Goal: Task Accomplishment & Management: Manage account settings

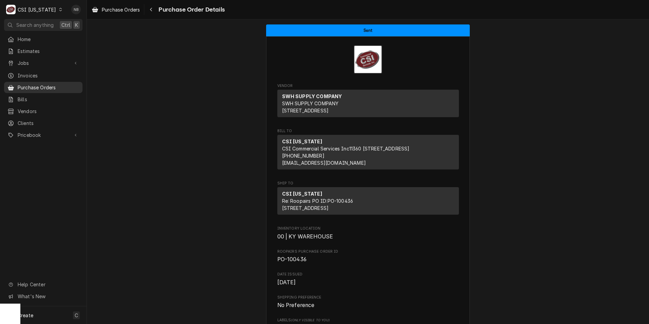
click at [49, 84] on span "Purchase Orders" at bounding box center [48, 87] width 61 height 7
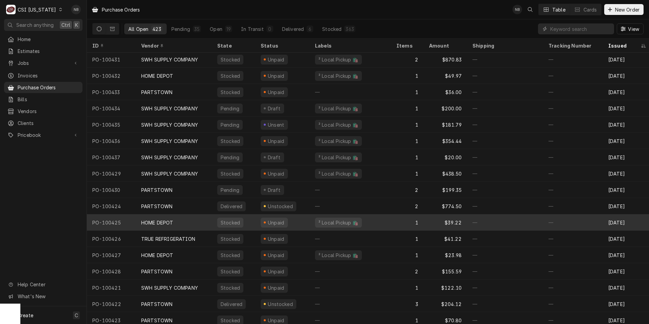
scroll to position [68, 0]
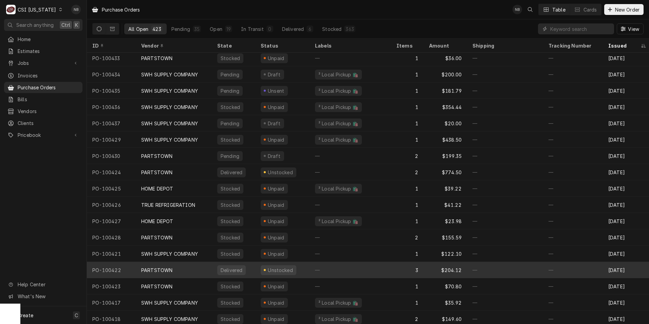
click at [187, 263] on div "PARTSTOWN" at bounding box center [174, 270] width 76 height 16
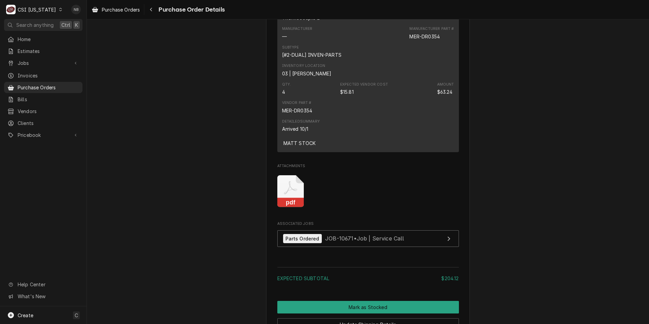
scroll to position [815, 0]
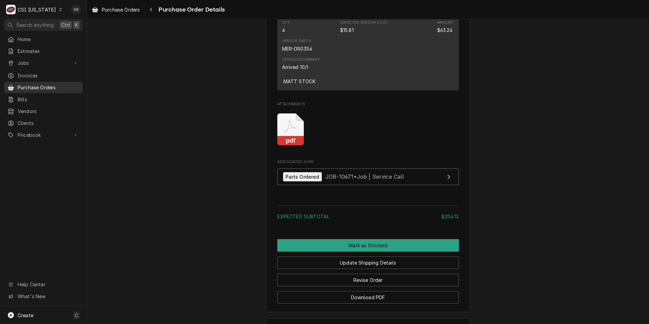
click at [52, 87] on span "Purchase Orders" at bounding box center [48, 87] width 61 height 7
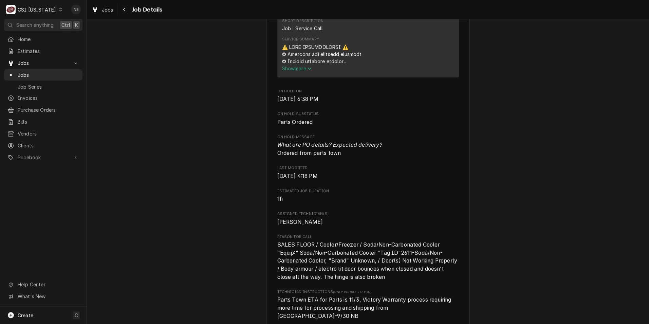
scroll to position [407, 0]
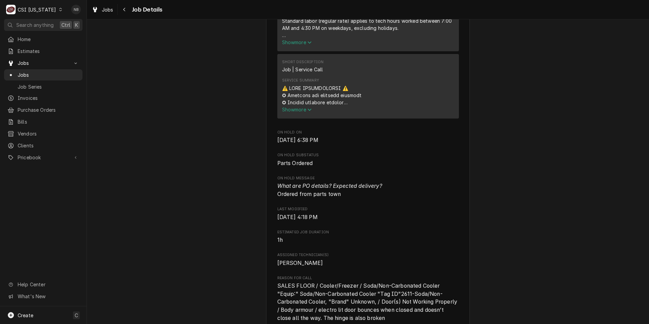
click at [290, 106] on div "Service Summary" at bounding box center [368, 95] width 172 height 21
click at [291, 112] on span "Show more" at bounding box center [297, 110] width 30 height 6
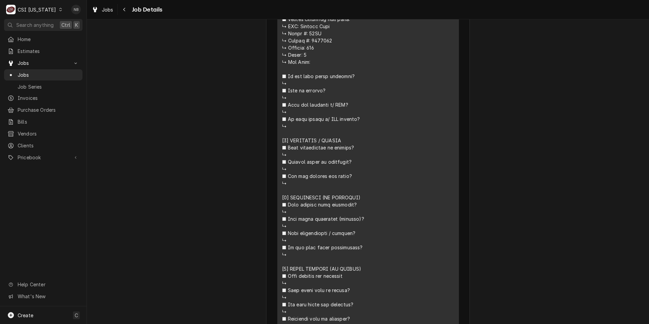
scroll to position [577, 0]
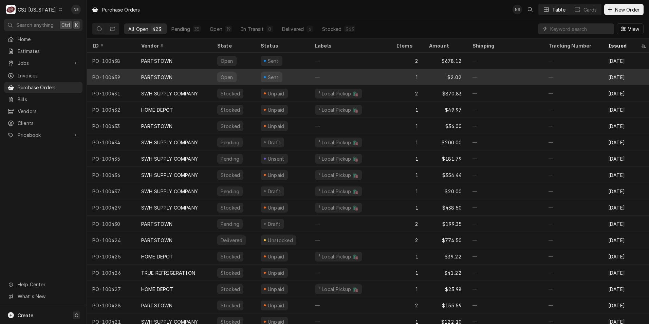
click at [178, 71] on div "PARTSTOWN" at bounding box center [174, 77] width 76 height 16
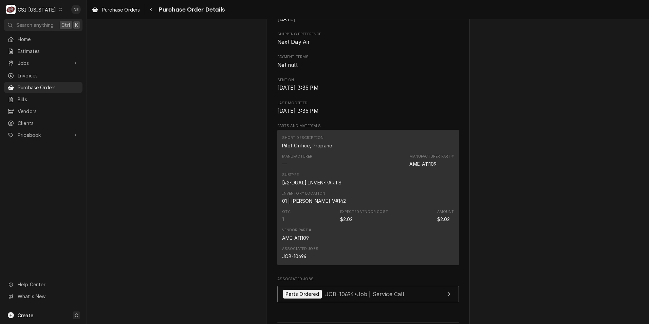
scroll to position [272, 0]
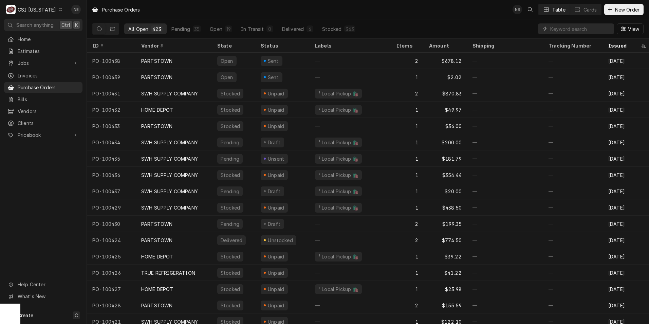
click at [46, 13] on div "C CSI Kentucky" at bounding box center [34, 10] width 61 height 14
click at [76, 35] on div "CSI St. [PERSON_NAME]" at bounding box center [106, 37] width 90 height 7
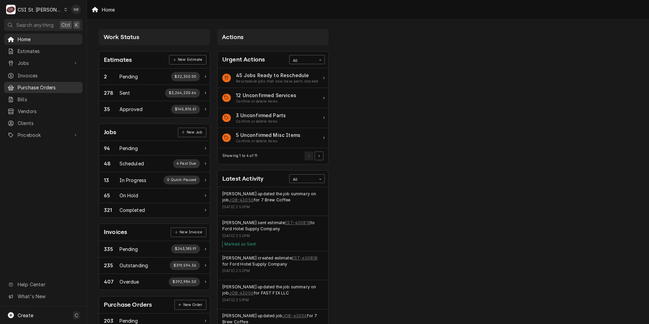
click at [56, 89] on div "Purchase Orders" at bounding box center [43, 87] width 76 height 8
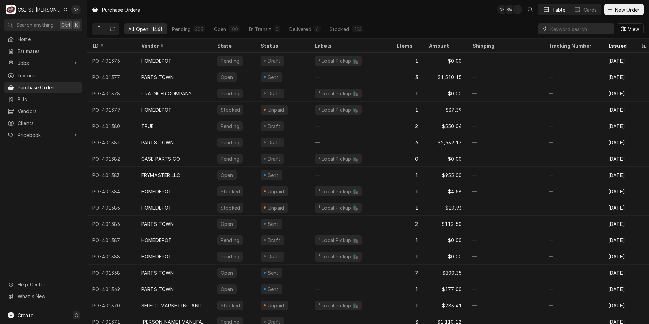
click at [567, 32] on input "Dynamic Content Wrapper" at bounding box center [580, 28] width 60 height 11
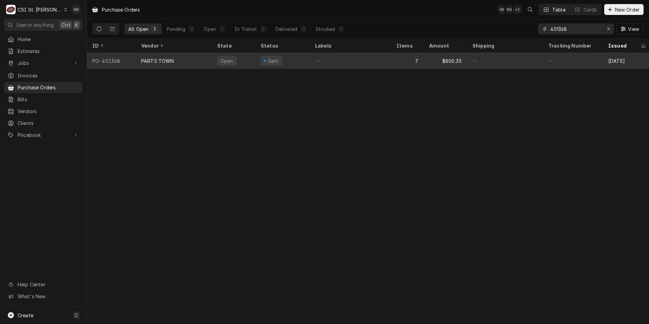
type input "401368"
click at [348, 56] on div "—" at bounding box center [350, 61] width 81 height 16
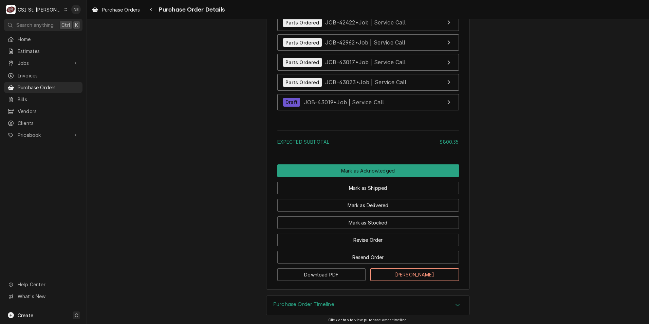
scroll to position [1510, 0]
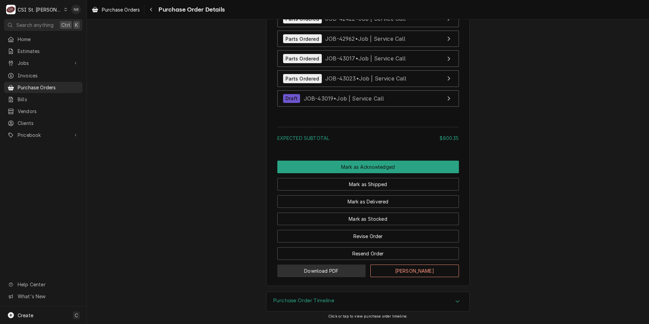
click at [331, 269] on button "Download PDF" at bounding box center [321, 270] width 89 height 13
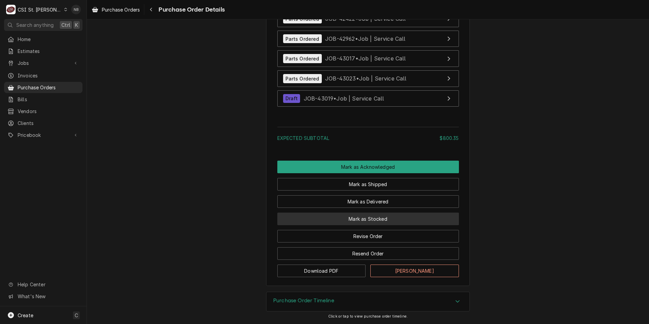
click at [385, 219] on button "Mark as Stocked" at bounding box center [368, 218] width 182 height 13
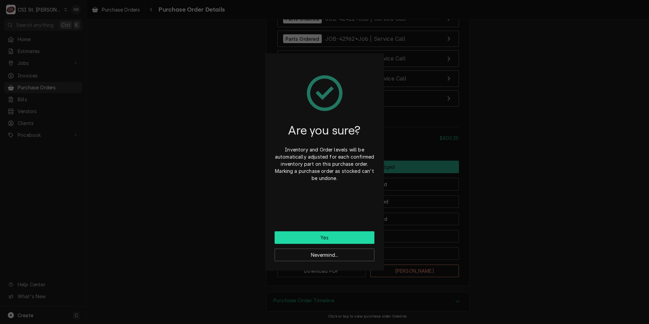
click at [356, 239] on button "Yes" at bounding box center [325, 237] width 100 height 13
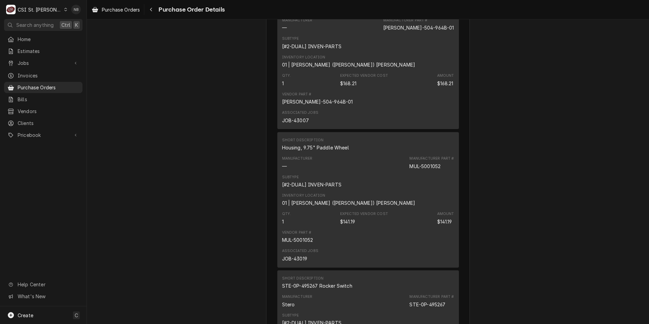
scroll to position [424, 0]
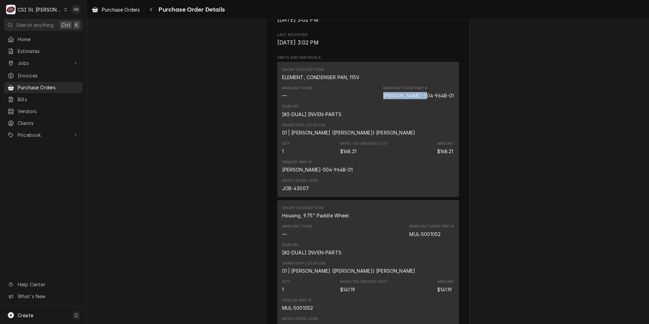
drag, startPoint x: 451, startPoint y: 116, endPoint x: 407, endPoint y: 118, distance: 43.8
click at [407, 101] on div "Manufacturer — Manufacturer Part # BEV-504-964B-01" at bounding box center [368, 92] width 172 height 18
drag, startPoint x: 407, startPoint y: 118, endPoint x: 416, endPoint y: 116, distance: 9.3
copy div "BEV-504-964B-01"
click at [418, 229] on div "Manufacturer Part #" at bounding box center [431, 226] width 44 height 5
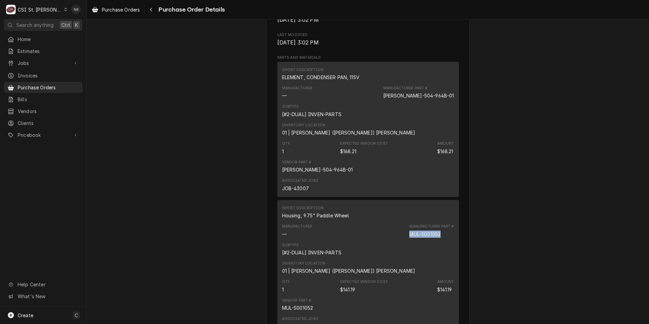
drag, startPoint x: 408, startPoint y: 256, endPoint x: 441, endPoint y: 256, distance: 32.9
click at [441, 237] on div "Manufacturer Part # MUL-5001052" at bounding box center [431, 231] width 44 height 14
drag, startPoint x: 441, startPoint y: 256, endPoint x: 424, endPoint y: 254, distance: 17.0
copy div "MUL-5001052"
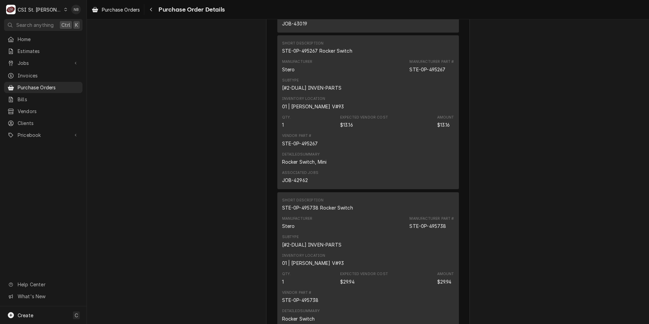
scroll to position [730, 0]
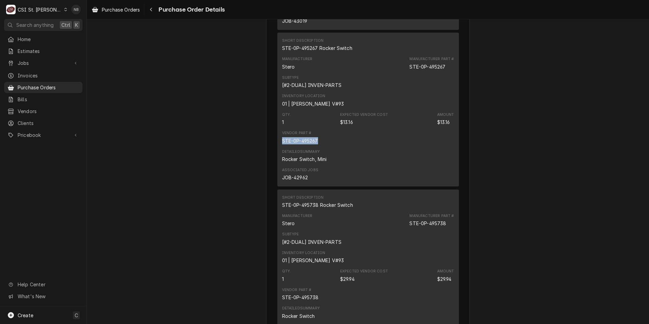
drag, startPoint x: 321, startPoint y: 162, endPoint x: 276, endPoint y: 163, distance: 44.5
click at [277, 163] on div "Short Description STE-0P-495267 Rocker Switch Manufacturer Stero Manufacturer P…" at bounding box center [368, 110] width 182 height 154
drag, startPoint x: 276, startPoint y: 163, endPoint x: 297, endPoint y: 162, distance: 21.1
copy div "STE-0P-495267"
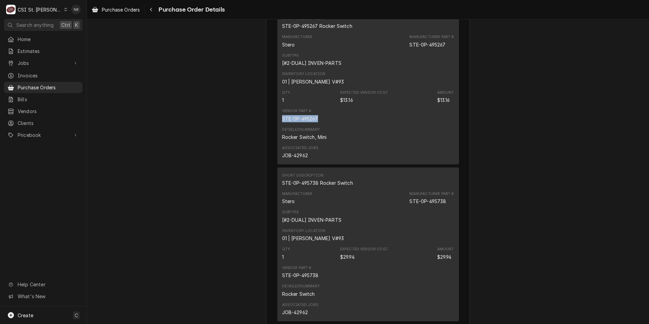
scroll to position [764, 0]
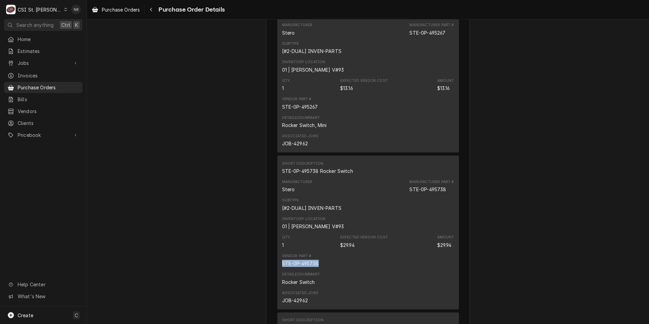
drag, startPoint x: 323, startPoint y: 285, endPoint x: 279, endPoint y: 286, distance: 44.5
click at [279, 286] on div "Short Description STE-0P-495738 Rocker Switch Manufacturer Stero Manufacturer P…" at bounding box center [368, 232] width 182 height 154
copy div "STE-0P-495738"
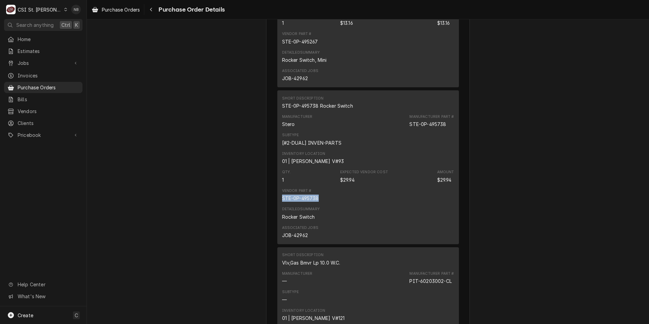
scroll to position [832, 0]
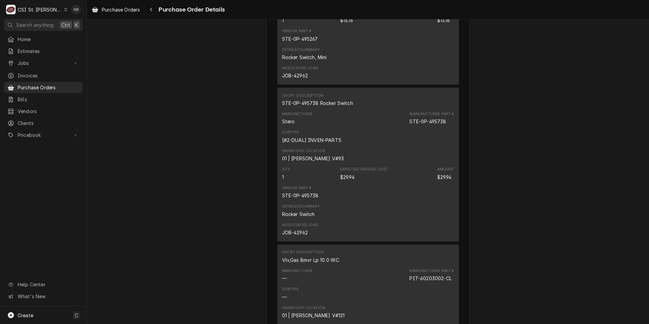
click at [191, 197] on div "Unpaid Vendor PARTS TOWN PARTS TOWN 1200 N Greenbriar Drive Addison, IL 60101 B…" at bounding box center [368, 86] width 562 height 1796
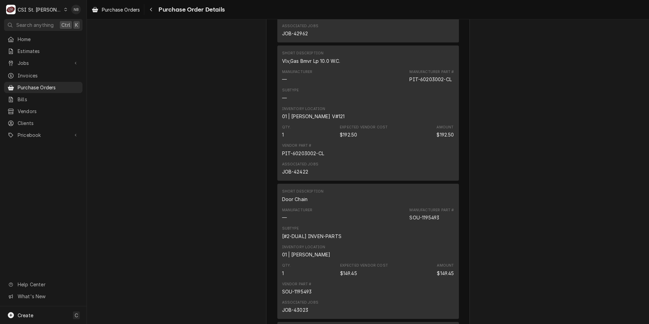
scroll to position [1035, 0]
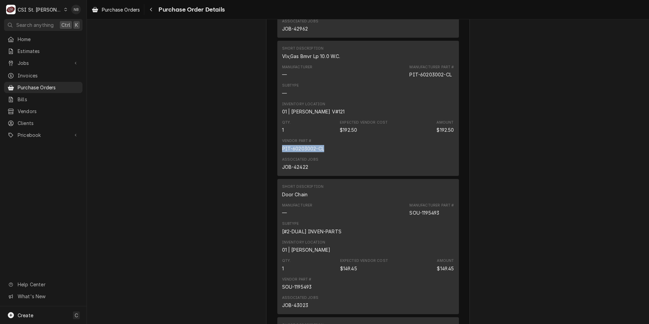
drag, startPoint x: 324, startPoint y: 171, endPoint x: 278, endPoint y: 168, distance: 45.9
click at [278, 168] on div "Short Description Vlv,Gas Bmvr Lp 10.0 W.C. Manufacturer — Manufacturer Part # …" at bounding box center [368, 108] width 182 height 135
drag, startPoint x: 278, startPoint y: 168, endPoint x: 295, endPoint y: 169, distance: 17.0
copy div "PIT-60203002-CL"
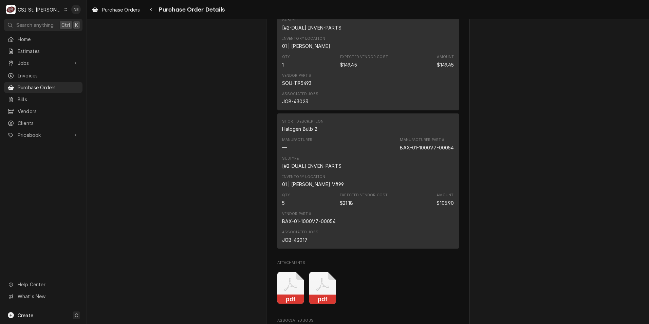
scroll to position [1409, 0]
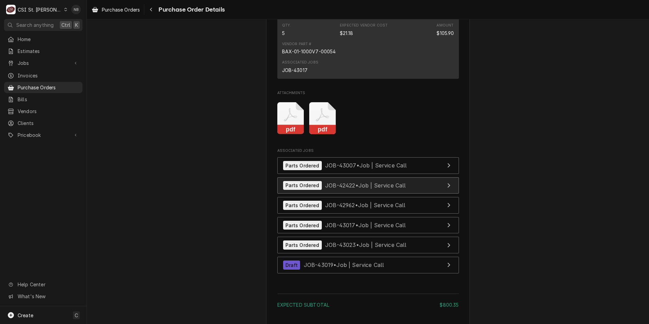
click at [350, 190] on div "Parts Ordered JOB-42422 • Job | Service Call" at bounding box center [344, 185] width 123 height 9
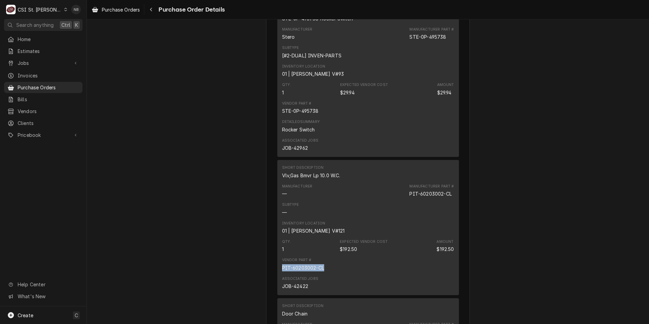
scroll to position [1001, 0]
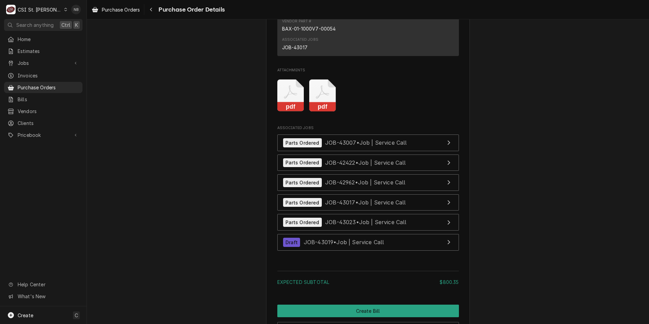
scroll to position [1476, 0]
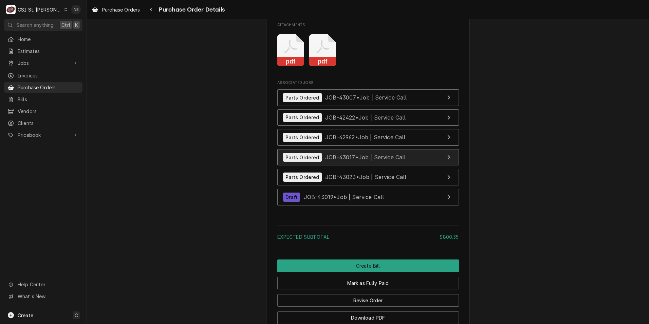
click at [373, 161] on span "JOB-43017 • Job | Service Call" at bounding box center [365, 157] width 81 height 7
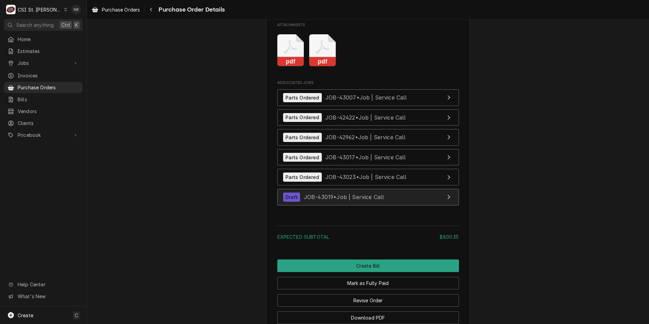
click at [375, 202] on div "Draft JOB-43019 • Job | Service Call" at bounding box center [333, 196] width 101 height 9
click at [339, 200] on span "JOB-43019 • Job | Service Call" at bounding box center [344, 196] width 80 height 7
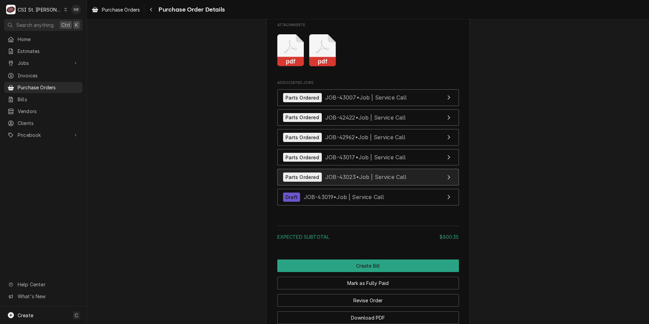
click at [422, 185] on link "Parts Ordered JOB-43023 • Job | Service Call" at bounding box center [368, 177] width 182 height 17
click at [56, 84] on span "Purchase Orders" at bounding box center [48, 87] width 61 height 7
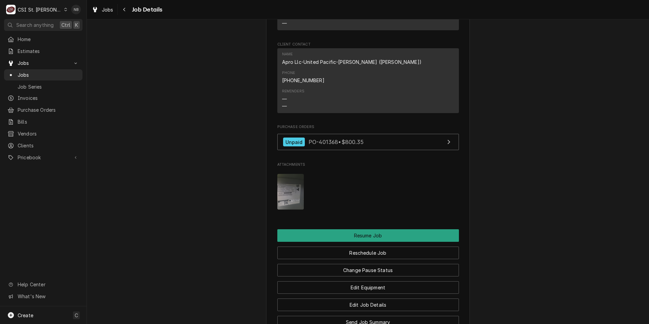
scroll to position [984, 0]
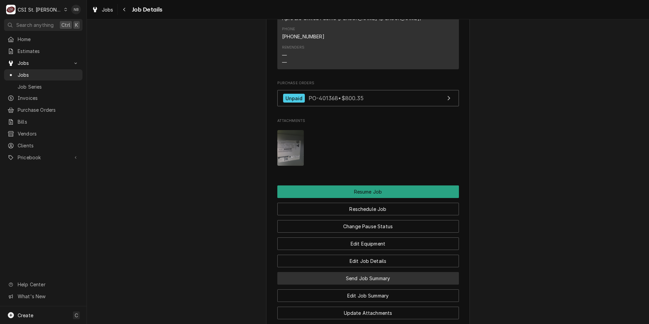
click at [362, 272] on button "Send Job Summary" at bounding box center [368, 278] width 182 height 13
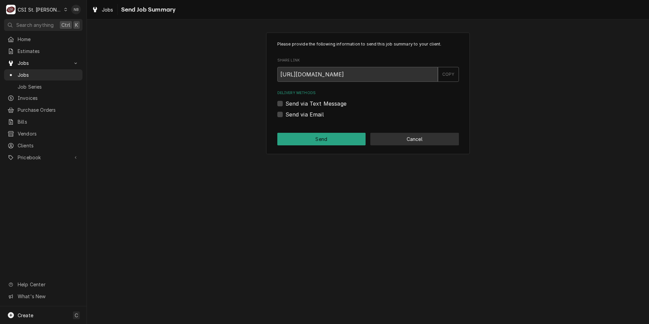
click at [415, 133] on button "Cancel" at bounding box center [414, 139] width 89 height 13
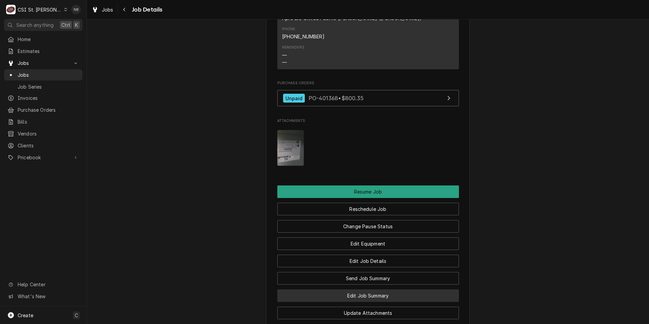
click at [361, 289] on button "Edit Job Summary" at bounding box center [368, 295] width 182 height 13
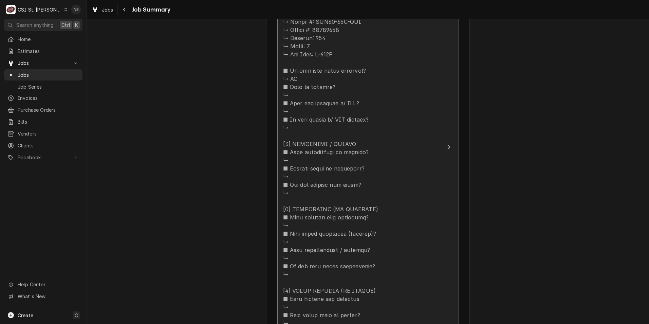
scroll to position [407, 0]
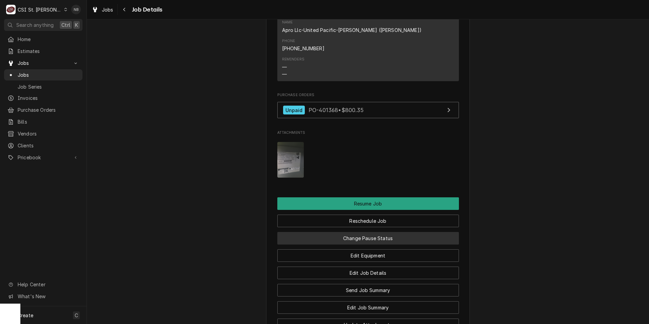
scroll to position [1018, 0]
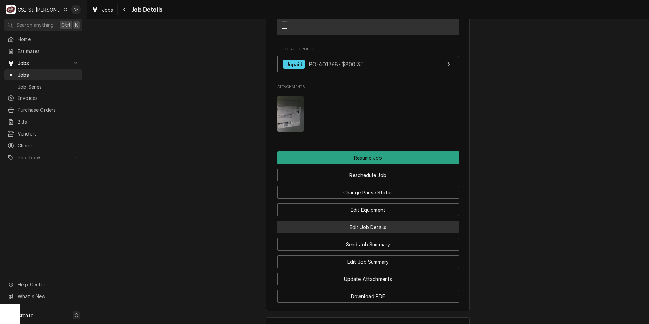
click at [362, 221] on button "Edit Job Details" at bounding box center [368, 227] width 182 height 13
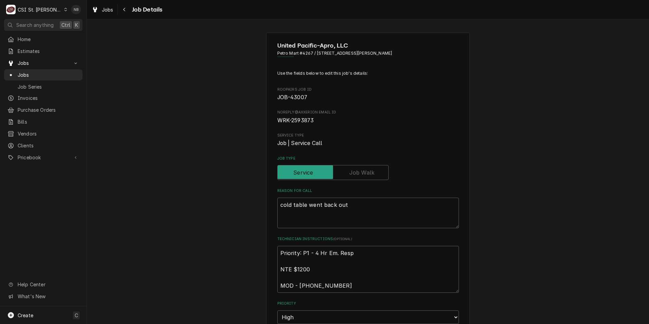
type textarea "x"
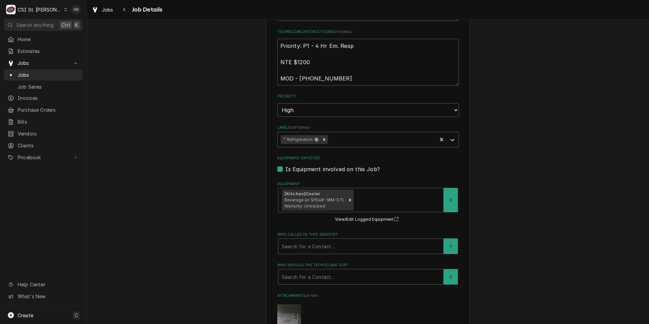
scroll to position [377, 0]
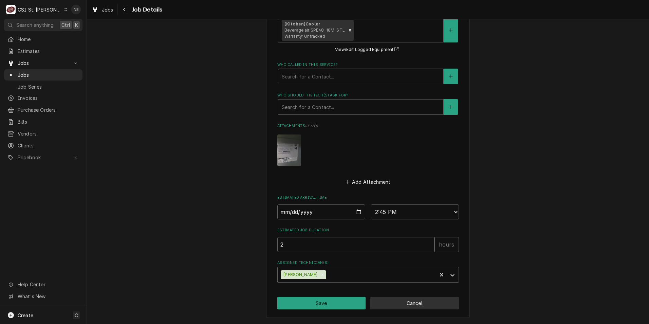
click at [407, 308] on button "Cancel" at bounding box center [414, 303] width 89 height 13
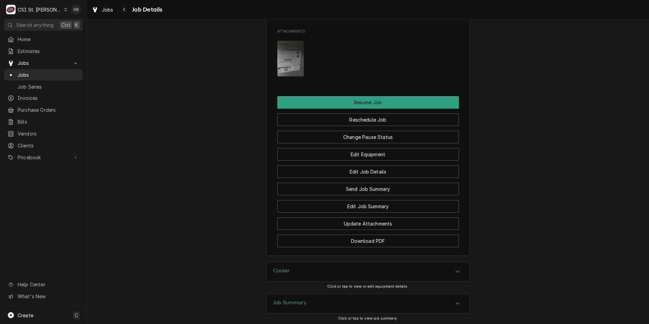
scroll to position [1120, 0]
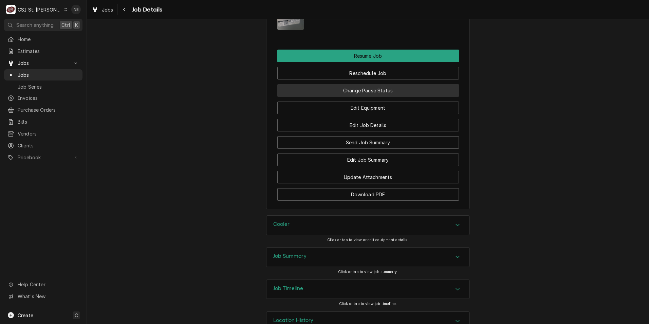
click at [411, 84] on button "Change Pause Status" at bounding box center [368, 90] width 182 height 13
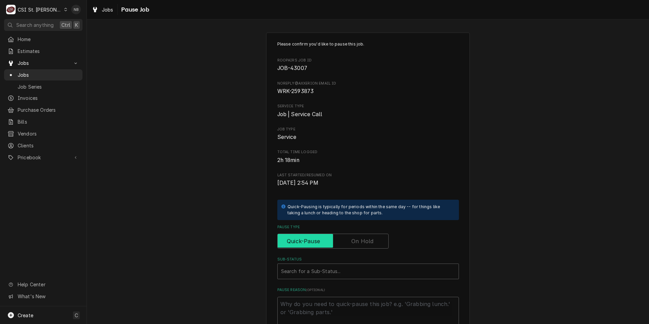
click at [372, 245] on input "Pause Type" at bounding box center [332, 241] width 105 height 15
checkbox input "true"
click at [362, 264] on div "Search for a Sub-Status..." at bounding box center [368, 271] width 181 height 15
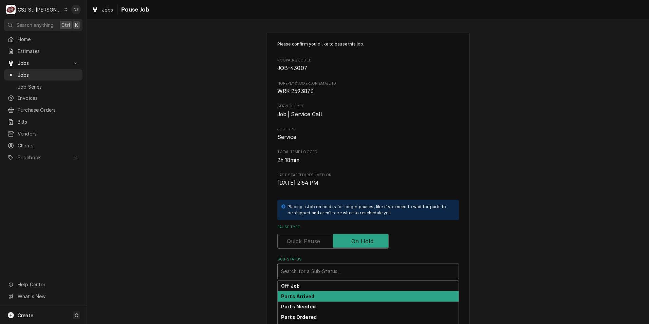
click at [363, 297] on div "Parts Arrived" at bounding box center [368, 296] width 181 height 11
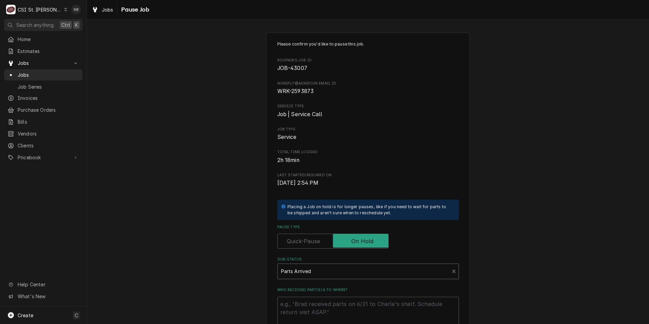
scroll to position [68, 0]
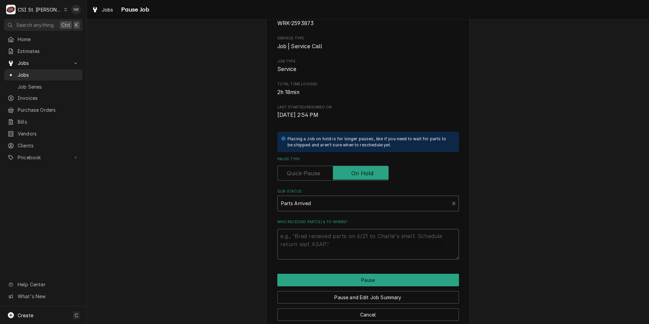
click at [356, 251] on textarea "Who received part(s) & to where?" at bounding box center [368, 244] width 182 height 31
type textarea "x"
type textarea "O"
type textarea "x"
type textarea "On"
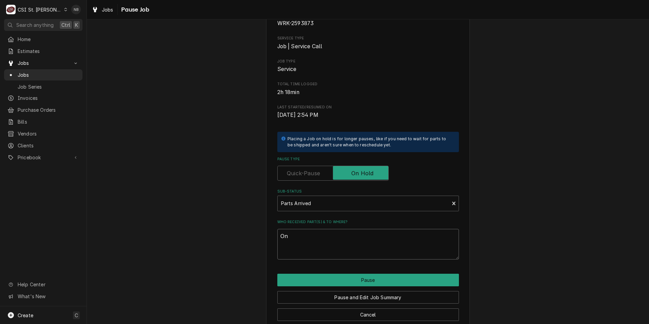
type textarea "x"
type textarea "On"
type textarea "x"
type textarea "On B"
type textarea "x"
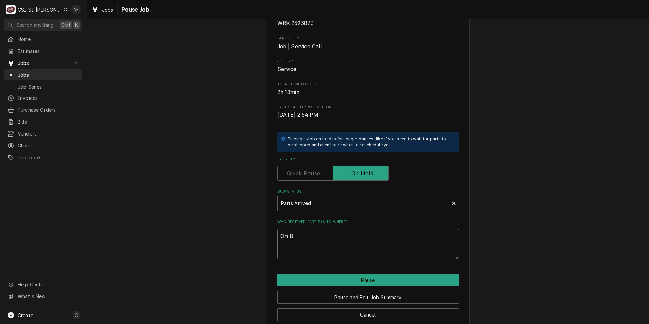
type textarea "On Br"
type textarea "x"
type textarea "On Bra"
type textarea "x"
type textarea "On Brad"
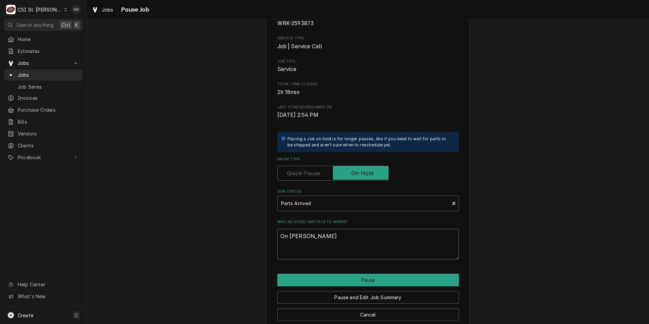
type textarea "x"
type textarea "On Brad"
type textarea "x"
type textarea "On Brad C"
type textarea "x"
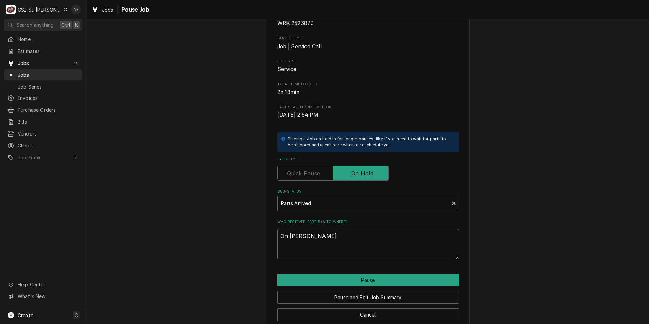
type textarea "On Brad Co"
type textarea "x"
type textarea "On Brad Cop"
type textarea "x"
type textarea "On Brad Cope"
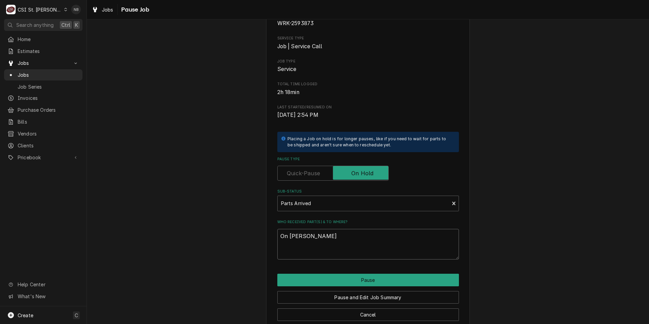
type textarea "x"
type textarea "On Brad Cope"
type textarea "x"
type textarea "On Brad Cope S"
type textarea "x"
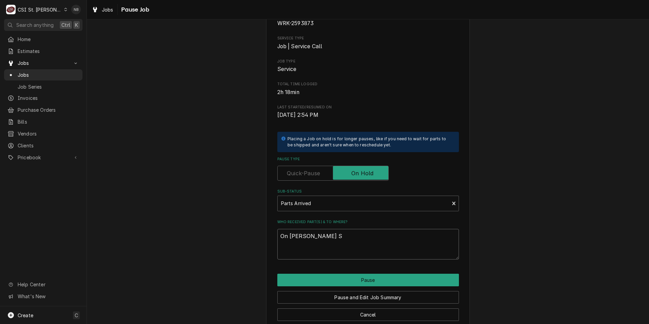
type textarea "On Brad Cope Sh"
type textarea "x"
type textarea "On Brad Cope She"
type textarea "x"
type textarea "On Brad Cope Shel"
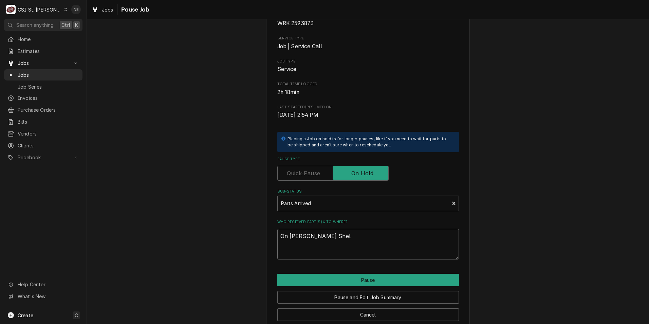
type textarea "x"
type textarea "On Brad Cope Shelf."
type textarea "x"
type textarea "On Brad Cope Shelf./"
type textarea "x"
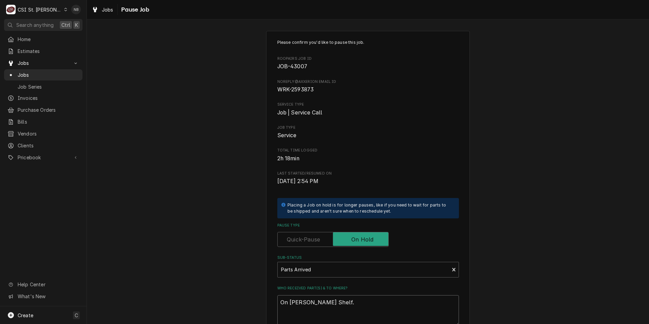
scroll to position [0, 0]
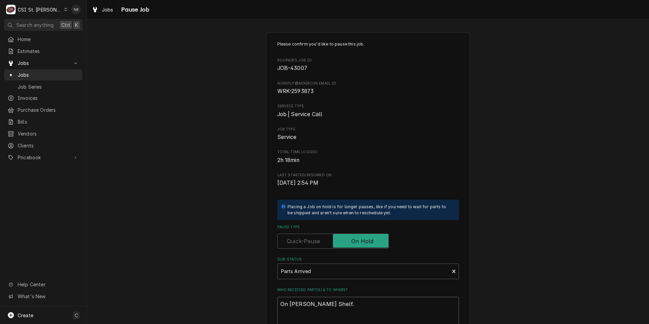
type textarea "On Brad Cope Shelf."
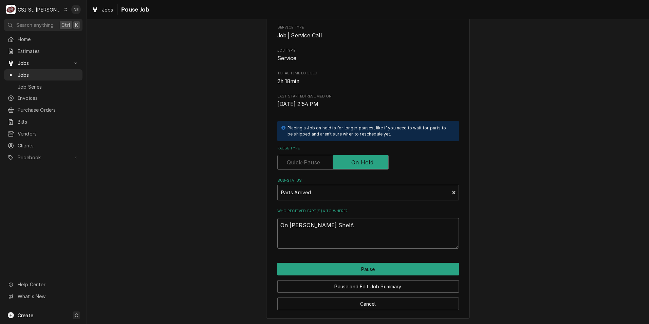
scroll to position [79, 0]
click at [279, 226] on textarea "On Brad Cope Shelf." at bounding box center [368, 232] width 182 height 31
paste textarea "BEV-504-964B-01"
type textarea "x"
type textarea "BEV-504-964B-01On Brad Cope Shelf."
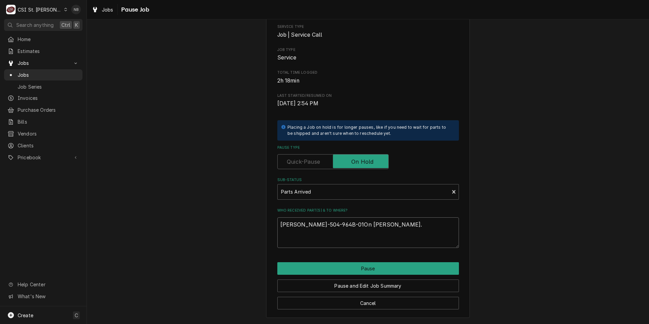
type textarea "x"
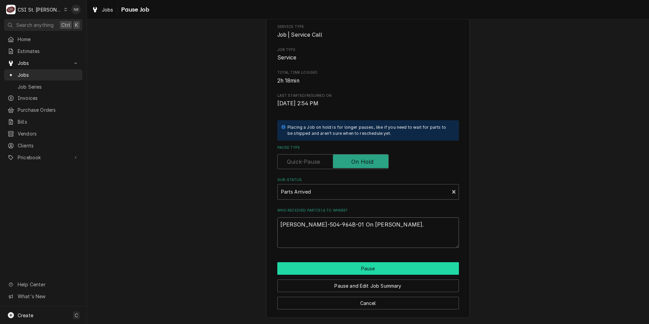
type textarea "BEV-504-964B-01 On Brad Cope Shelf."
click at [388, 267] on button "Pause" at bounding box center [368, 268] width 182 height 13
type textarea "x"
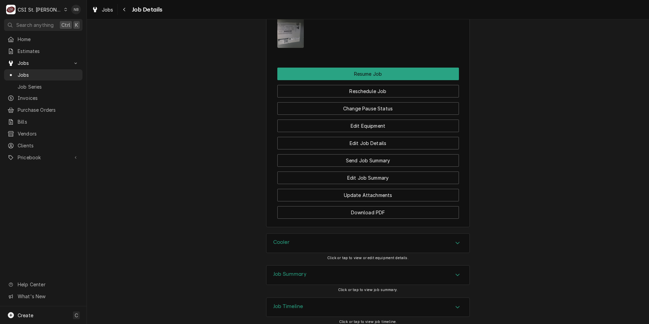
scroll to position [1121, 0]
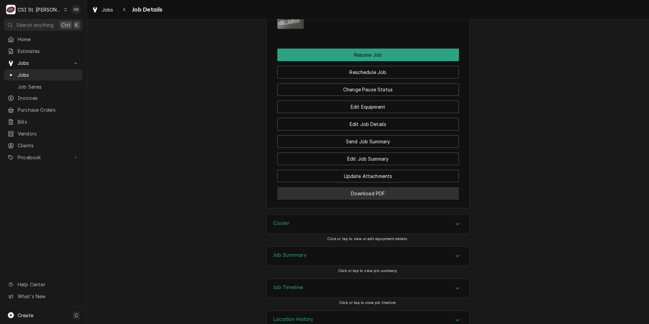
click at [357, 187] on button "Download PDF" at bounding box center [368, 193] width 182 height 13
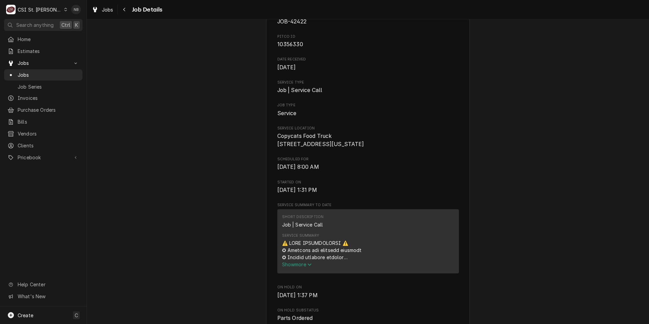
scroll to position [170, 0]
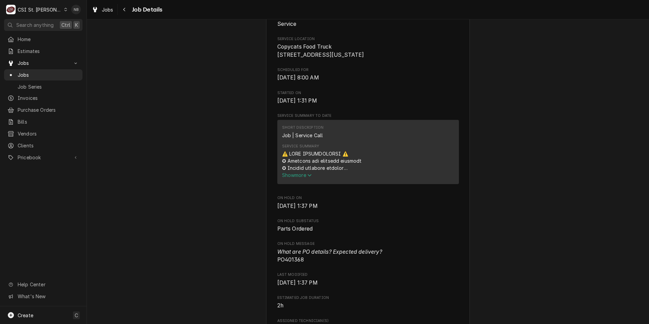
click at [304, 178] on span "Show more" at bounding box center [297, 175] width 30 height 6
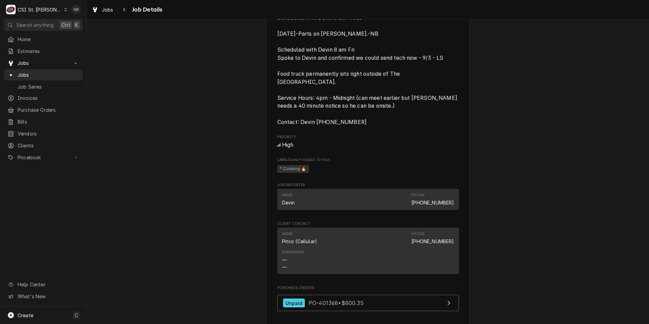
scroll to position [1086, 0]
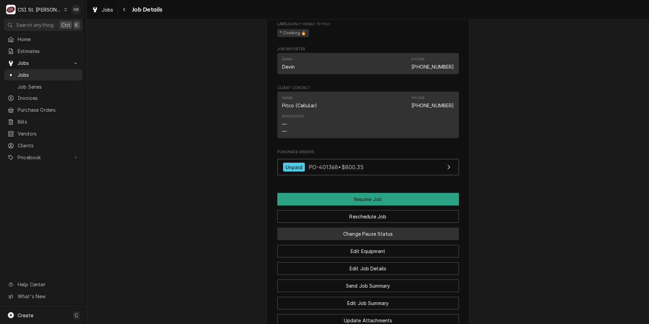
click at [372, 233] on button "Change Pause Status" at bounding box center [368, 233] width 182 height 13
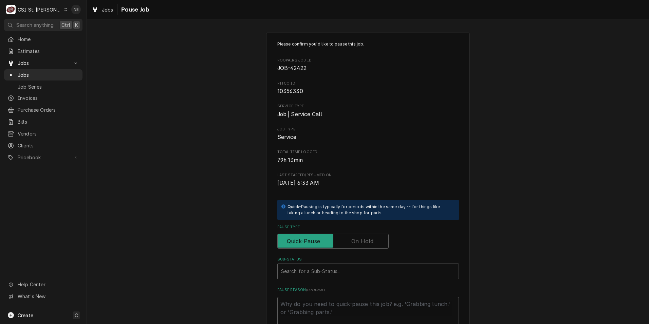
click at [365, 241] on label "Pause Type" at bounding box center [332, 241] width 111 height 15
click at [365, 241] on input "Pause Type" at bounding box center [332, 241] width 105 height 15
checkbox input "true"
click at [349, 267] on div "Sub-Status" at bounding box center [368, 271] width 174 height 12
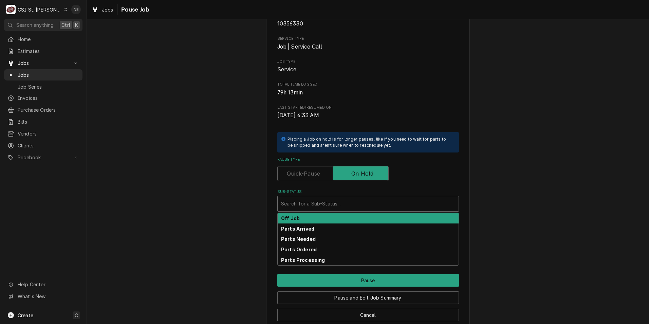
scroll to position [68, 0]
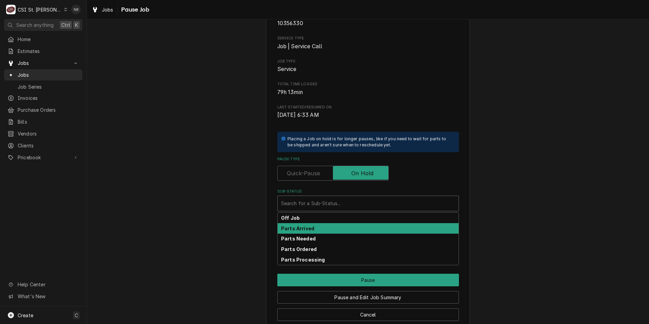
click at [349, 233] on div "Parts Arrived" at bounding box center [368, 228] width 181 height 11
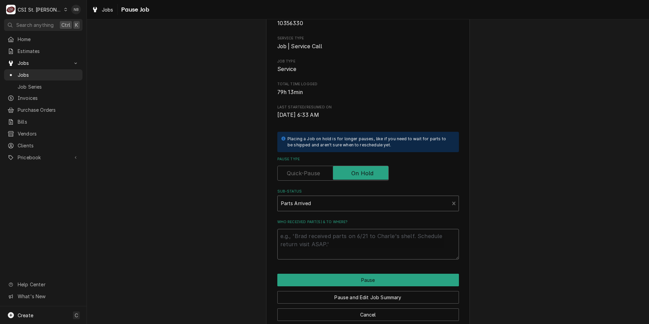
click at [330, 232] on textarea "Who received part(s) & to where?" at bounding box center [368, 244] width 182 height 31
paste textarea "MUL-5001052"
type textarea "x"
type textarea "MUL-5001052"
type textarea "x"
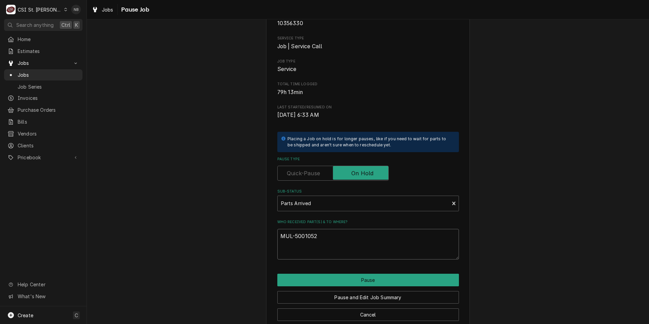
type textarea "MUL-5001052"
type textarea "x"
type textarea "MUL-5001052 o"
type textarea "x"
type textarea "MUL-5001052 on"
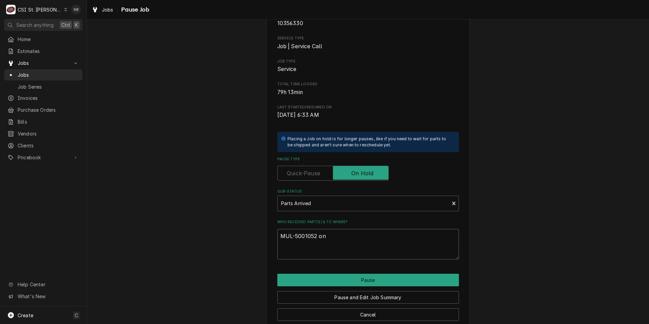
type textarea "x"
type textarea "MUL-5001052 on"
type textarea "x"
type textarea "MUL-5001052 on B"
type textarea "x"
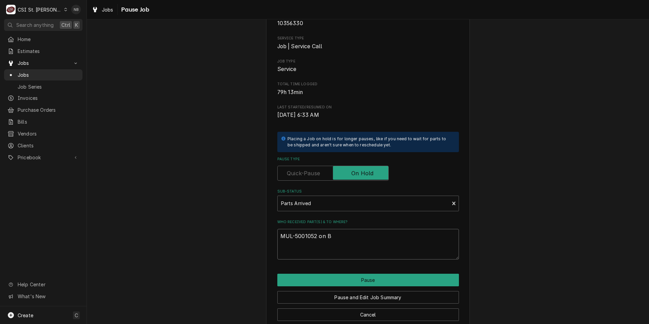
type textarea "MUL-5001052 on Br"
type textarea "x"
type textarea "MUL-5001052 on Bra"
type textarea "x"
type textarea "MUL-5001052 on Brad"
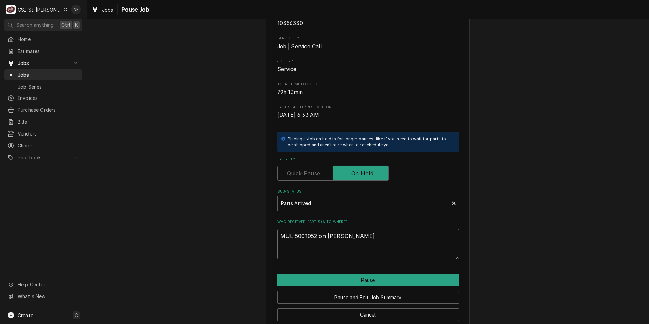
type textarea "x"
type textarea "MUL-5001052 on Brad"
type textarea "x"
type textarea "MUL-5001052 on Brad C"
type textarea "x"
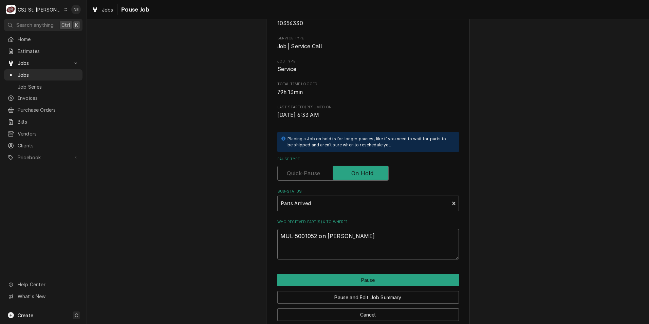
type textarea "MUL-5001052 on Brad Co"
type textarea "x"
type textarea "MUL-5001052 on Brad Cop"
type textarea "x"
type textarea "MUL-5001052 on Brad Cope"
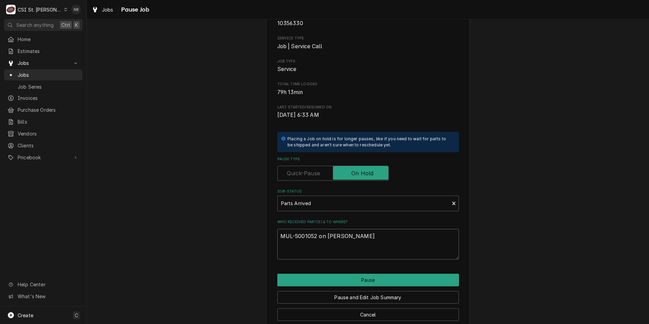
type textarea "x"
type textarea "MUL-5001052 on Brad Cope"
type textarea "x"
type textarea "MUL-5001052 on Brad Cope S"
type textarea "x"
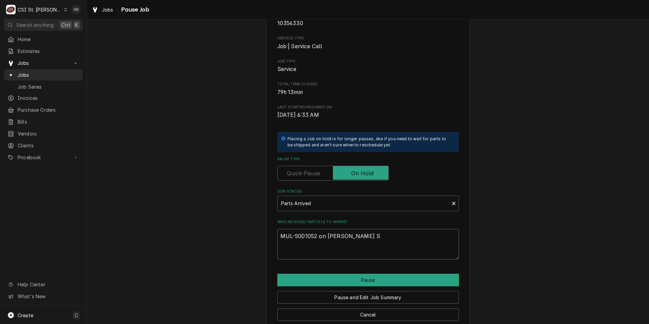
type textarea "MUL-5001052 on Brad Cope Sh"
type textarea "x"
type textarea "MUL-5001052 on Brad Cope She"
type textarea "x"
type textarea "MUL-5001052 on Brad Cope Shel"
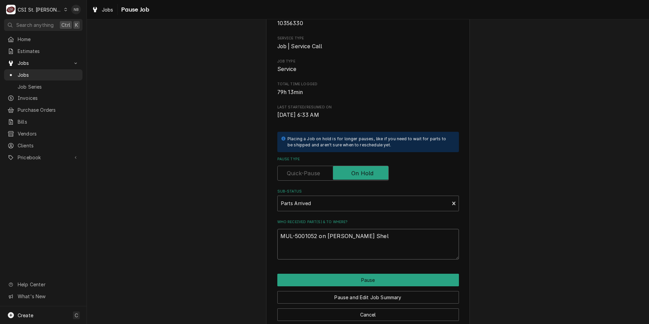
type textarea "x"
type textarea "MUL-5001052 on Brad Cope Shelf"
type textarea "x"
type textarea "MUL-5001052 on Brad Cope Shelf."
click at [480, 227] on div "Please confirm you'd like to pause this job. Roopairs Job ID JOB-42422 Pitco ID…" at bounding box center [368, 147] width 562 height 377
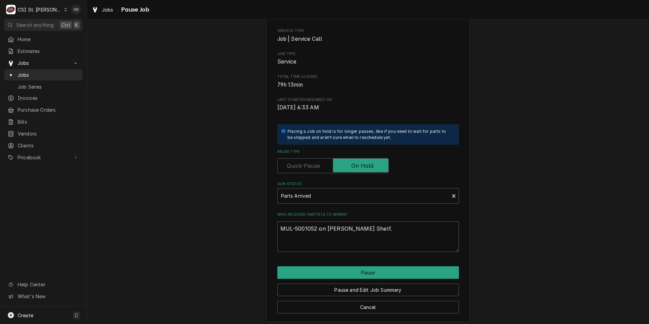
scroll to position [79, 0]
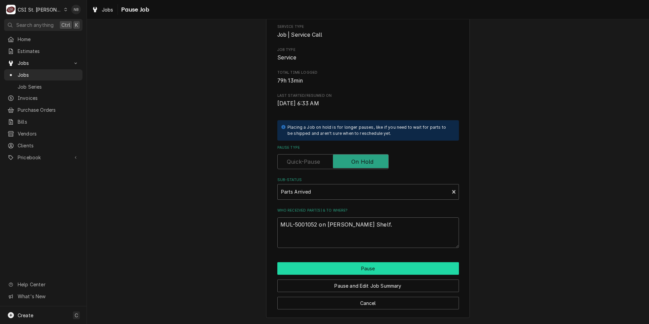
click at [363, 271] on button "Pause" at bounding box center [368, 268] width 182 height 13
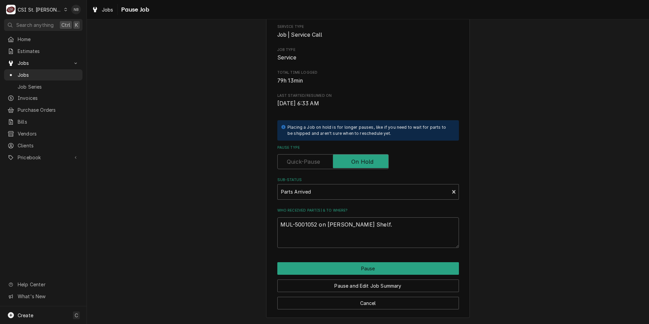
type textarea "x"
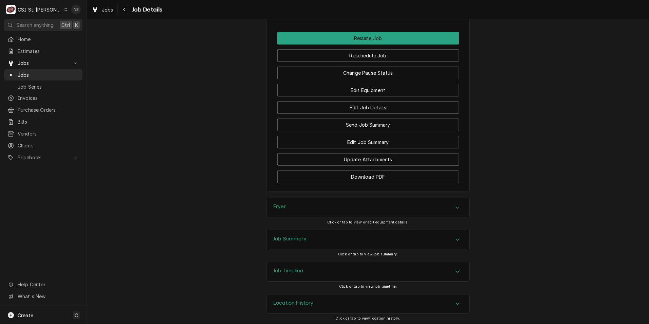
scroll to position [857, 0]
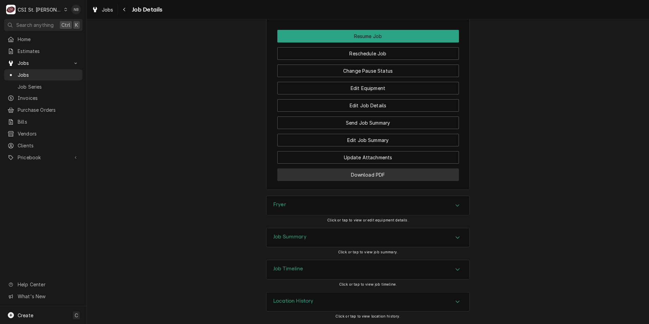
click at [386, 176] on button "Download PDF" at bounding box center [368, 174] width 182 height 13
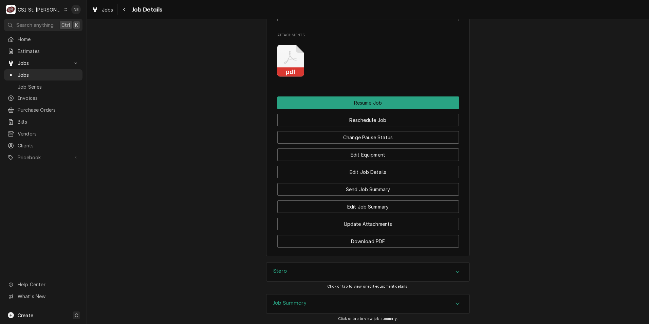
scroll to position [882, 0]
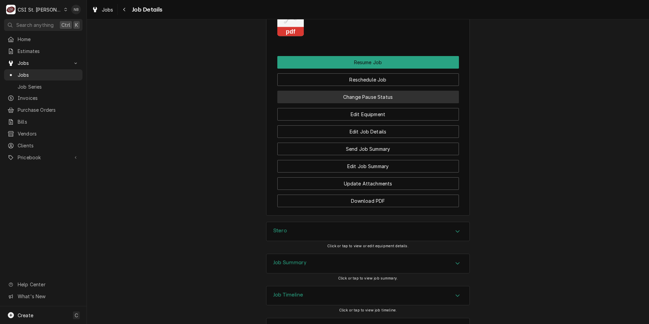
click at [369, 91] on button "Change Pause Status" at bounding box center [368, 97] width 182 height 13
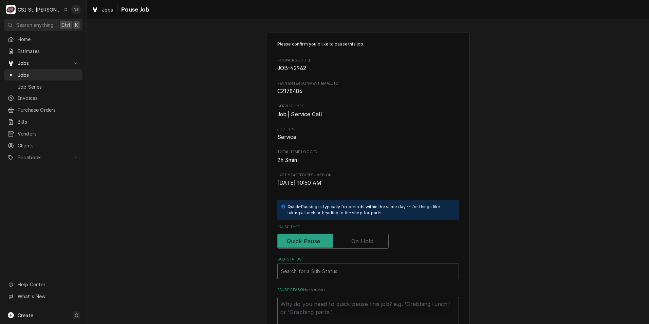
click at [364, 238] on label "Pause Type" at bounding box center [332, 241] width 111 height 15
click at [364, 238] on input "Pause Type" at bounding box center [332, 241] width 105 height 15
checkbox input "true"
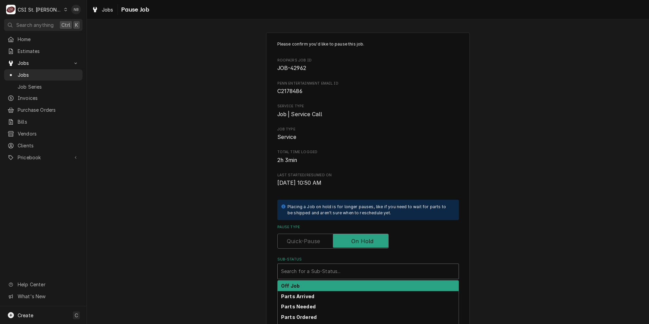
click at [365, 271] on div "Sub-Status" at bounding box center [368, 271] width 174 height 12
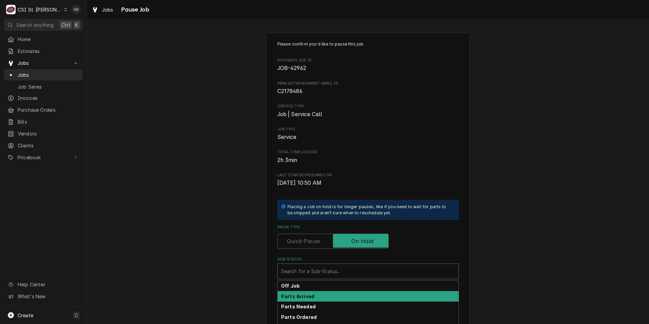
click at [366, 299] on div "Parts Arrived" at bounding box center [368, 296] width 181 height 11
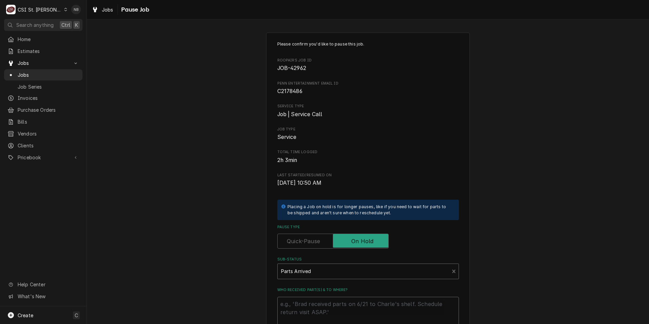
click at [349, 309] on textarea "Who received part(s) & to where?" at bounding box center [368, 312] width 182 height 31
paste textarea "STE-0P-495267"
type textarea "x"
type textarea "STE-0P-495267"
type textarea "x"
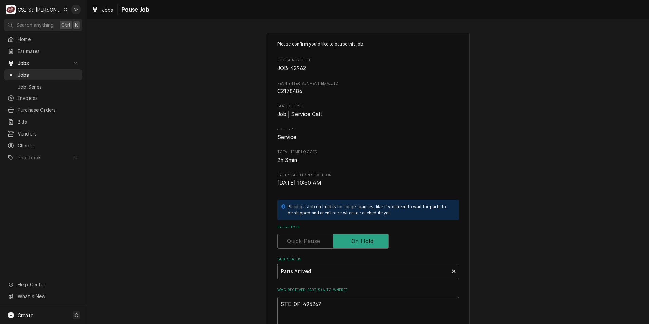
type textarea "STE-0P-495267"
type textarea "x"
type textarea "STE-0P-495267 a"
type textarea "x"
type textarea "STE-0P-495267 and"
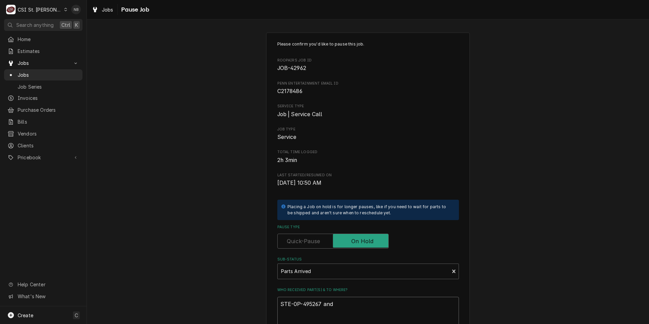
type textarea "x"
type textarea "STE-0P-495267 and"
paste textarea "STE-0P-495738"
type textarea "x"
type textarea "STE-0P-495267 and STE-0P-495738"
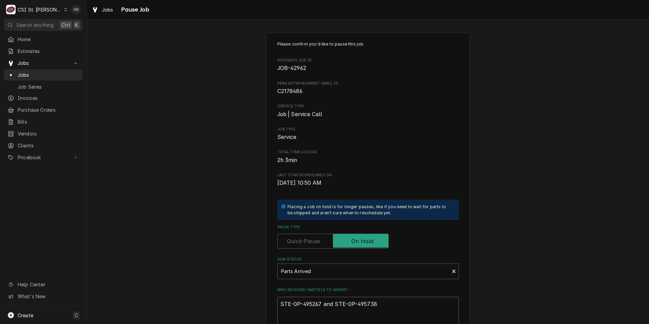
type textarea "x"
type textarea "STE-0P-495267 and STE-0P-495738"
type textarea "x"
type textarea "STE-0P-495267 and STE-0P-495738 o"
type textarea "x"
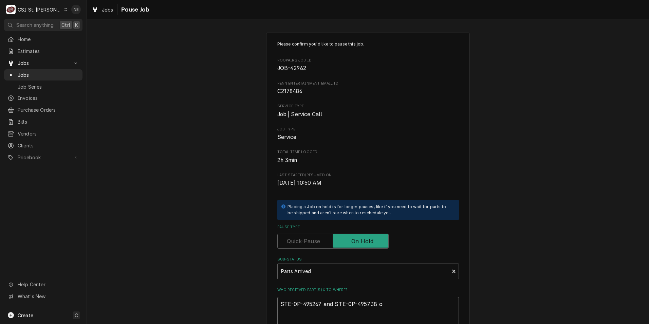
type textarea "STE-0P-495267 and STE-0P-495738 on"
type textarea "x"
type textarea "STE-0P-495267 and STE-0P-495738 on"
type textarea "x"
type textarea "STE-0P-495267 and STE-0P-495738 on C"
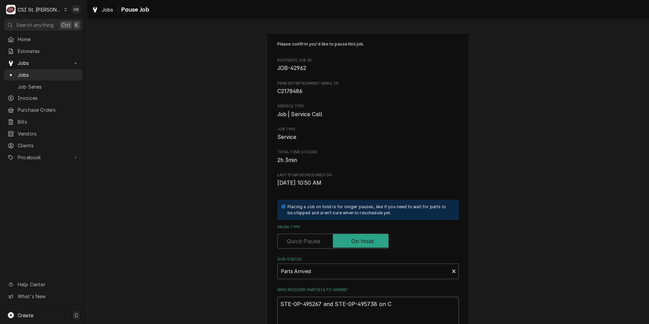
type textarea "x"
type textarea "STE-0P-495267 and STE-0P-495738 on Ch"
type textarea "x"
type textarea "STE-0P-495267 and STE-0P-495738 on Chu"
type textarea "x"
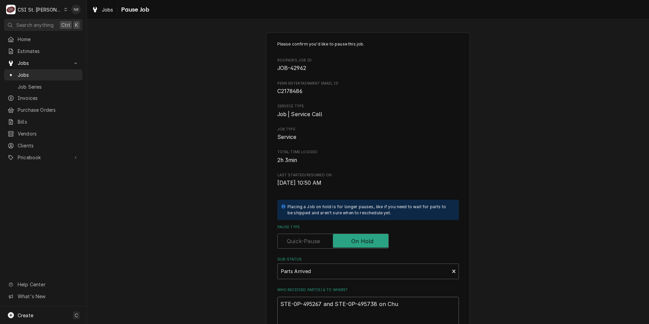
type textarea "STE-0P-495267 and STE-0P-495738 on Chuc"
type textarea "x"
type textarea "STE-0P-495267 and STE-0P-495738 on Chuck"
type textarea "x"
type textarea "STE-0P-495267 and STE-0P-495738 on Chuck"
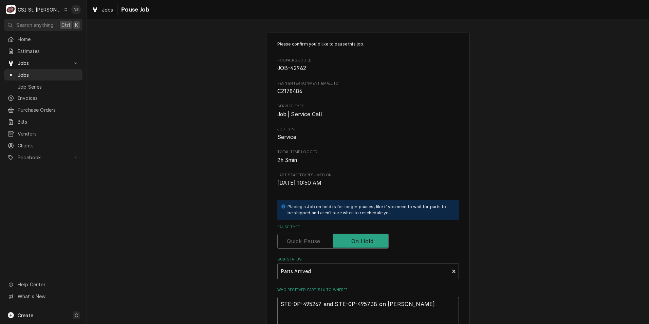
type textarea "x"
type textarea "STE-0P-495267 and STE-0P-495738 on Chuck W"
type textarea "x"
type textarea "STE-0P-495267 and STE-0P-495738 on Chuck W"
type textarea "x"
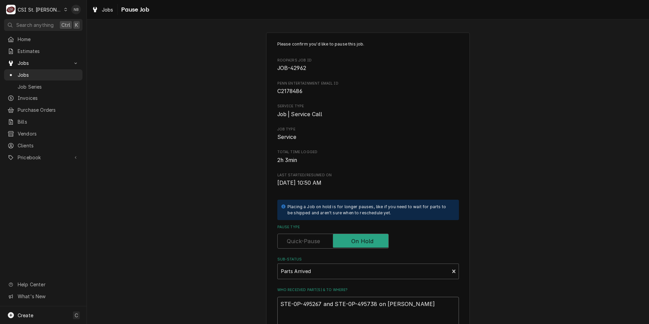
type textarea "STE-0P-495267 and STE-0P-495738 on Chuck W s"
type textarea "x"
type textarea "STE-0P-495267 and STE-0P-495738 on Chuck W sh"
type textarea "x"
type textarea "STE-0P-495267 and STE-0P-495738 on Chuck W she"
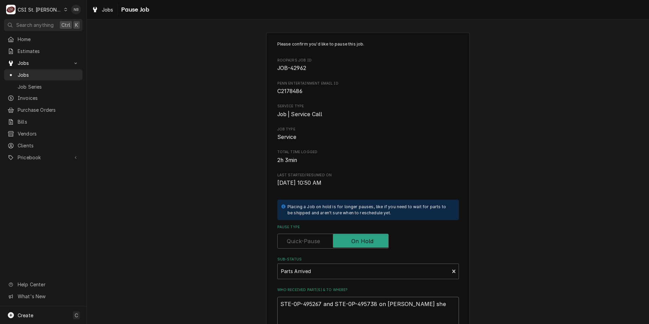
type textarea "x"
type textarea "STE-0P-495267 and STE-0P-495738 on Chuck W shel"
type textarea "x"
type textarea "STE-0P-495267 and STE-0P-495738 on Chuck W shelf"
type textarea "x"
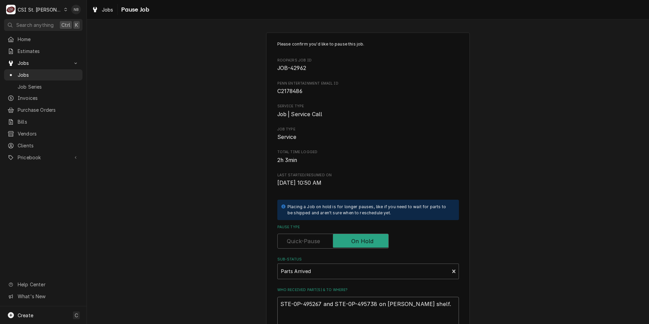
scroll to position [79, 0]
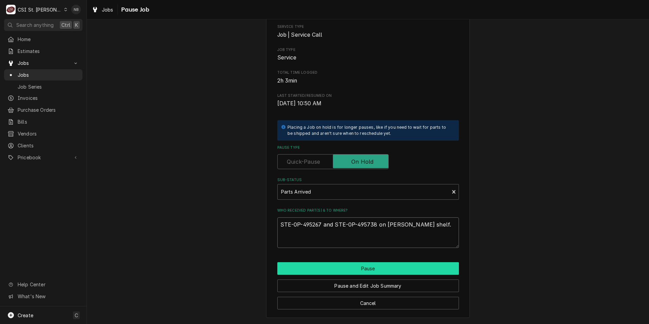
type textarea "STE-0P-495267 and STE-0P-495738 on Chuck W shelf."
click at [321, 271] on button "Pause" at bounding box center [368, 268] width 182 height 13
type textarea "x"
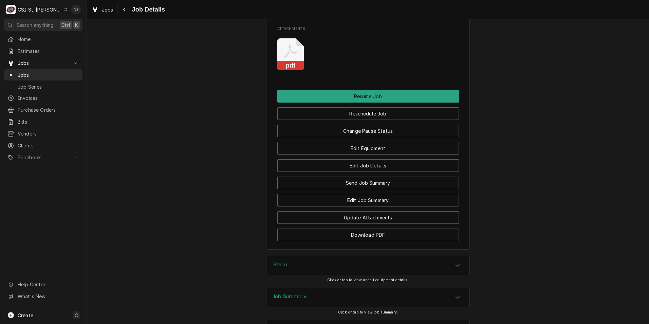
scroll to position [904, 0]
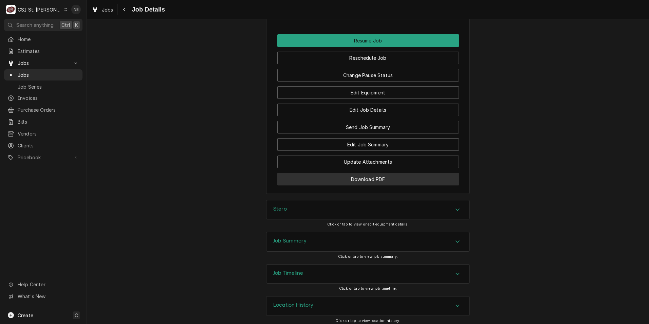
click at [348, 173] on button "Download PDF" at bounding box center [368, 179] width 182 height 13
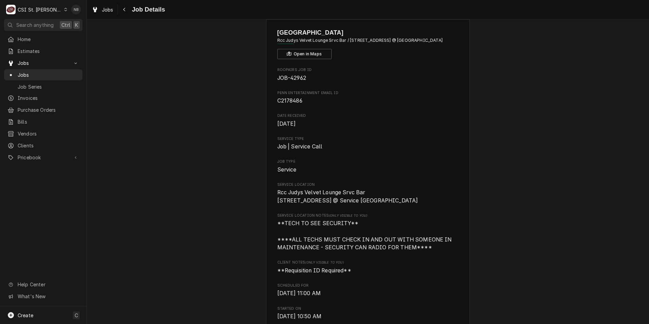
scroll to position [0, 0]
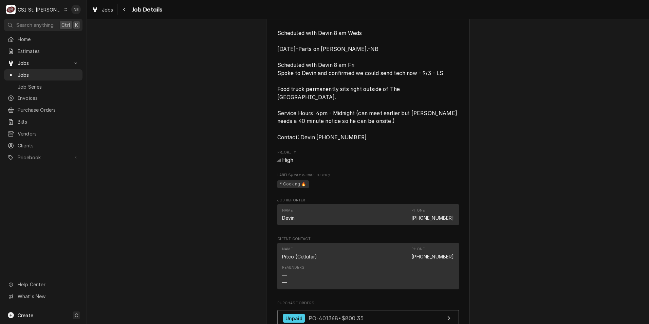
scroll to position [679, 0]
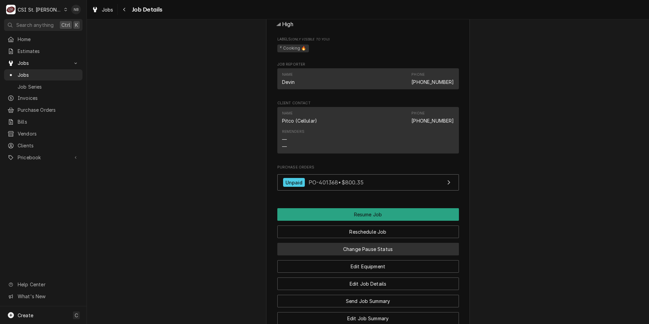
click at [356, 246] on button "Change Pause Status" at bounding box center [368, 249] width 182 height 13
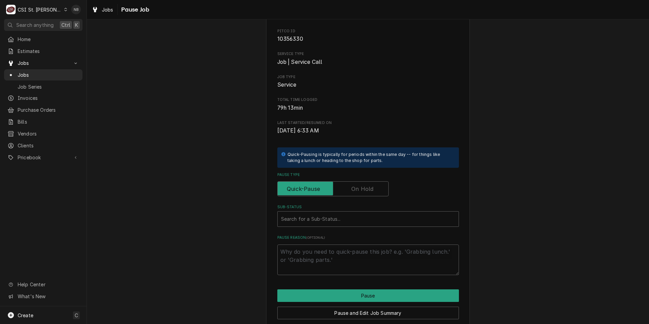
scroll to position [12, 0]
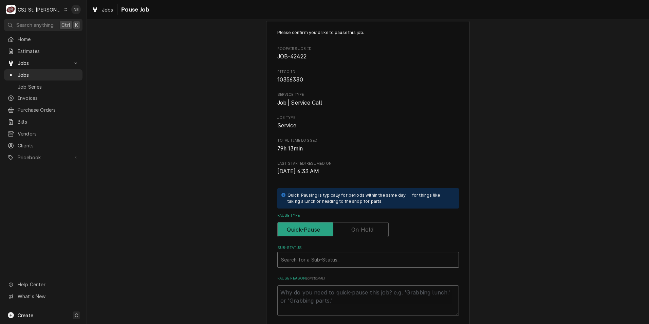
type textarea "x"
click at [374, 257] on div "Sub-Status" at bounding box center [368, 260] width 174 height 12
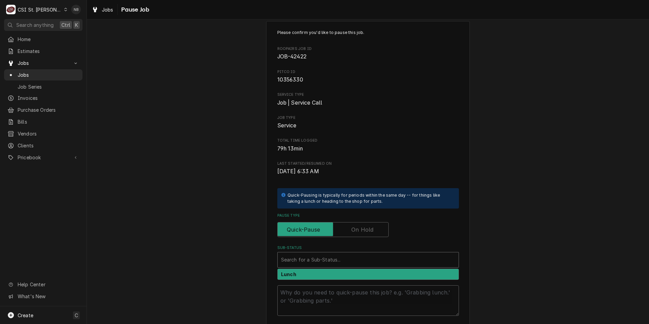
click at [370, 260] on div "Sub-Status" at bounding box center [368, 260] width 174 height 12
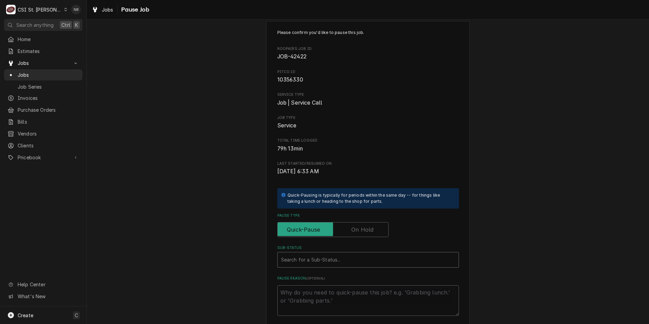
click at [366, 228] on label "Pause Type" at bounding box center [332, 229] width 111 height 15
click at [366, 228] on input "Pause Type" at bounding box center [332, 229] width 105 height 15
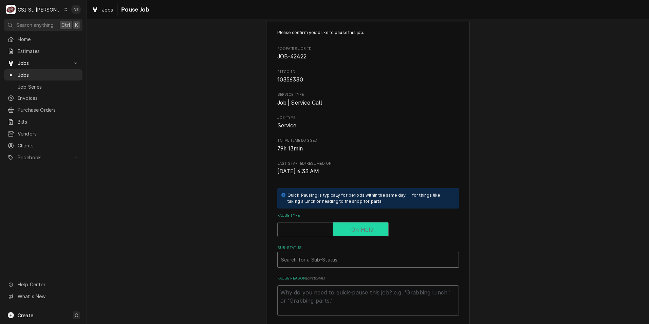
checkbox input "true"
click at [359, 262] on div "Sub-Status" at bounding box center [368, 260] width 174 height 12
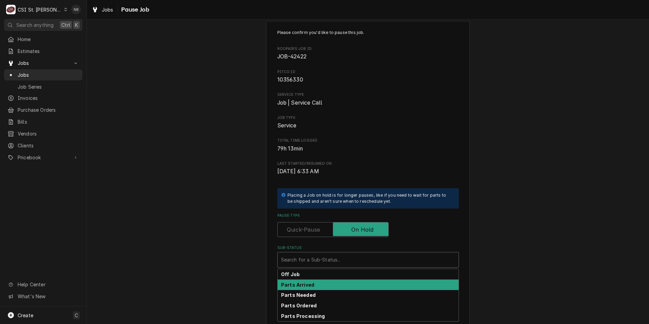
click at [355, 285] on div "Parts Arrived" at bounding box center [368, 284] width 181 height 11
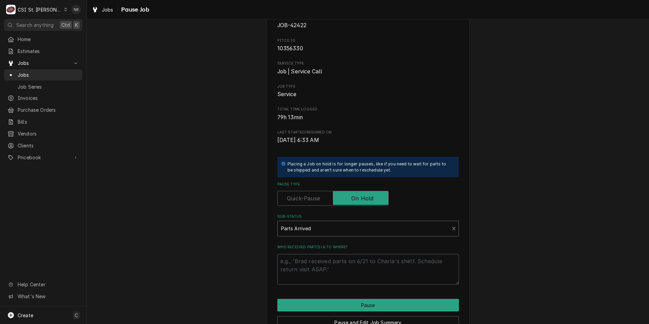
scroll to position [79, 0]
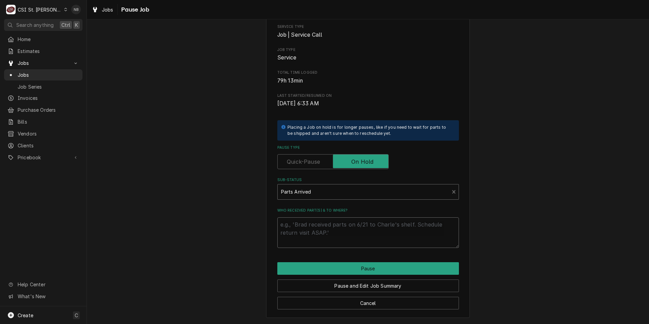
click at [348, 233] on textarea "Who received part(s) & to where?" at bounding box center [368, 232] width 182 height 31
paste textarea "PIT-60203002-CL"
type textarea "x"
type textarea "PIT-60203002-CL"
type textarea "x"
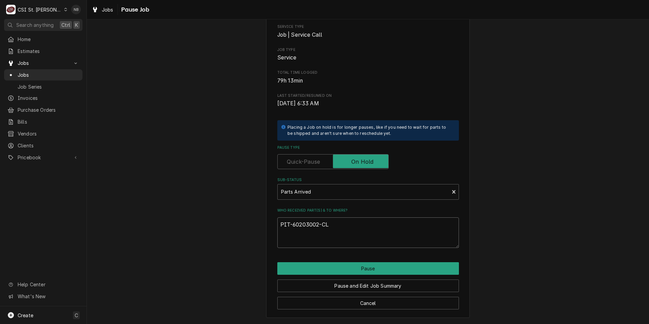
type textarea "PIT-60203002-CL"
type textarea "x"
type textarea "PIT-60203002-CL o"
type textarea "x"
type textarea "PIT-60203002-CL on"
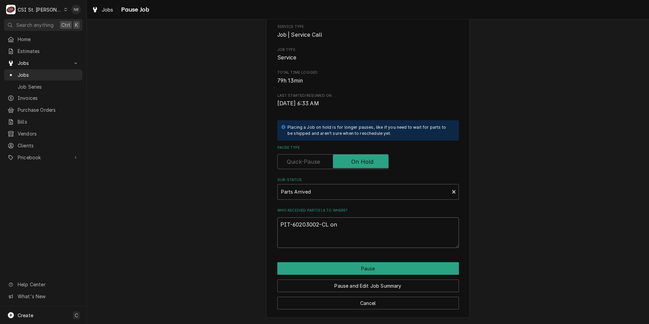
type textarea "x"
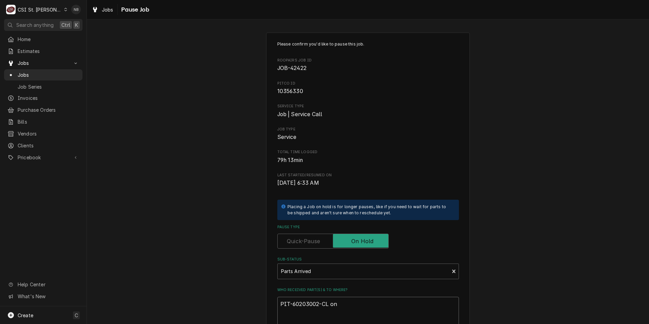
type textarea "PIT-60203002-CL on"
type textarea "x"
type textarea "PIT-60203002-CL on K"
type textarea "x"
type textarea "PIT-60203002-CL on Ky"
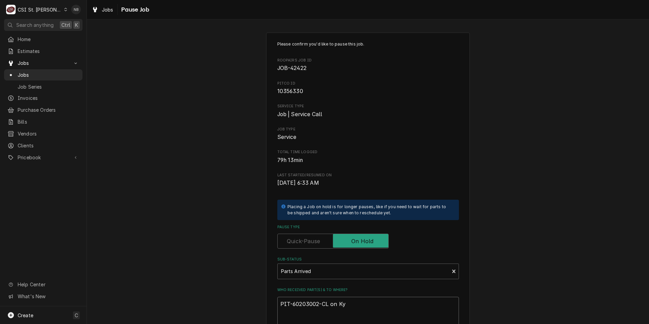
type textarea "x"
type textarea "PIT-60203002-CL on Kyl"
type textarea "x"
type textarea "PIT-60203002-CL on Kyle"
type textarea "x"
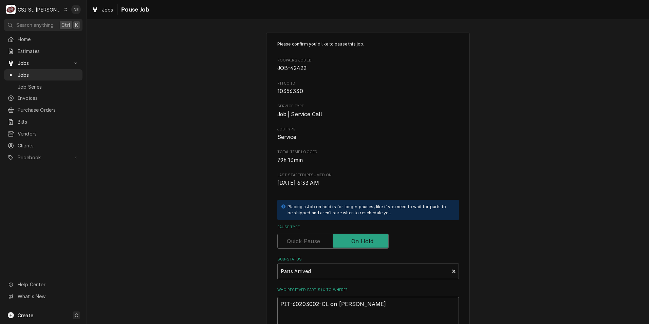
type textarea "PIT-60203002-CL on Kyle"
type textarea "x"
type textarea "PIT-60203002-CL on Kyle Sm"
type textarea "x"
type textarea "PIT-60203002-CL on Kyle Smi"
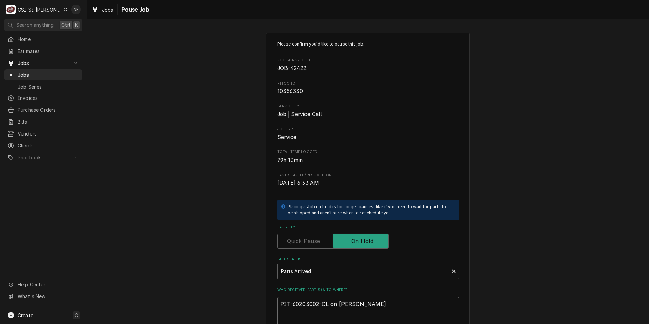
type textarea "x"
type textarea "PIT-60203002-CL on Kyle Smit"
type textarea "x"
type textarea "PIT-60203002-CL on Kyle Smith"
type textarea "x"
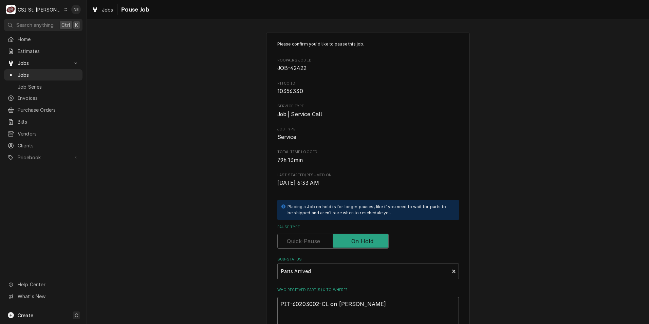
type textarea "PIT-60203002-CL on Kyle Smith"
type textarea "x"
type textarea "PIT-60203002-CL on Kyle Smith S"
type textarea "x"
type textarea "PIT-60203002-CL on Kyle Smith She"
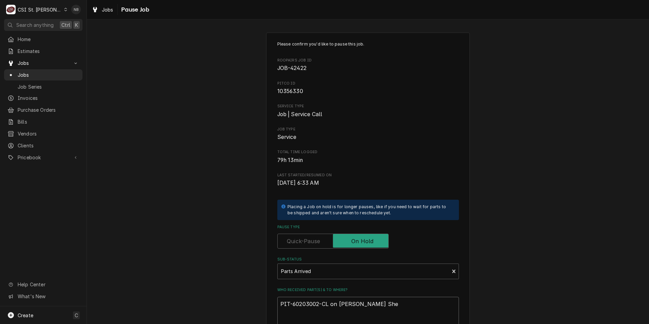
type textarea "x"
type textarea "PIT-60203002-CL on Kyle Smith Shel"
type textarea "x"
type textarea "PIT-60203002-CL on Kyle Smith Shelf"
type textarea "x"
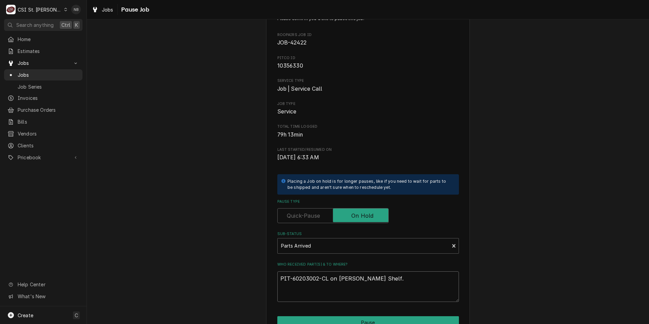
scroll to position [79, 0]
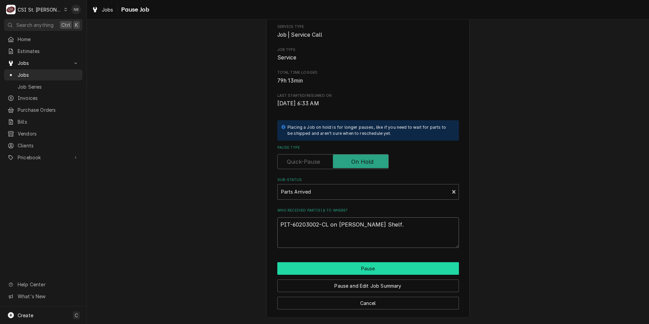
type textarea "PIT-60203002-CL on Kyle Smith Shelf."
click at [402, 269] on button "Pause" at bounding box center [368, 268] width 182 height 13
type textarea "x"
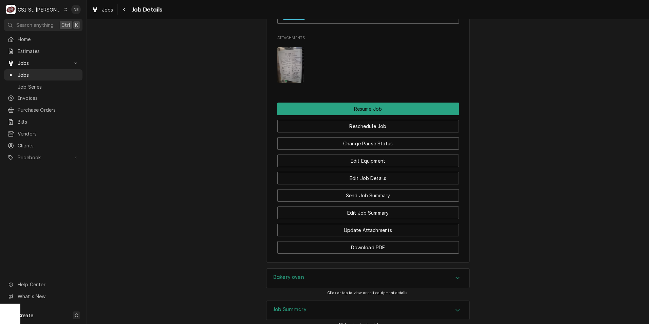
scroll to position [861, 0]
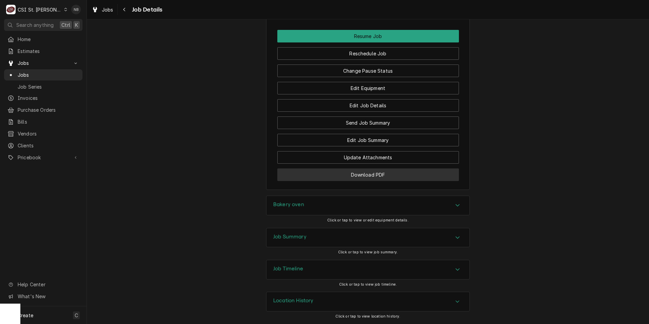
click at [288, 177] on button "Download PDF" at bounding box center [368, 174] width 182 height 13
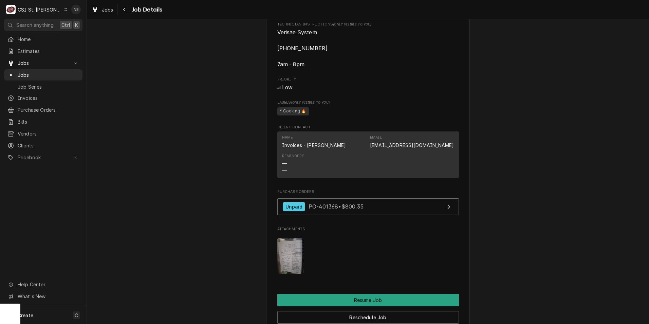
scroll to position [454, 0]
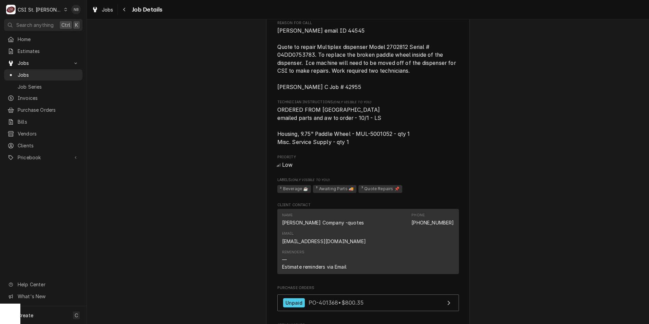
scroll to position [475, 0]
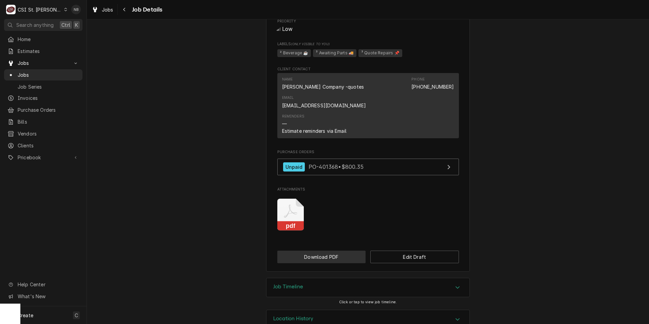
click at [335, 250] on button "Download PDF" at bounding box center [321, 256] width 89 height 13
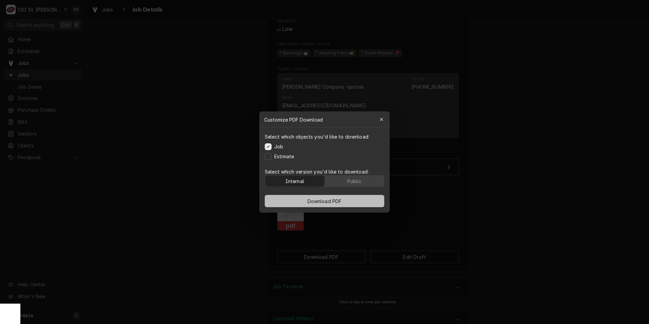
click at [319, 201] on span "Download PDF" at bounding box center [324, 201] width 37 height 7
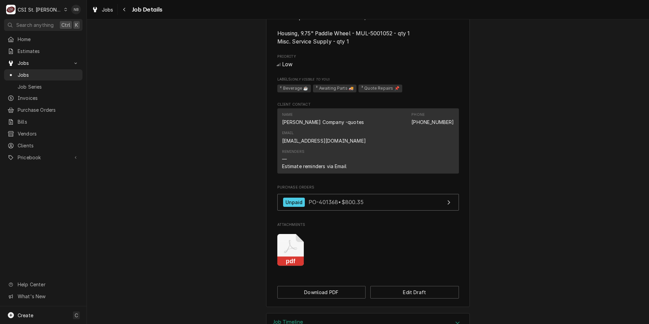
scroll to position [442, 0]
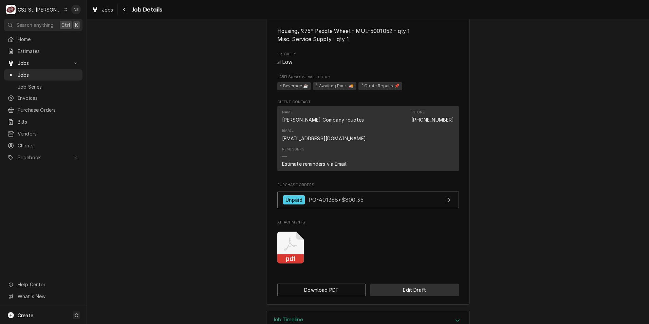
click at [407, 283] on button "Edit Draft" at bounding box center [414, 289] width 89 height 13
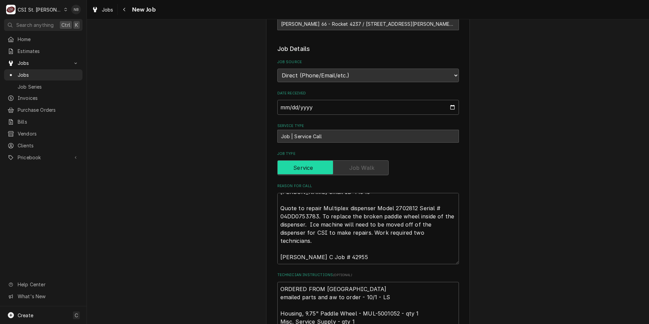
scroll to position [305, 0]
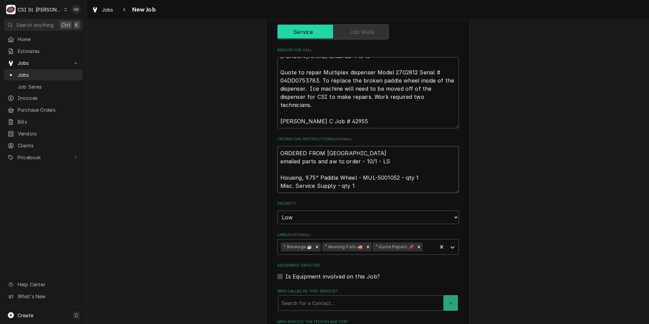
click at [279, 153] on textarea "ORDERED FROM PARTSTOWN emailed parts and aw to order - 10/1 - LS Housing, 9.75"…" at bounding box center [368, 169] width 182 height 47
type textarea "x"
type textarea "ORDERED FROM PARTSTOWN emailed parts and aw to order - 10/1 - LS Housing, 9.75"…"
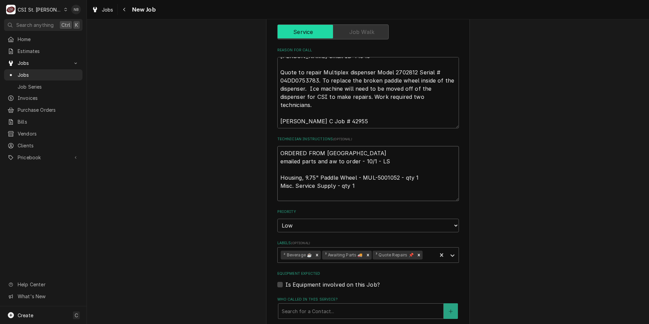
type textarea "x"
type textarea "ORDERED FROM PARTSTOWN emailed parts and aw to order - 10/1 - LS Housing, 9.75"…"
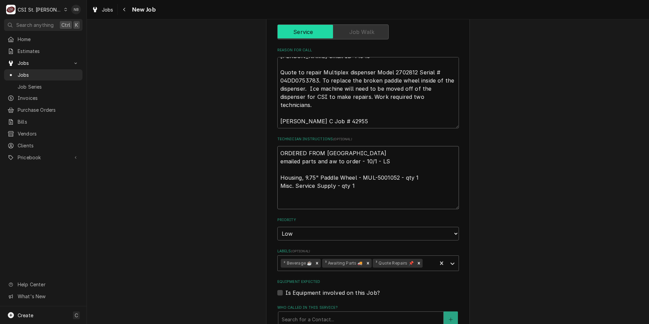
type textarea "x"
click at [366, 263] on icon "Remove ³ Awaiting Parts 🚚" at bounding box center [368, 263] width 5 height 5
type textarea "ORDERED FROM PARTSTOWN emailed parts and aw to order - 10/1 - LS Housing, 9.75"…"
click at [321, 150] on textarea "ORDERED FROM PARTSTOWN emailed parts and aw to order - 10/1 - LS Housing, 9.75"…" at bounding box center [368, 177] width 182 height 63
drag, startPoint x: 360, startPoint y: 193, endPoint x: 396, endPoint y: 191, distance: 36.7
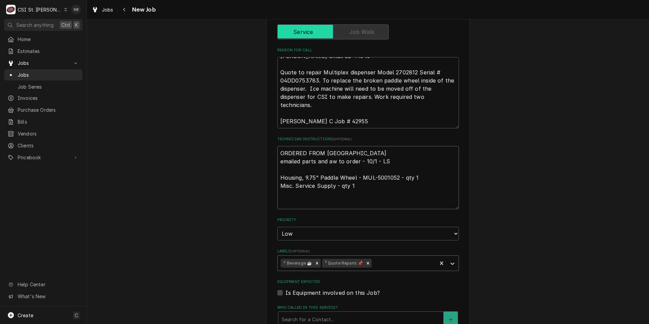
click at [396, 191] on textarea "ORDERED FROM PARTSTOWN emailed parts and aw to order - 10/1 - LS Housing, 9.75"…" at bounding box center [368, 177] width 182 height 63
click at [314, 154] on textarea "ORDERED FROM PARTSTOWN emailed parts and aw to order - 10/1 - LS Housing, 9.75"…" at bounding box center [368, 177] width 182 height 63
paste textarea "MUL-5001052"
type textarea "x"
type textarea "MUL-5001052 ORDERED FROM PARTSTOWN emailed parts and aw to order - 10/1 - LS Ho…"
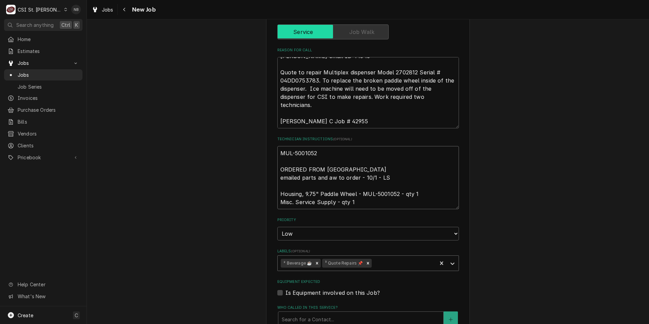
type textarea "x"
type textarea "MUL-5001052 ORDERED FROM PARTSTOWN emailed parts and aw to order - 10/1 - LS Ho…"
type textarea "x"
type textarea "MUL-5001052 o ORDERED FROM PARTSTOWN emailed parts and aw to order - 10/1 - LS …"
type textarea "x"
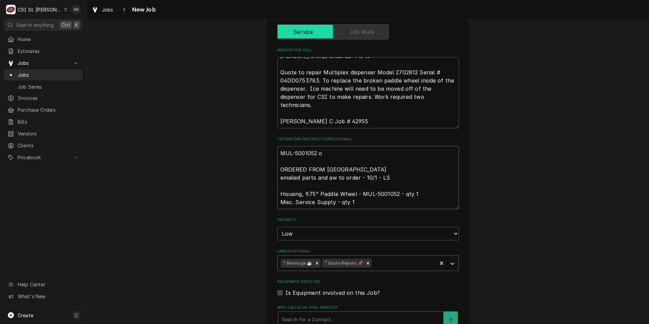
type textarea "MUL-5001052 on ORDERED FROM PARTSTOWN emailed parts and aw to order - 10/1 - LS…"
type textarea "x"
type textarea "MUL-5001052 on ORDERED FROM PARTSTOWN emailed parts and aw to order - 10/1 - LS…"
type textarea "x"
type textarea "MUL-5001052 on Br ORDERED FROM PARTSTOWN emailed parts and aw to order - 10/1 -…"
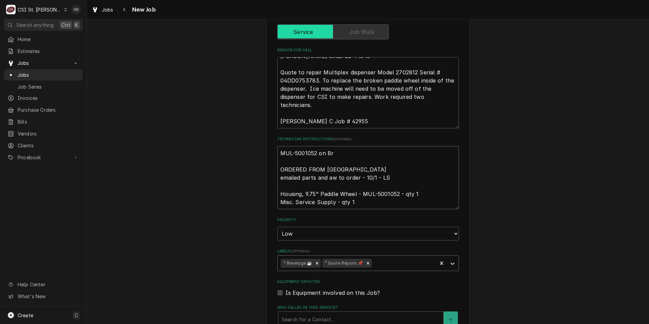
type textarea "x"
type textarea "MUL-5001052 on Bra ORDERED FROM PARTSTOWN emailed parts and aw to order - 10/1 …"
type textarea "x"
type textarea "MUL-5001052 on Brad ORDERED FROM PARTSTOWN emailed parts and aw to order - 10/1…"
type textarea "x"
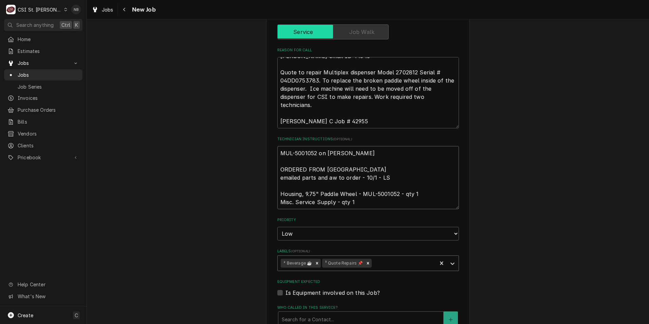
type textarea "MUL-5001052 on Brad ORDERED FROM PARTSTOWN emailed parts and aw to order - 10/1…"
type textarea "x"
type textarea "MUL-5001052 on Brad C ORDERED FROM PARTSTOWN emailed parts and aw to order - 10…"
type textarea "x"
type textarea "MUL-5001052 on Brad Co ORDERED FROM PARTSTOWN emailed parts and aw to order - 1…"
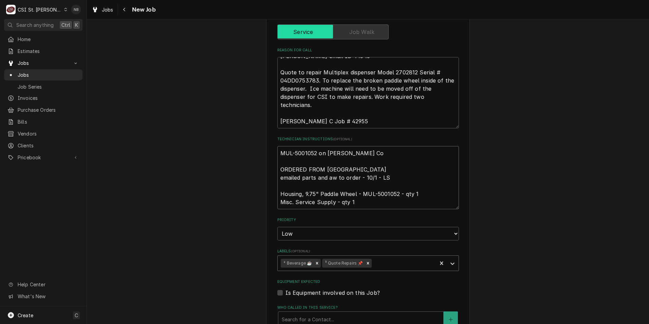
type textarea "x"
type textarea "MUL-5001052 on Brad Cop ORDERED FROM PARTSTOWN emailed parts and aw to order - …"
type textarea "x"
type textarea "MUL-5001052 on Brad Cope ORDERED FROM PARTSTOWN emailed parts and aw to order -…"
type textarea "x"
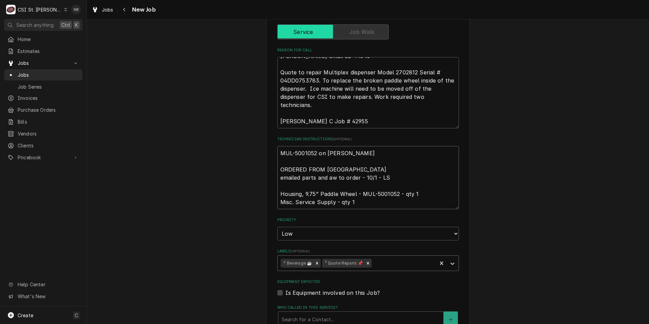
type textarea "MUL-5001052 on Brad Cope ORDERED FROM PARTSTOWN emailed parts and aw to order -…"
type textarea "x"
type textarea "MUL-5001052 on Brad Cope S ORDERED FROM PARTSTOWN emailed parts and aw to order…"
type textarea "x"
type textarea "MUL-5001052 on Brad Cope Sh ORDERED FROM PARTSTOWN emailed parts and aw to orde…"
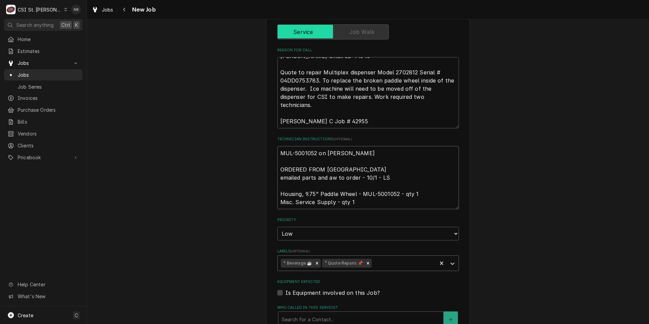
type textarea "x"
type textarea "MUL-5001052 on Brad Cope She ORDERED FROM PARTSTOWN emailed parts and aw to ord…"
type textarea "x"
type textarea "MUL-5001052 on Brad Cope Shel ORDERED FROM PARTSTOWN emailed parts and aw to or…"
type textarea "x"
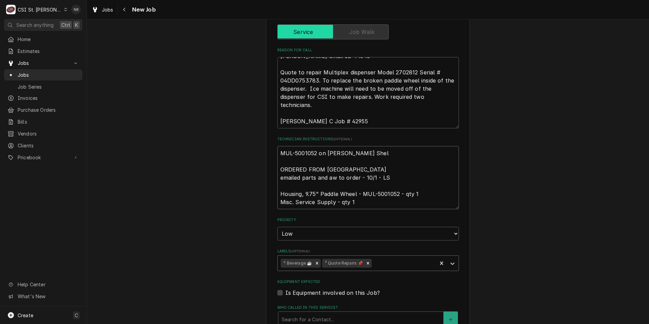
type textarea "MUL-5001052 on Brad Cope Shelf ORDERED FROM PARTSTOWN emailed parts and aw to o…"
type textarea "x"
type textarea "MUL-5001052 on Brad Cope Shelf- ORDERED FROM PARTSTOWN emailed parts and aw to …"
type textarea "x"
type textarea "MUL-5001052 on Brad Cope Shelf-1 ORDERED FROM PARTSTOWN emailed parts and aw to…"
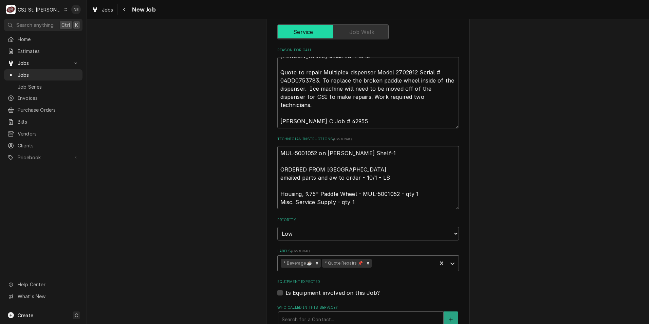
type textarea "x"
type textarea "MUL-5001052 on Brad Cope Shelf-10 ORDERED FROM PARTSTOWN emailed parts and aw t…"
type textarea "x"
type textarea "MUL-5001052 on Brad Cope Shelf-10/ ORDERED FROM PARTSTOWN emailed parts and aw …"
type textarea "x"
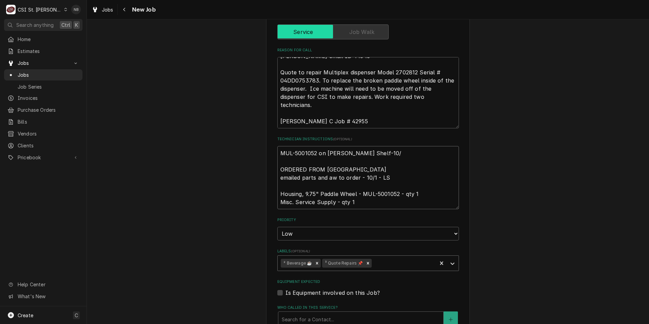
type textarea "MUL-5001052 on Brad Cope Shelf-10/2 ORDERED FROM PARTSTOWN emailed parts and aw…"
type textarea "x"
type textarea "MUL-5001052 on Brad Cope Shelf-10/2- ORDERED FROM PARTSTOWN emailed parts and a…"
type textarea "x"
type textarea "MUL-5001052 on Brad Cope Shelf-10/2-N ORDERED FROM PARTSTOWN emailed parts and …"
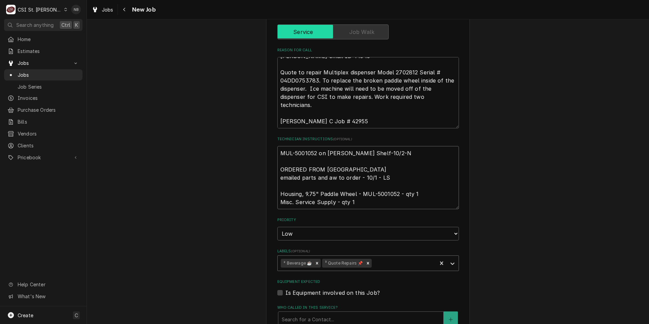
type textarea "x"
type textarea "MUL-5001052 on Brad Cope Shelf-10/2-NB ORDERED FROM PARTSTOWN emailed parts and…"
type textarea "x"
type textarea "MUL-5001052 on Brad Cope Shelf-10/2-NB ORDERED FROM PARTSTOWN emailed parts and…"
click at [477, 151] on div "Use the fields below to edit this job: Client Details Client Vivian Company Cli…" at bounding box center [368, 159] width 562 height 877
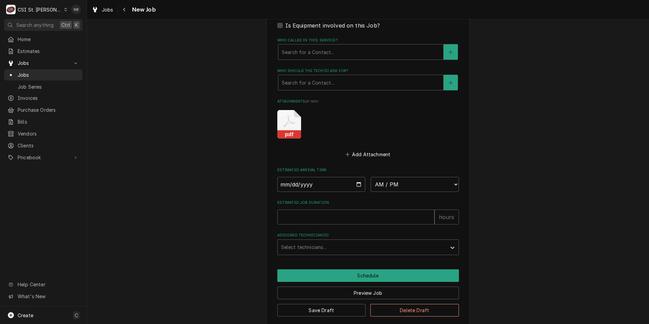
scroll to position [580, 0]
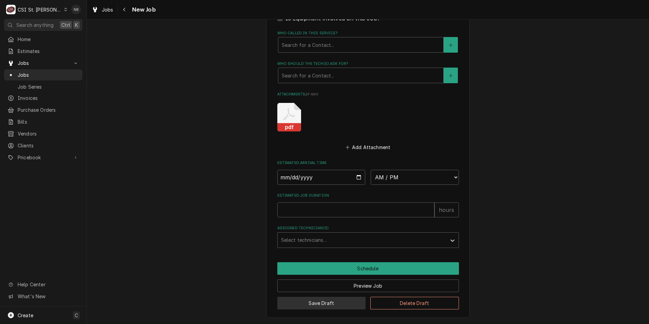
click at [339, 300] on button "Save Draft" at bounding box center [321, 303] width 89 height 13
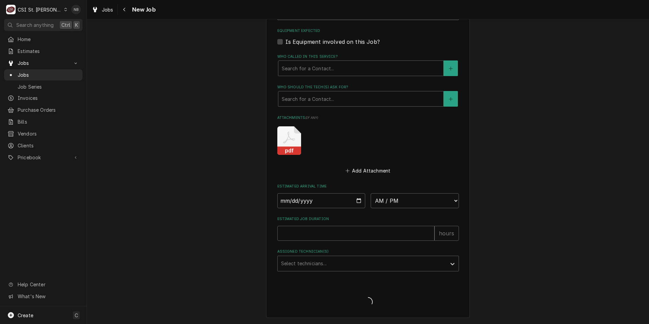
scroll to position [556, 0]
type textarea "x"
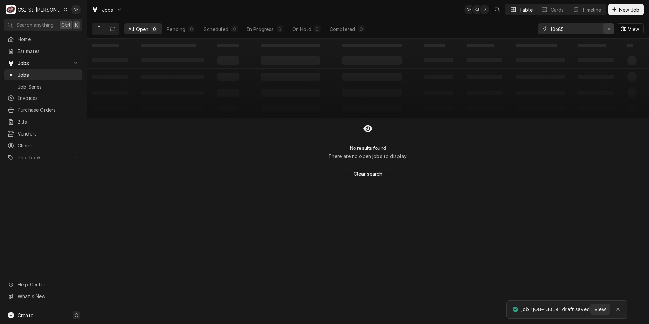
click at [607, 32] on div "Erase input" at bounding box center [608, 28] width 7 height 7
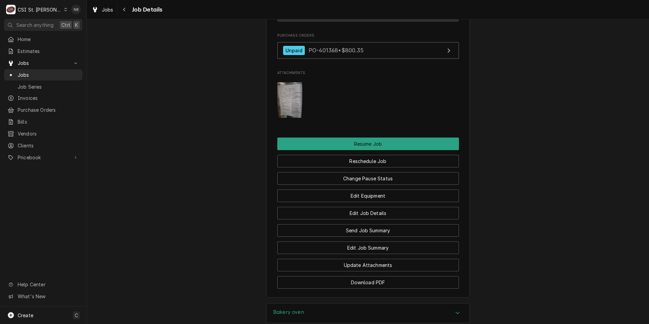
scroll to position [747, 0]
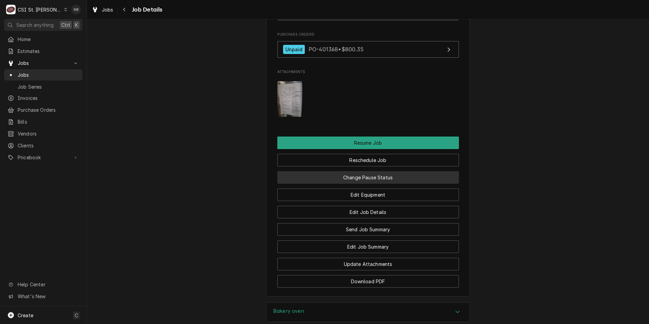
click at [361, 184] on button "Change Pause Status" at bounding box center [368, 177] width 182 height 13
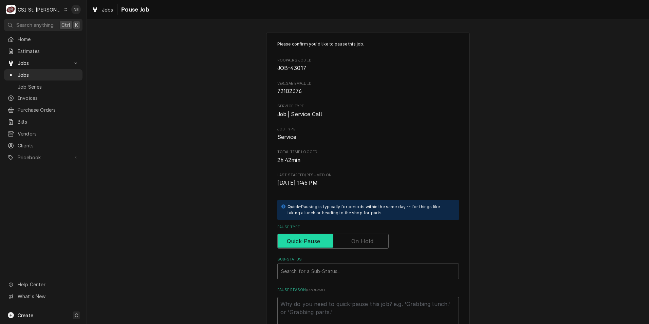
click at [347, 240] on input "Pause Type" at bounding box center [332, 241] width 105 height 15
checkbox input "true"
click at [340, 269] on div "Sub-Status" at bounding box center [368, 271] width 174 height 12
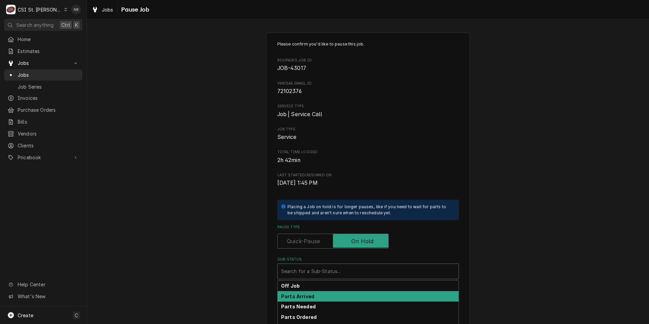
click at [333, 298] on div "Parts Arrived" at bounding box center [368, 296] width 181 height 11
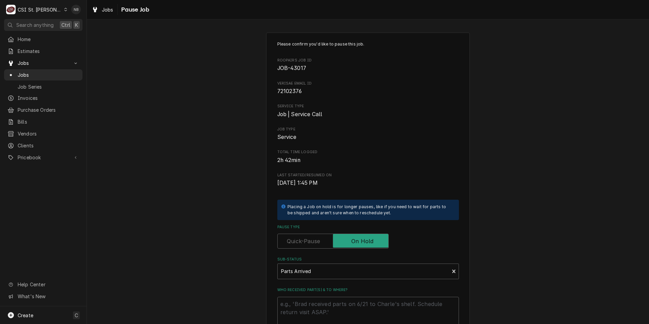
click at [201, 253] on div "Please confirm you'd like to pause this job. Roopairs Job ID JOB-43017 Verisae …" at bounding box center [368, 214] width 562 height 377
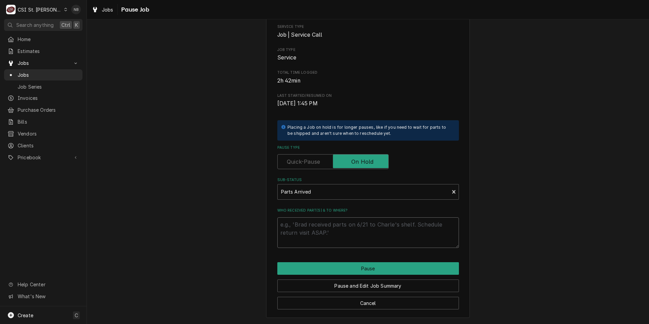
click at [318, 223] on textarea "Who received part(s) & to where?" at bounding box center [368, 232] width 182 height 31
type textarea "x"
type textarea "B"
type textarea "x"
type textarea "BA"
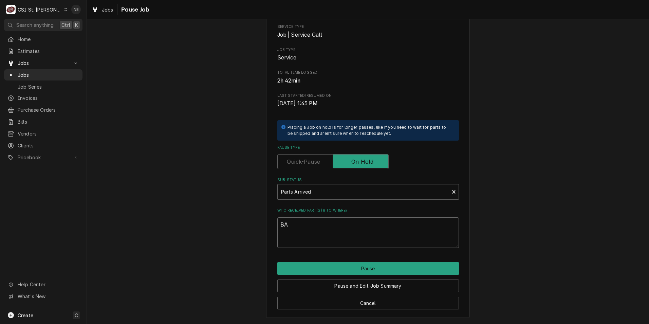
type textarea "x"
type textarea "BAX"
type textarea "x"
type textarea "BAX-"
type textarea "x"
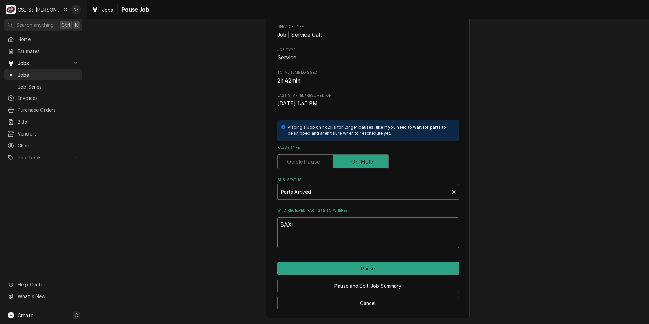
type textarea "BAX-0"
type textarea "x"
type textarea "BAX-01"
type textarea "x"
type textarea "BAX-01-"
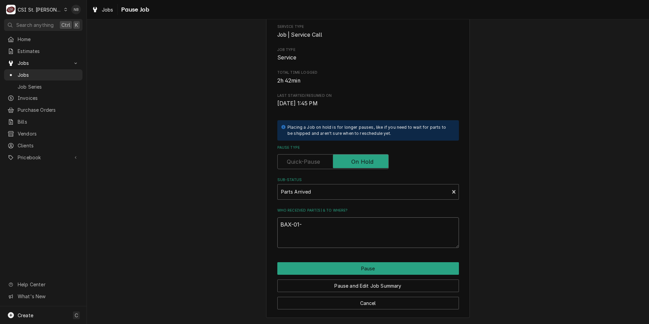
type textarea "x"
type textarea "BAX-01-1"
type textarea "x"
type textarea "BAX-01-10"
type textarea "x"
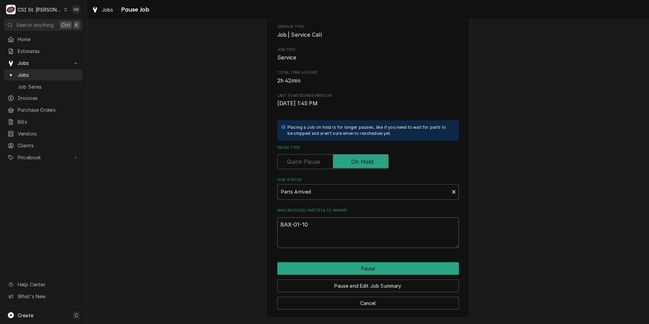
type textarea "BAX-01-100"
type textarea "x"
type textarea "BAX-01-1000"
type textarea "x"
type textarea "BAX-01-1000V"
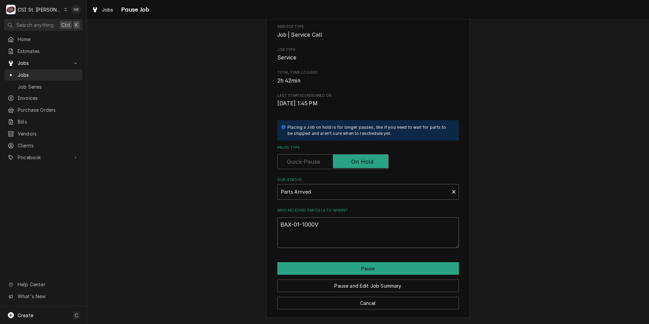
type textarea "x"
type textarea "BAX-01-1000V7"
type textarea "x"
type textarea "BAX-01-1000V7-"
type textarea "x"
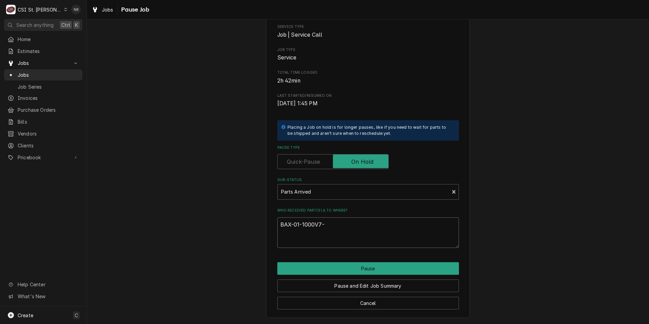
type textarea "BAX-01-1000V7-0"
type textarea "x"
type textarea "BAX-01-1000V7-00"
type textarea "x"
type textarea "BAX-01-1000V7-000"
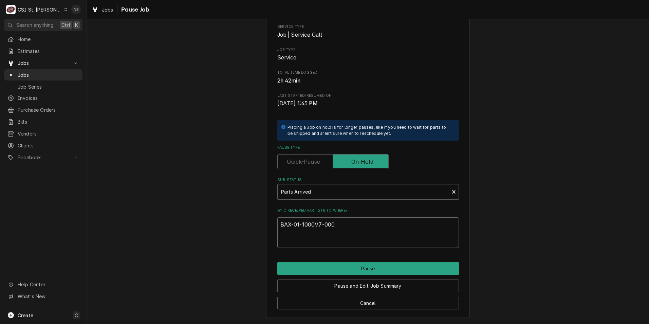
type textarea "x"
type textarea "BAX-01-1000V7-0005"
type textarea "x"
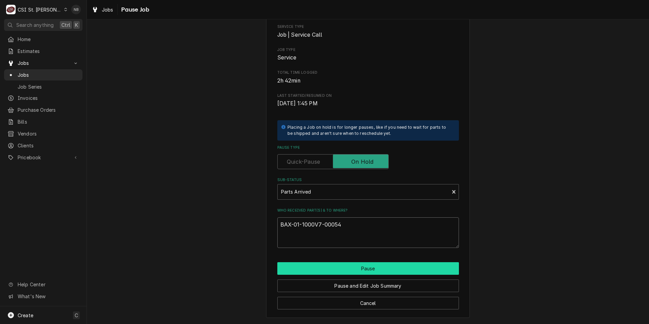
type textarea "BAX-01-1000V7-00054"
click at [335, 267] on button "Pause" at bounding box center [368, 268] width 182 height 13
type textarea "x"
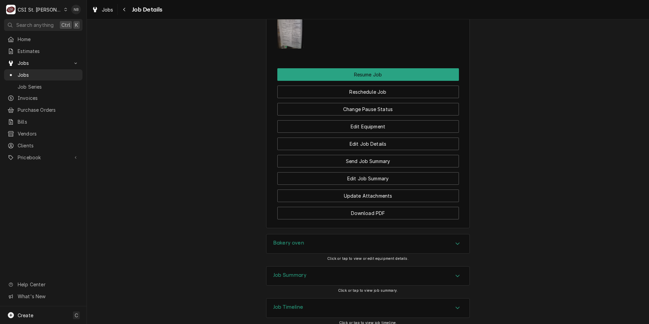
scroll to position [861, 0]
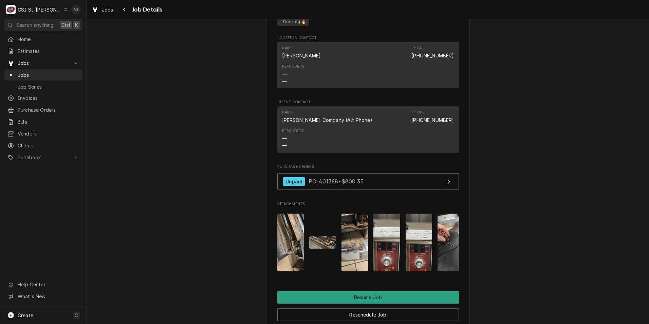
scroll to position [713, 0]
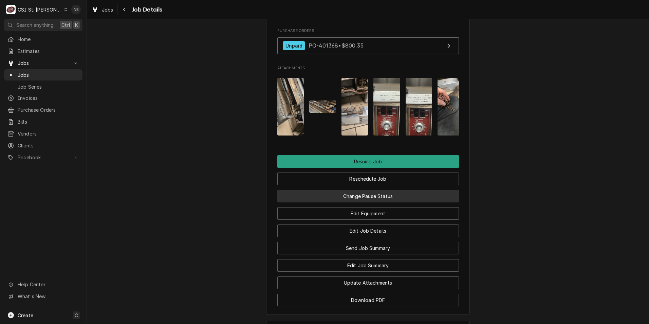
click at [355, 202] on button "Change Pause Status" at bounding box center [368, 196] width 182 height 13
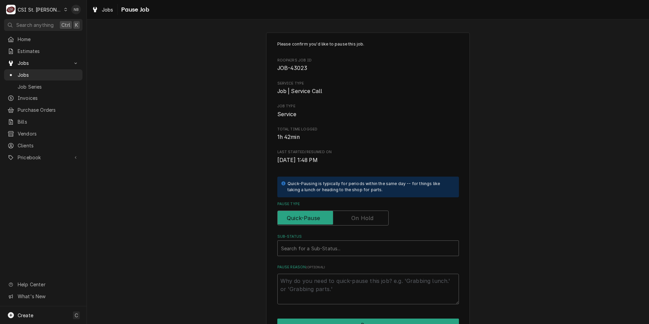
click at [353, 217] on label "Pause Type" at bounding box center [332, 217] width 111 height 15
click at [353, 217] on input "Pause Type" at bounding box center [332, 217] width 105 height 15
checkbox input "true"
click at [338, 252] on div "Sub-Status" at bounding box center [368, 248] width 174 height 12
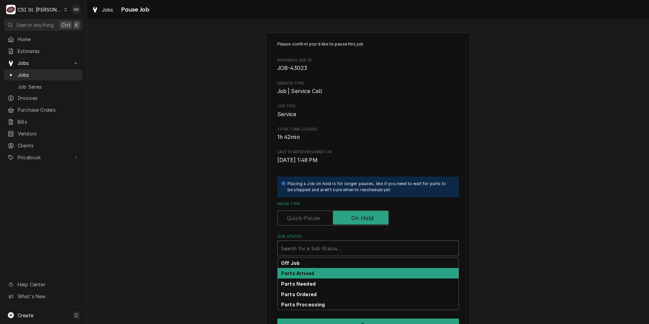
click at [333, 274] on div "Parts Arrived" at bounding box center [368, 273] width 181 height 11
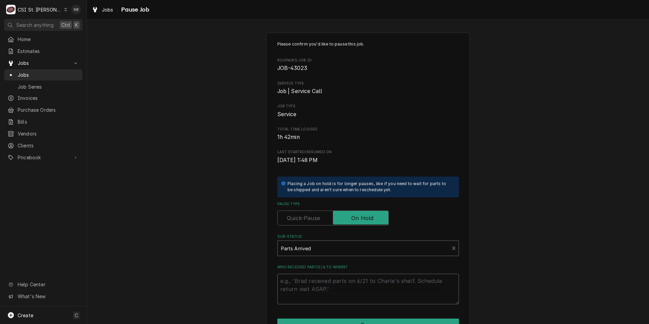
click at [331, 284] on textarea "Who received part(s) & to where?" at bounding box center [368, 289] width 182 height 31
type textarea "x"
type textarea "SO"
type textarea "x"
type textarea "SOU"
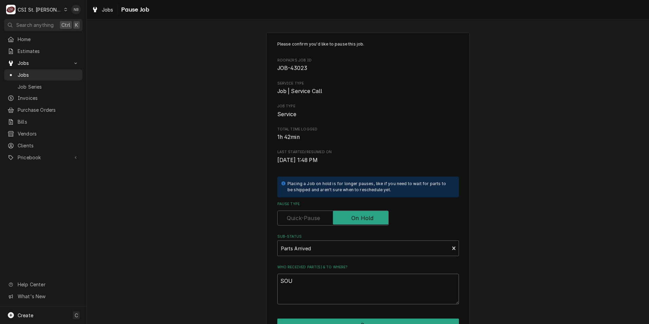
type textarea "x"
type textarea "SOU-"
type textarea "x"
type textarea "SOU-1"
type textarea "x"
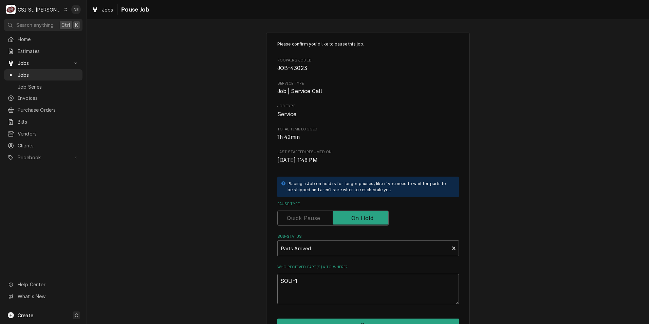
type textarea "SOU-11"
type textarea "x"
type textarea "SOU-119"
type textarea "x"
type textarea "SOU-1195"
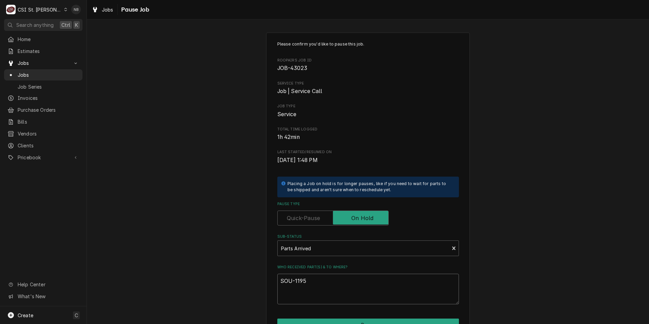
type textarea "x"
type textarea "SOU-11954"
type textarea "x"
type textarea "SOU-119549"
type textarea "x"
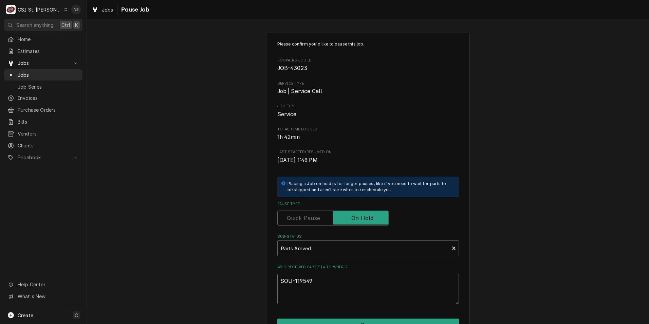
type textarea "SOU-1195493"
type textarea "x"
type textarea "SOU-1195493"
type textarea "x"
type textarea "SOU-1195493 o"
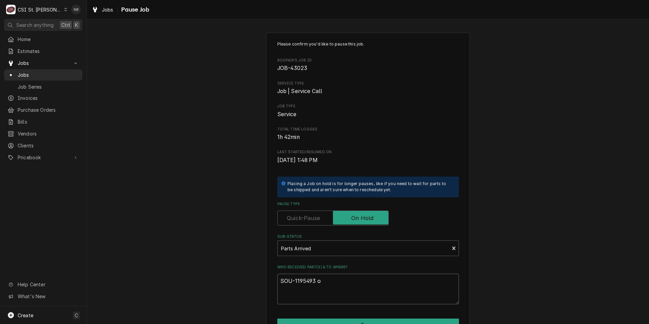
type textarea "x"
type textarea "SOU-1195493 on"
type textarea "x"
type textarea "SOU-1195493 on"
type textarea "x"
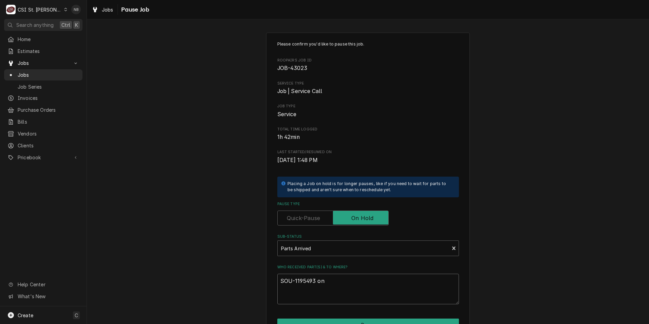
type textarea "SOU-1195493 on K"
type textarea "x"
type textarea "SOU-1195493 on Ke"
type textarea "x"
type textarea "SOU-1195493 on Kev"
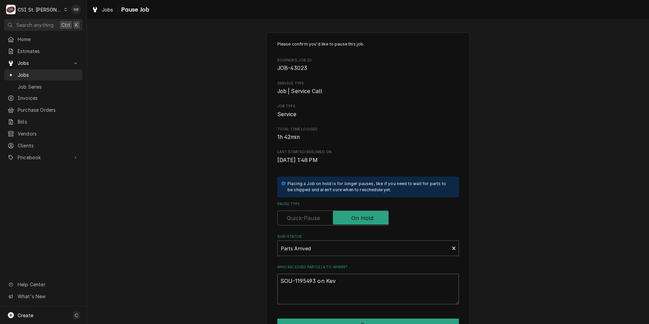
type textarea "x"
type textarea "SOU-1195493 on Kevi"
type textarea "x"
type textarea "SOU-1195493 on Kevin"
type textarea "x"
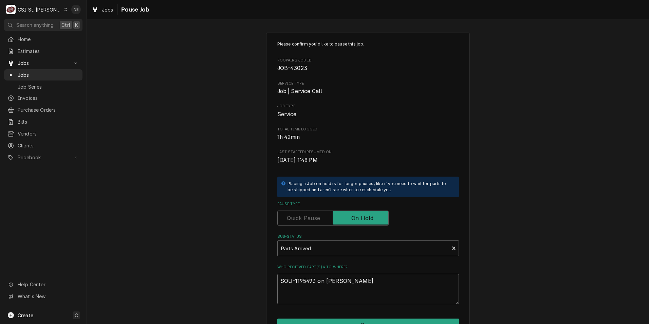
type textarea "SOU-1195493 on Kevin"
type textarea "x"
type textarea "SOU-1195493 on Kevin J"
type textarea "x"
type textarea "SOU-1195493 on Kevin J"
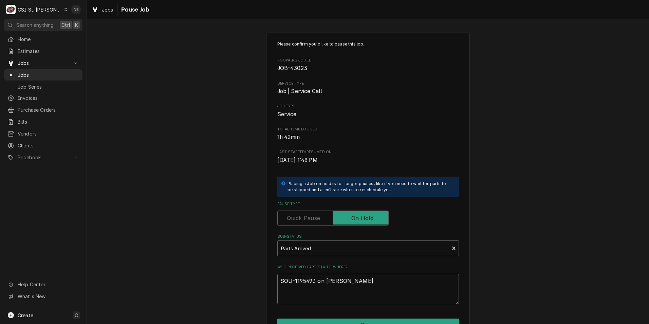
type textarea "x"
type textarea "SOU-1195493 on Kevin J s"
type textarea "x"
type textarea "SOU-1195493 on Kevin J sh"
type textarea "x"
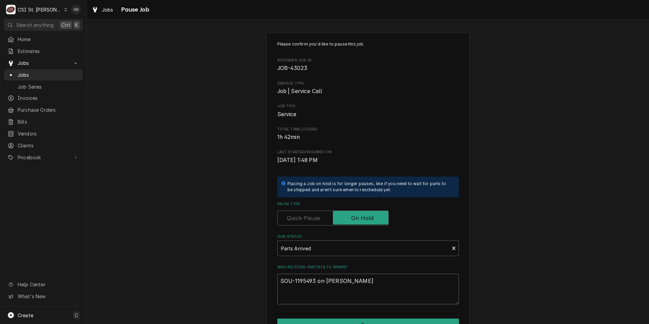
type textarea "SOU-1195493 on Kevin J she"
type textarea "x"
type textarea "SOU-1195493 on Kevin J shel"
type textarea "x"
type textarea "SOU-1195493 on Kevin J shelf"
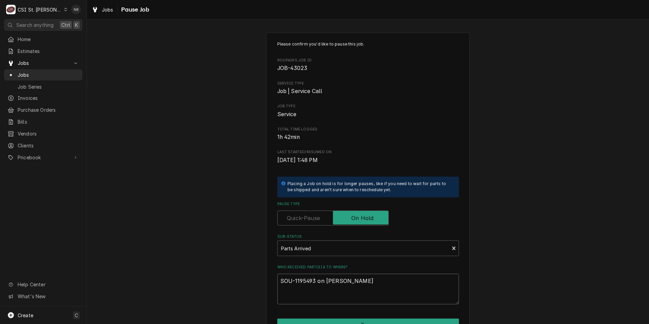
type textarea "x"
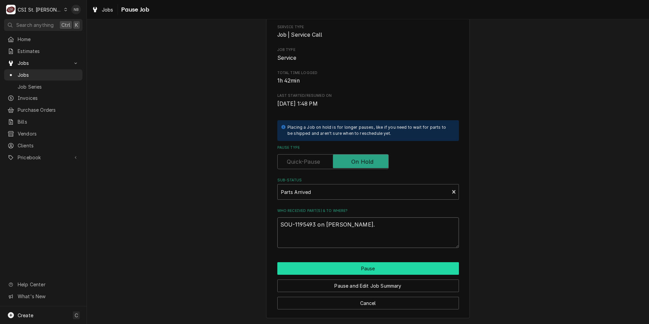
type textarea "SOU-1195493 on Kevin J shelf."
click at [424, 270] on button "Pause" at bounding box center [368, 268] width 182 height 13
type textarea "x"
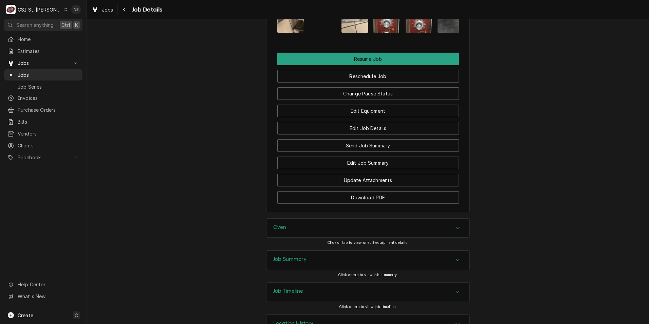
scroll to position [851, 0]
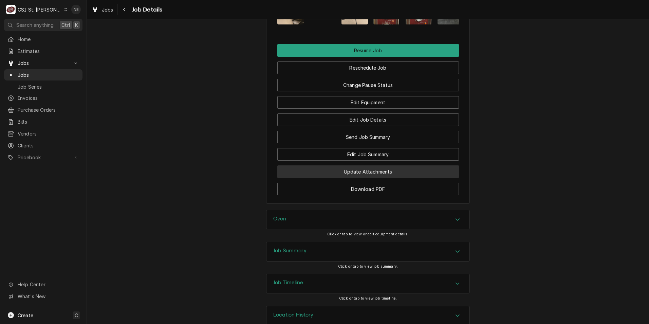
scroll to position [851, 0]
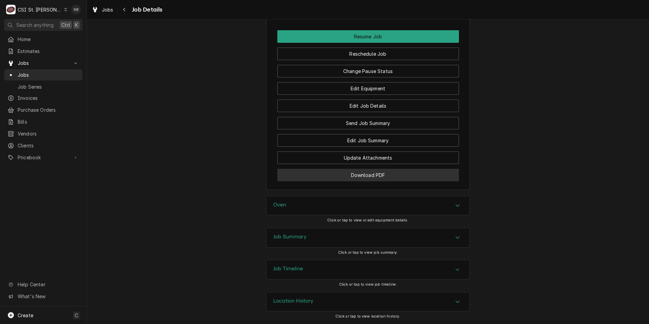
click at [395, 178] on button "Download PDF" at bounding box center [368, 175] width 182 height 13
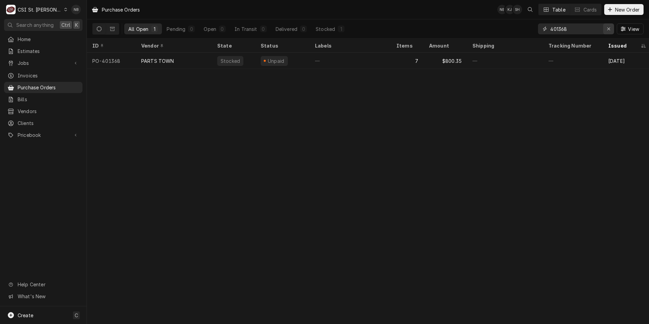
click at [606, 28] on div "Erase input" at bounding box center [608, 28] width 7 height 7
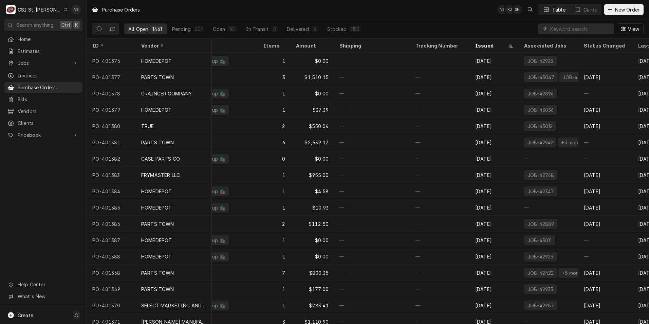
scroll to position [0, 168]
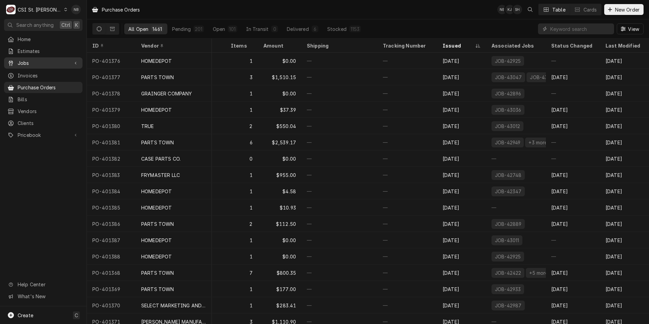
click at [45, 59] on span "Jobs" at bounding box center [43, 62] width 51 height 7
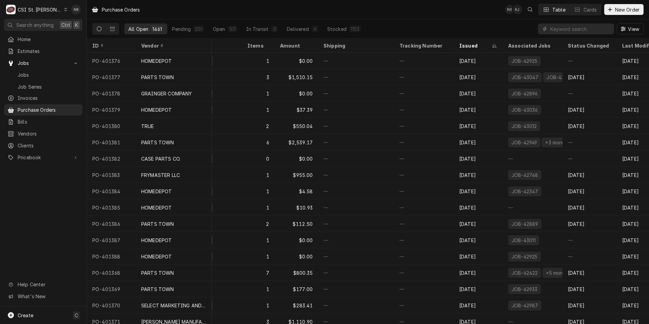
scroll to position [0, 171]
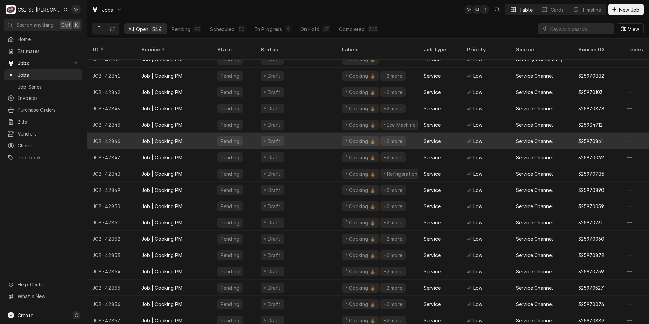
scroll to position [662, 0]
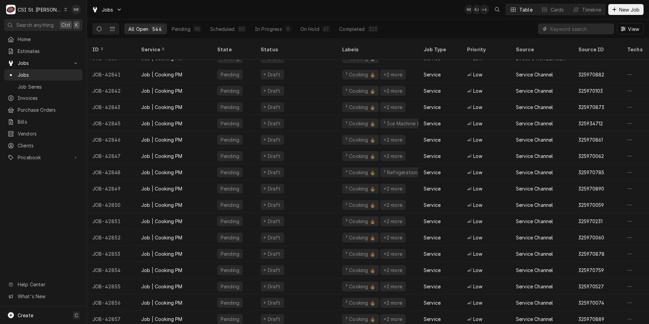
click at [563, 30] on input "Dynamic Content Wrapper" at bounding box center [580, 28] width 60 height 11
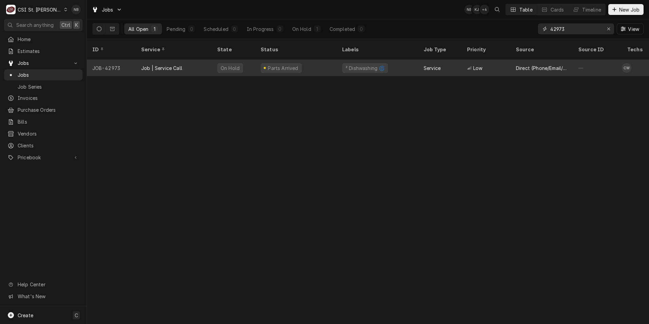
type input "42973"
click at [397, 63] on div "² Dishwashing 🌀" at bounding box center [377, 68] width 81 height 16
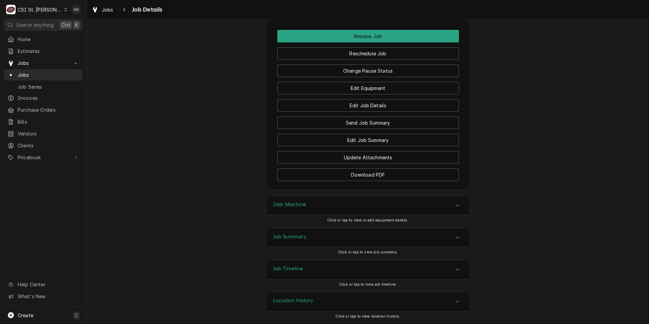
scroll to position [818, 0]
click at [377, 239] on div "Job Summary" at bounding box center [367, 237] width 203 height 19
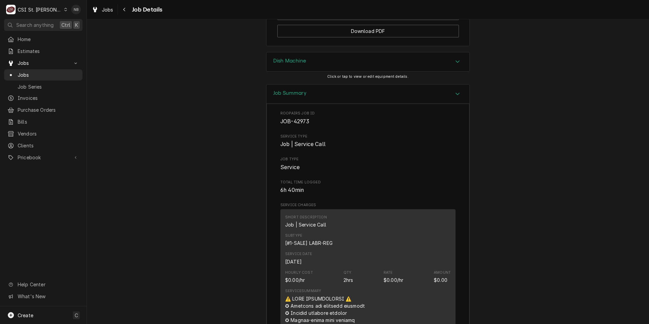
click at [358, 104] on div "Job Summary" at bounding box center [367, 94] width 203 height 19
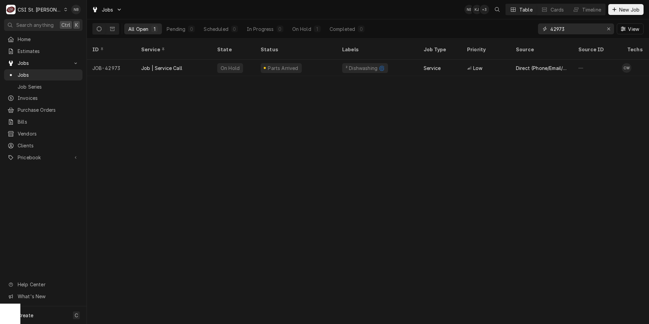
drag, startPoint x: 570, startPoint y: 27, endPoint x: 533, endPoint y: 27, distance: 36.7
click at [533, 27] on div "All Open 1 Pending 0 Scheduled 0 In Progress 0 On Hold 1 Completed 0 42973 View" at bounding box center [367, 28] width 551 height 19
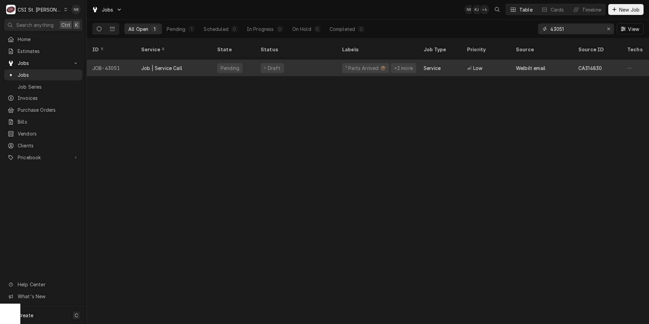
type input "43051"
click at [309, 60] on div "Draft" at bounding box center [295, 68] width 81 height 16
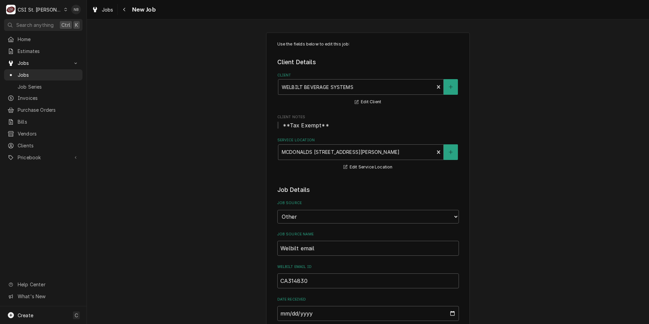
type textarea "x"
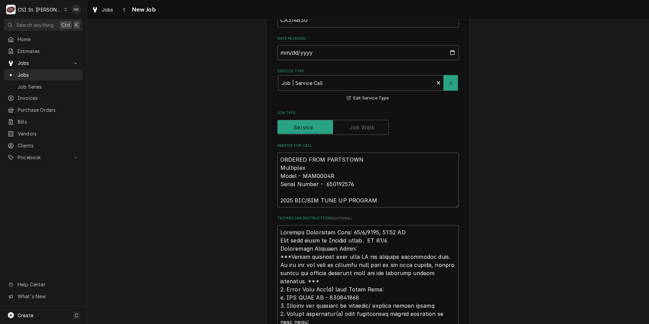
scroll to position [272, 0]
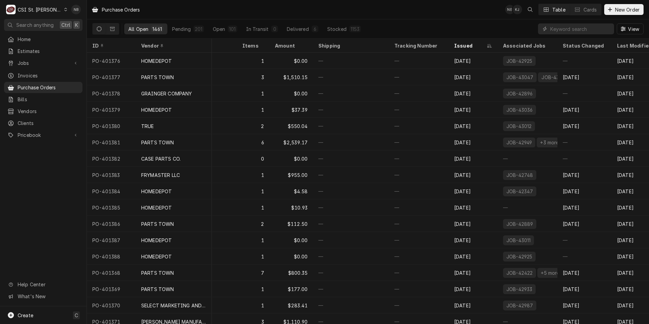
scroll to position [0, 171]
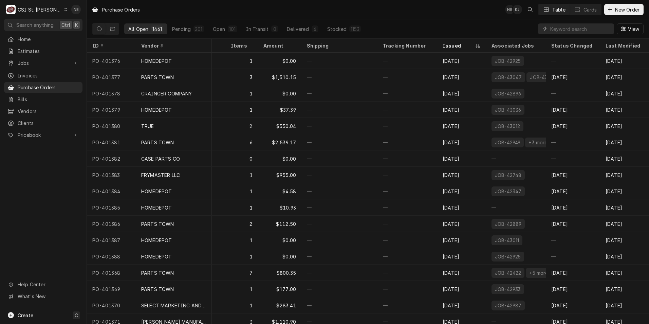
click at [42, 9] on div "CSI St. [PERSON_NAME]" at bounding box center [40, 9] width 44 height 7
click at [70, 23] on div "CSI [US_STATE]" at bounding box center [104, 25] width 90 height 7
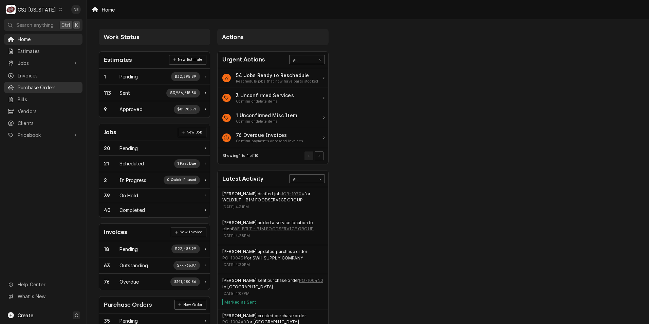
click at [53, 84] on span "Purchase Orders" at bounding box center [48, 87] width 61 height 7
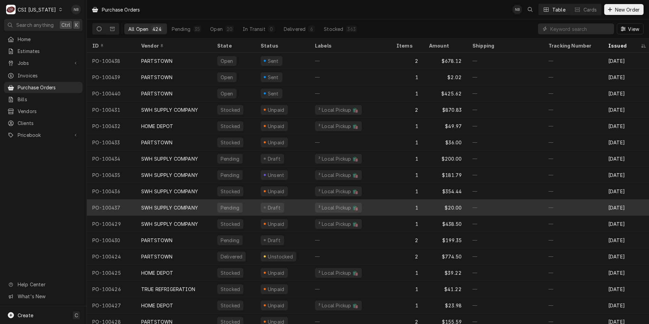
click at [386, 205] on div "² Local Pickup 🛍️" at bounding box center [350, 207] width 81 height 16
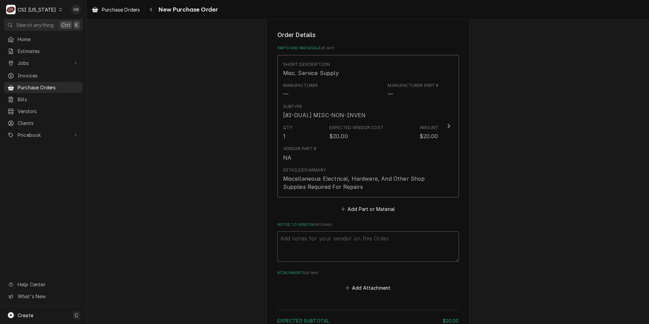
scroll to position [339, 0]
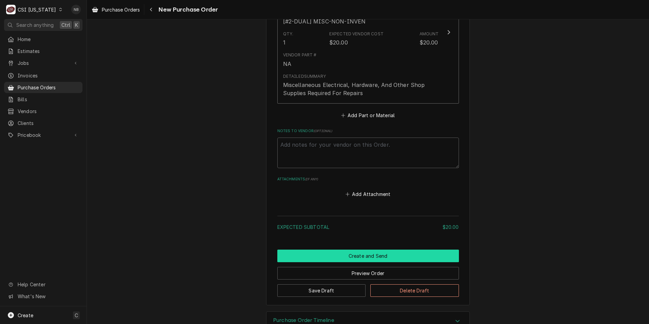
click at [381, 255] on button "Create and Send" at bounding box center [368, 255] width 182 height 13
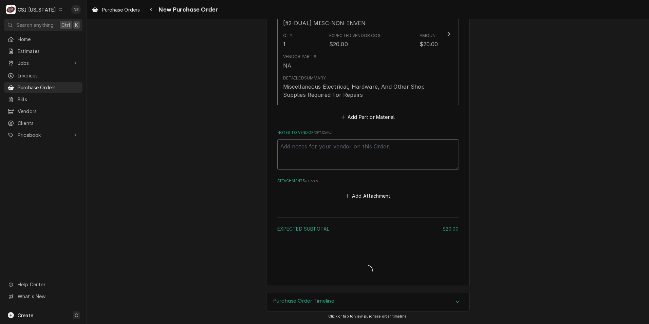
type textarea "x"
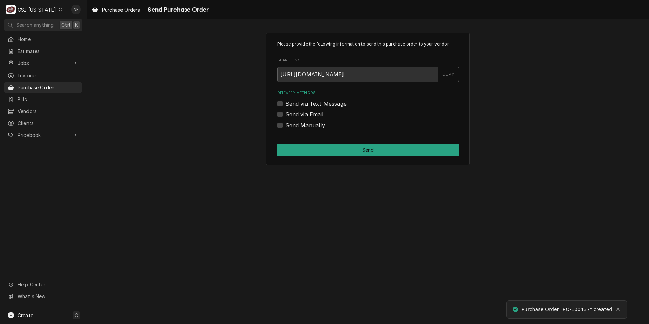
click at [285, 126] on label "Send Manually" at bounding box center [305, 125] width 40 height 8
click at [285, 126] on input "Send Manually" at bounding box center [376, 128] width 182 height 15
checkbox input "true"
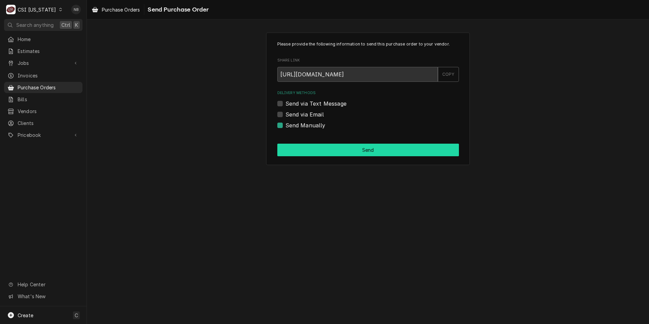
click at [301, 145] on button "Send" at bounding box center [368, 150] width 182 height 13
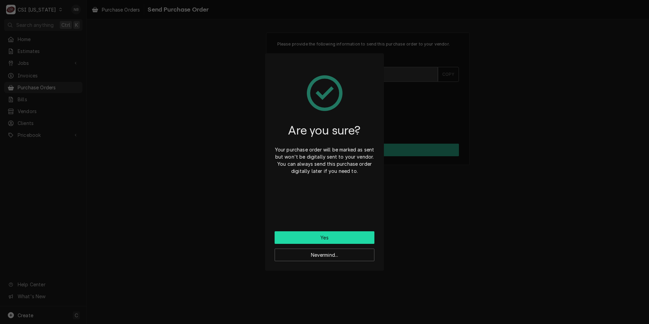
click at [319, 237] on button "Yes" at bounding box center [325, 237] width 100 height 13
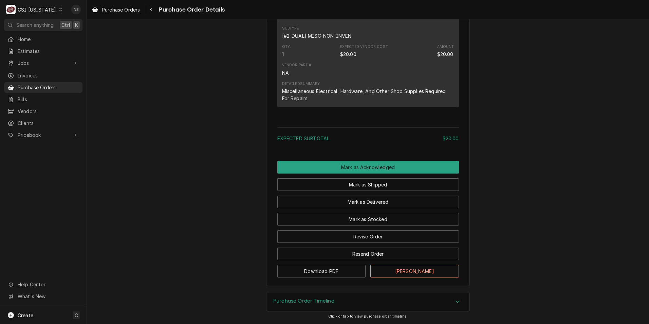
scroll to position [441, 0]
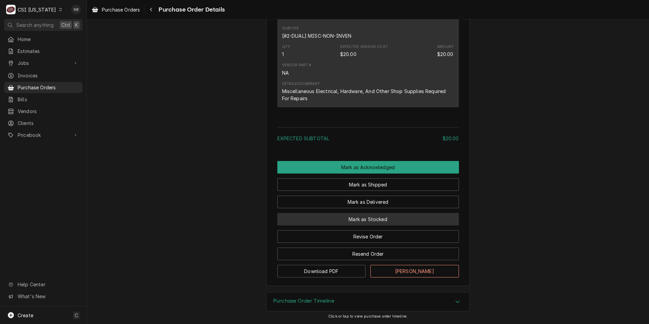
click at [329, 225] on button "Mark as Stocked" at bounding box center [368, 219] width 182 height 13
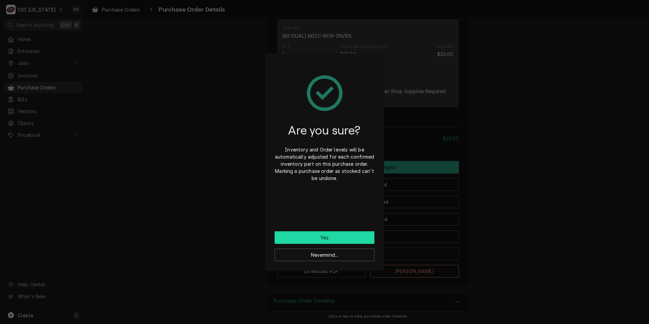
click at [328, 236] on button "Yes" at bounding box center [325, 237] width 100 height 13
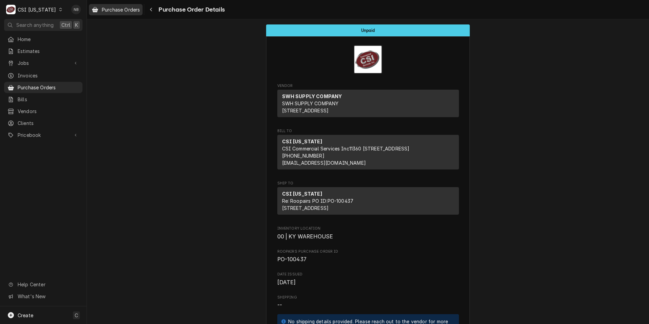
drag, startPoint x: 129, startPoint y: 9, endPoint x: 126, endPoint y: 15, distance: 6.4
click at [129, 9] on span "Purchase Orders" at bounding box center [121, 9] width 38 height 7
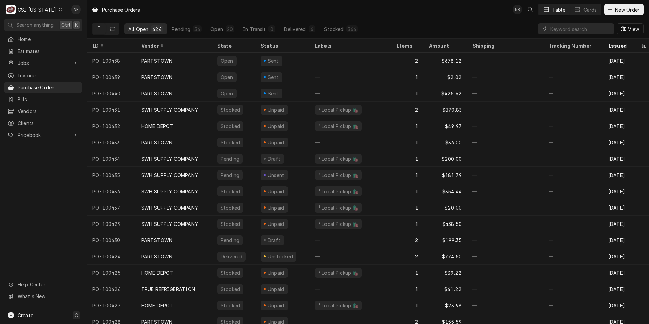
click at [38, 8] on div "CSI [US_STATE]" at bounding box center [37, 9] width 38 height 7
click at [81, 36] on div "CSI St. [PERSON_NAME]" at bounding box center [106, 37] width 90 height 7
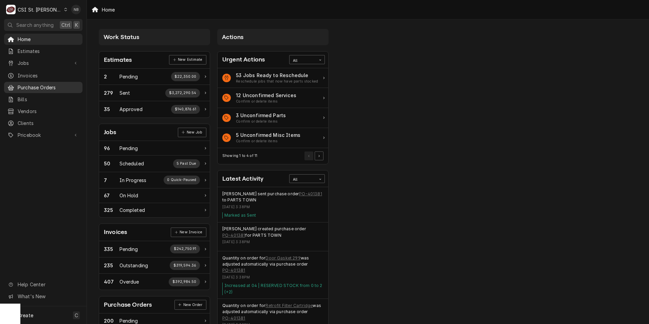
click at [52, 88] on div "Purchase Orders" at bounding box center [43, 87] width 76 height 8
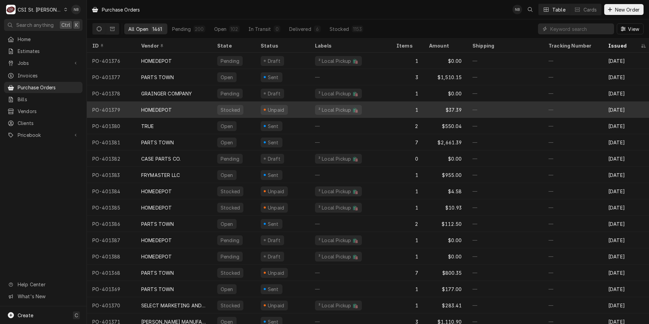
click at [192, 108] on div "HOMEDEPOT" at bounding box center [174, 109] width 76 height 16
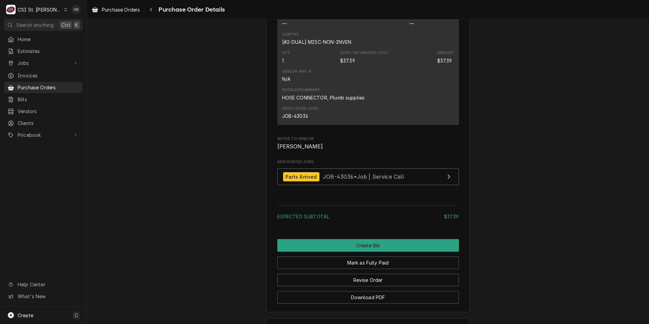
scroll to position [562, 0]
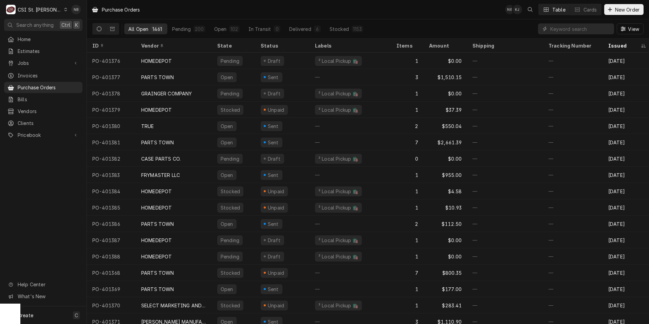
click at [39, 13] on div "CSI St. Louis" at bounding box center [40, 9] width 44 height 7
click at [76, 24] on div "CSI [US_STATE]" at bounding box center [104, 25] width 90 height 7
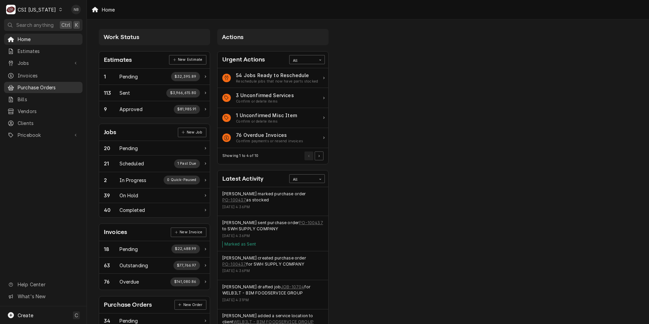
click at [61, 86] on span "Purchase Orders" at bounding box center [48, 87] width 61 height 7
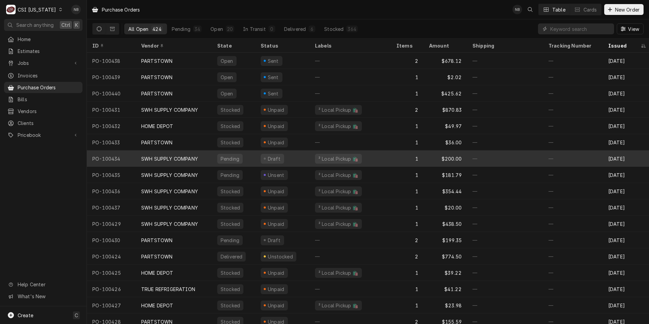
click at [179, 150] on div "SWH SUPPLY COMPANY" at bounding box center [174, 158] width 76 height 16
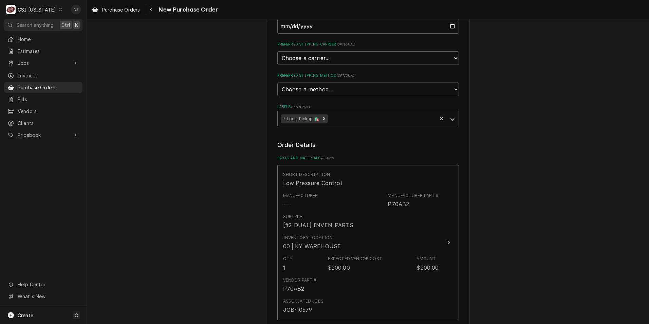
scroll to position [170, 0]
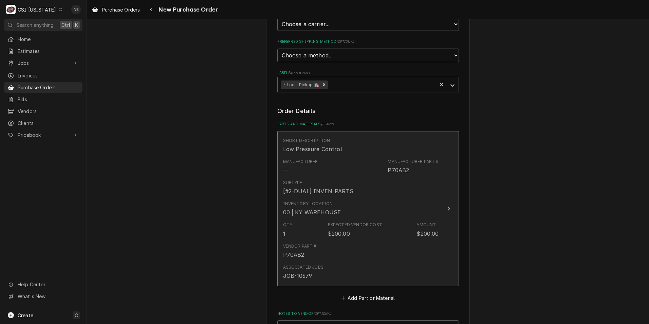
click at [322, 198] on div "Inventory Location 00 | [GEOGRAPHIC_DATA]" at bounding box center [361, 208] width 156 height 21
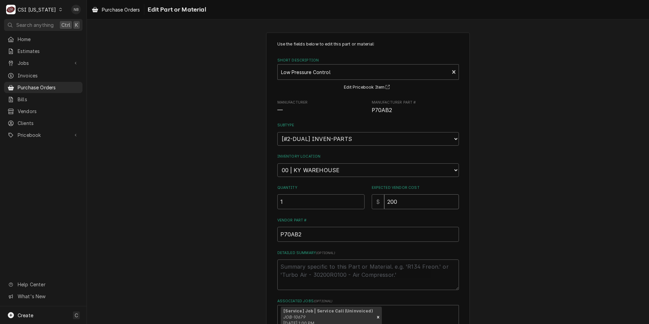
drag, startPoint x: 408, startPoint y: 202, endPoint x: 368, endPoint y: 200, distance: 39.4
click at [384, 201] on input "200" at bounding box center [421, 201] width 75 height 15
type textarea "x"
type input "1"
type textarea "x"
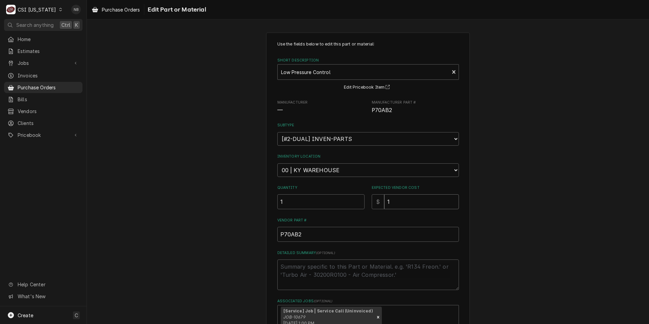
type input "15"
type textarea "x"
type input "152"
type textarea "x"
type input "152.0"
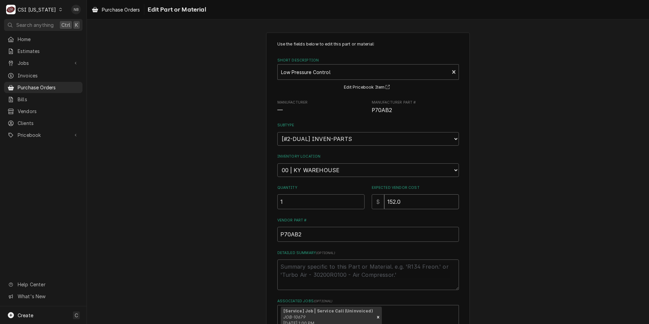
click at [428, 196] on input "152.0" at bounding box center [421, 201] width 75 height 15
type textarea "x"
type input "152.04"
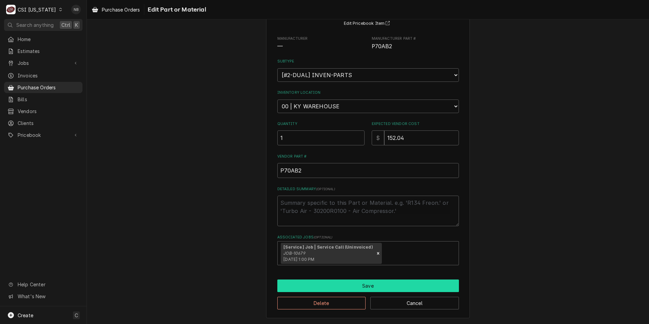
click at [362, 288] on button "Save" at bounding box center [368, 285] width 182 height 13
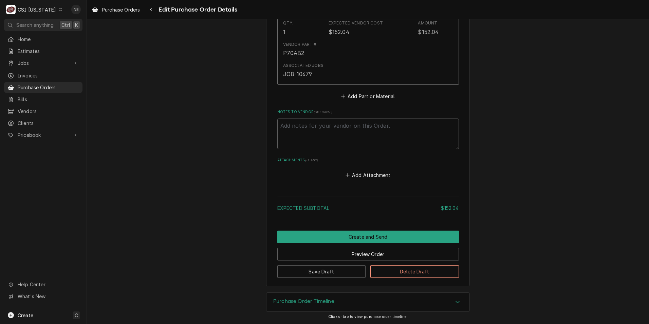
scroll to position [372, 0]
click at [365, 235] on button "Create and Send" at bounding box center [368, 236] width 182 height 13
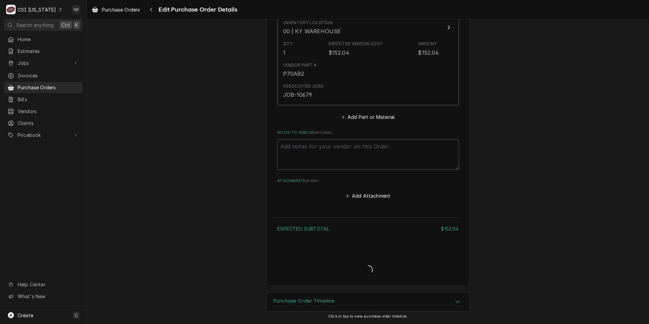
scroll to position [351, 0]
type textarea "x"
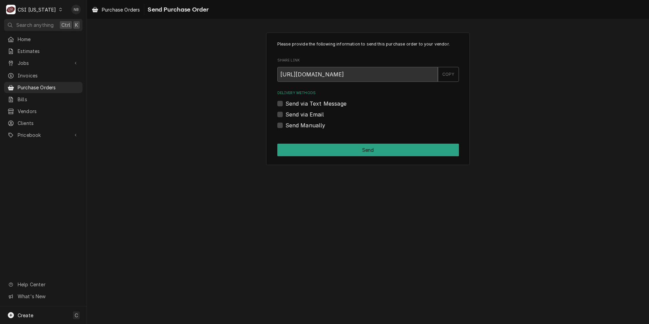
click at [285, 124] on label "Send Manually" at bounding box center [305, 125] width 40 height 8
click at [285, 124] on input "Send Manually" at bounding box center [376, 128] width 182 height 15
checkbox input "true"
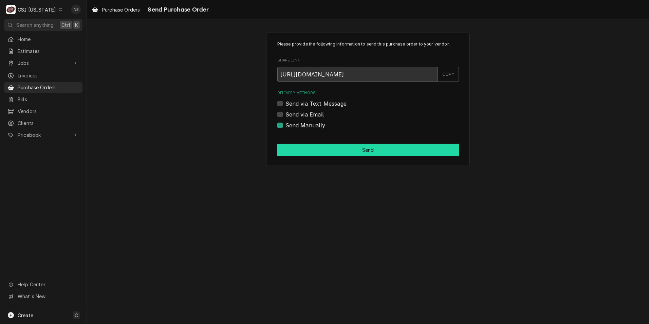
click at [305, 151] on button "Send" at bounding box center [368, 150] width 182 height 13
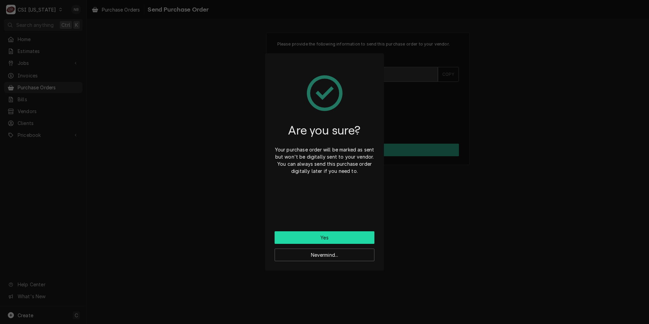
click at [319, 236] on button "Yes" at bounding box center [325, 237] width 100 height 13
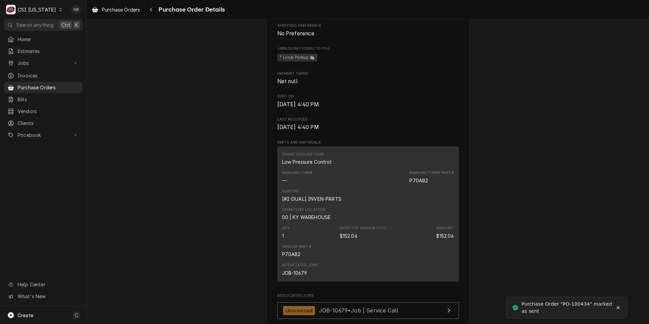
scroll to position [407, 0]
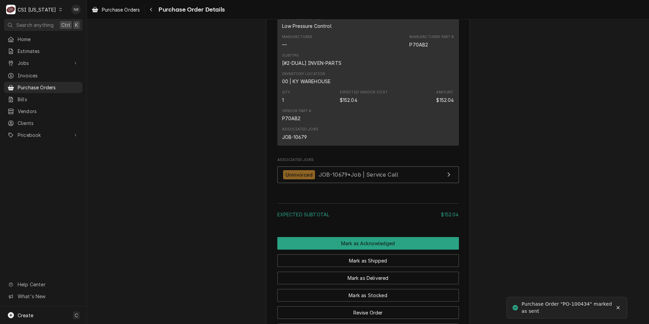
click at [345, 106] on div "Qty. 1 Expected Vendor Cost $152.04 Amount $152.04" at bounding box center [368, 96] width 172 height 18
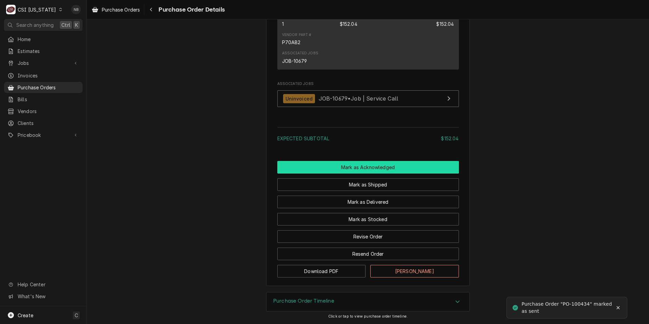
scroll to position [505, 0]
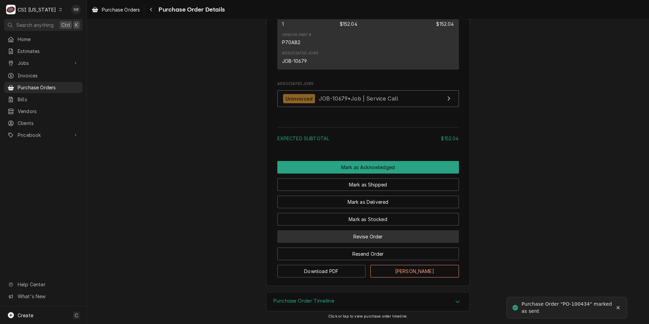
click at [370, 239] on button "Revise Order" at bounding box center [368, 236] width 182 height 13
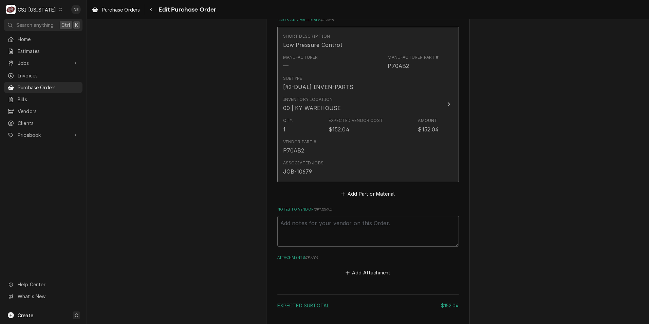
scroll to position [235, 0]
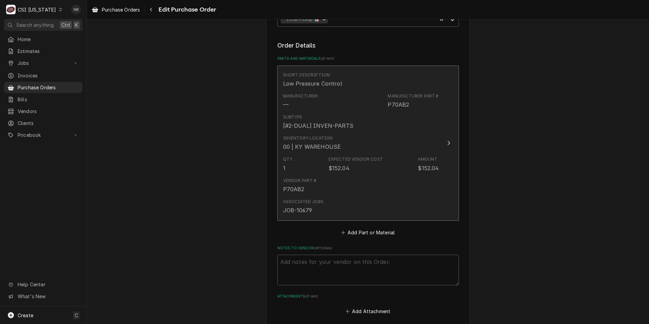
click at [370, 198] on div "Associated Jobs JOB-10679" at bounding box center [361, 206] width 156 height 21
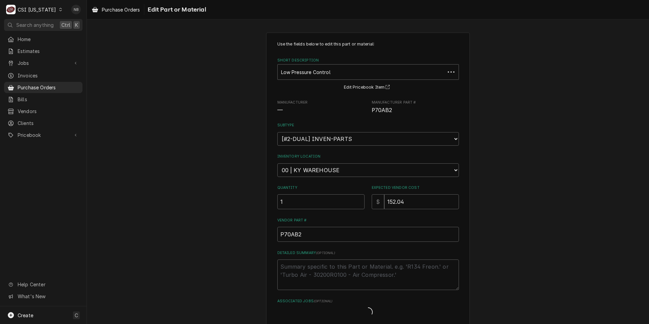
type textarea "x"
click at [345, 170] on select "Choose a location... 00 | KY WAREHOUSE 01 | [PERSON_NAME] V#142 01 | [PERSON_NA…" at bounding box center [368, 170] width 182 height 14
select select "626"
click at [277, 163] on select "Choose a location... 00 | KY WAREHOUSE 01 | [PERSON_NAME] V#142 01 | [PERSON_NA…" at bounding box center [368, 170] width 182 height 14
click at [511, 250] on div "Use the fields below to edit this part or material: Short Description Low Press…" at bounding box center [368, 206] width 562 height 361
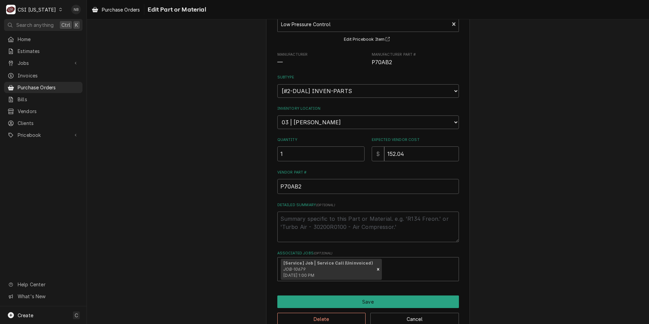
scroll to position [64, 0]
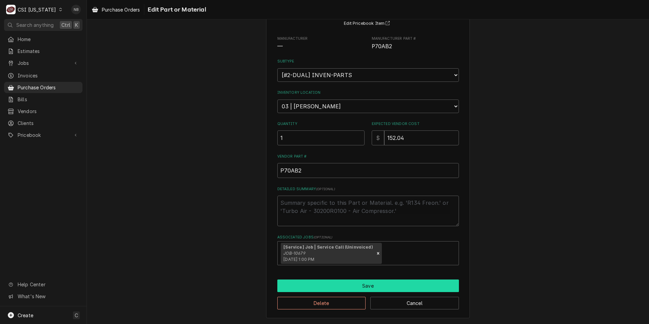
click at [355, 285] on button "Save" at bounding box center [368, 285] width 182 height 13
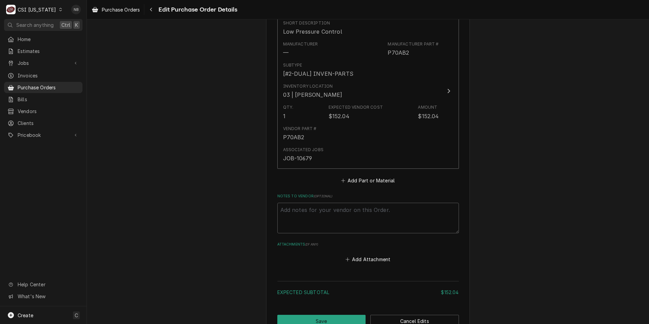
scroll to position [337, 0]
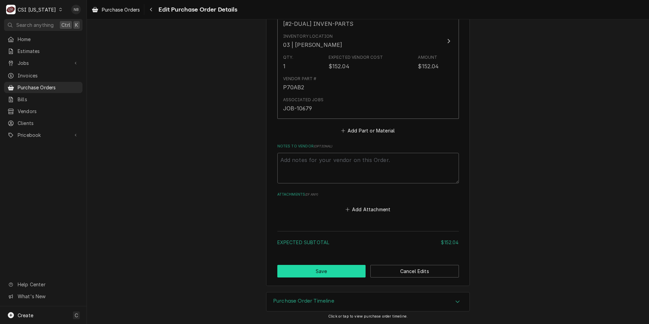
click at [349, 273] on button "Save" at bounding box center [321, 271] width 89 height 13
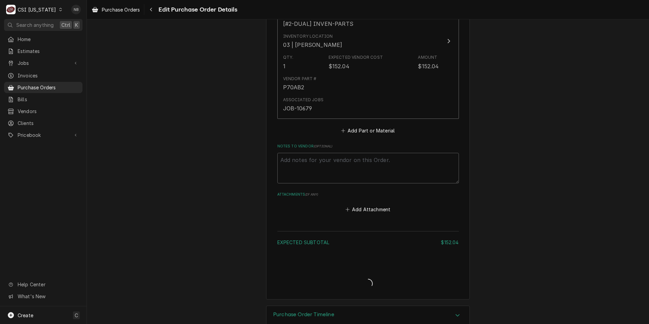
type textarea "x"
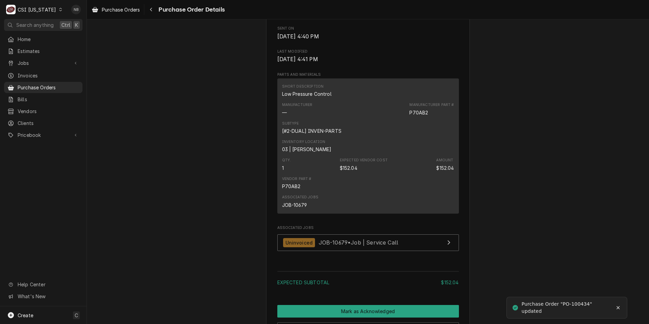
scroll to position [505, 0]
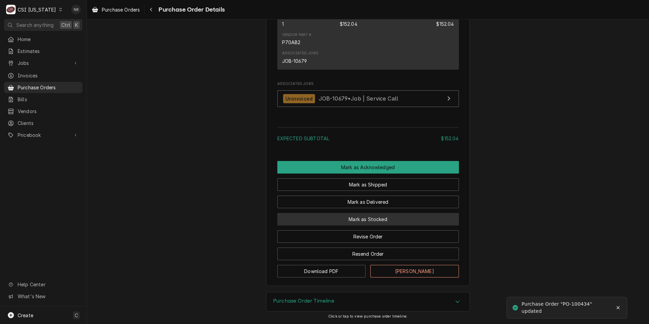
click at [372, 222] on button "Mark as Stocked" at bounding box center [368, 219] width 182 height 13
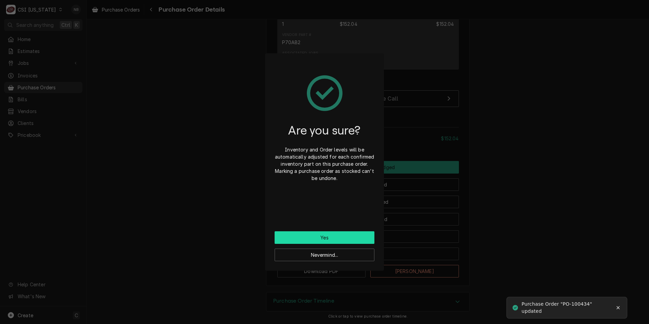
click at [327, 239] on button "Yes" at bounding box center [325, 237] width 100 height 13
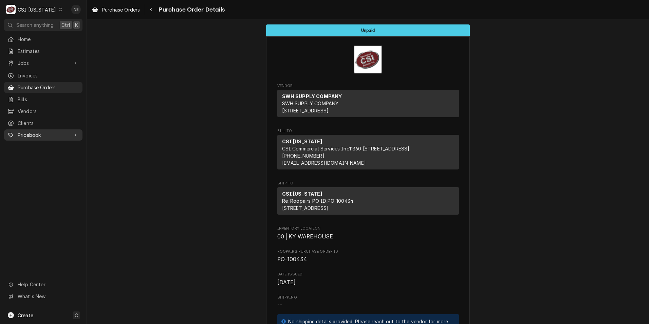
click at [39, 131] on span "Pricebook" at bounding box center [43, 134] width 51 height 7
click at [49, 157] on div "Parts & Materials" at bounding box center [43, 158] width 76 height 8
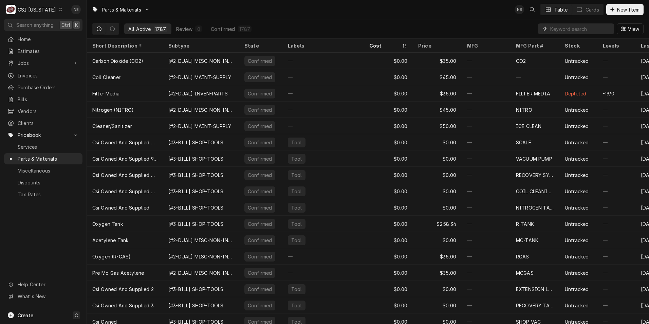
click at [581, 32] on input "Dynamic Content Wrapper" at bounding box center [580, 28] width 60 height 11
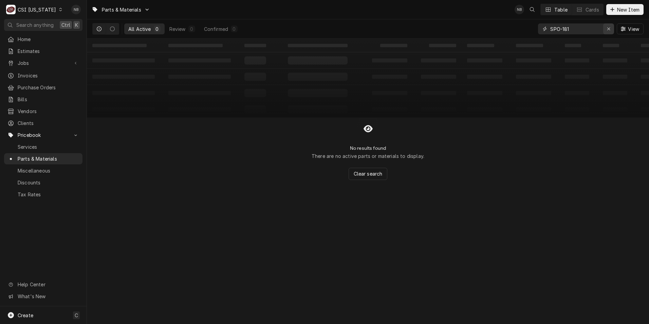
type input "SPO-181"
click at [609, 29] on icon "Erase input" at bounding box center [608, 28] width 3 height 3
type input "1"
type input "ALT-168015"
click at [609, 30] on icon "Erase input" at bounding box center [609, 28] width 4 height 5
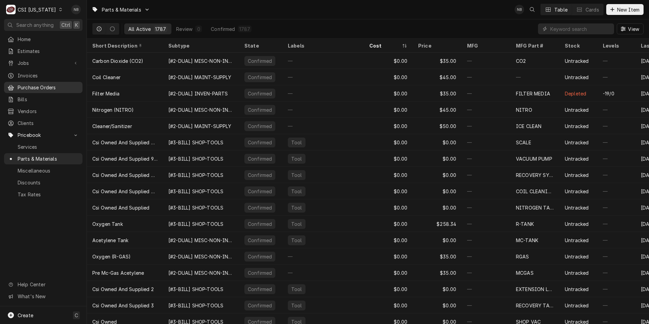
click at [49, 84] on span "Purchase Orders" at bounding box center [48, 87] width 61 height 7
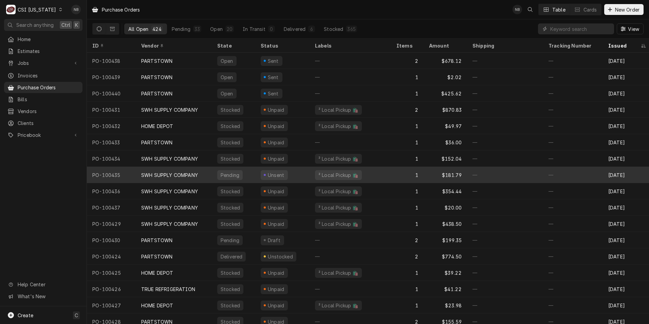
click at [177, 174] on div "SWH SUPPLY COMPANY" at bounding box center [169, 174] width 57 height 7
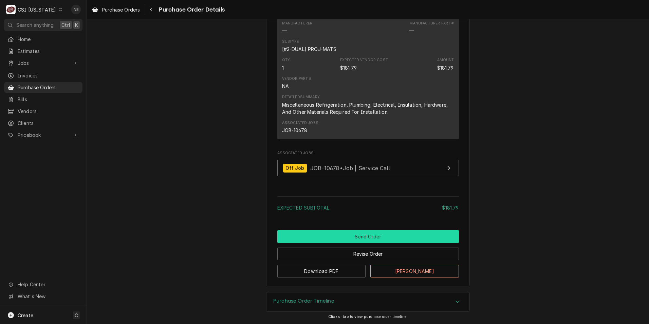
scroll to position [420, 0]
click at [367, 235] on button "Send Order" at bounding box center [368, 236] width 182 height 13
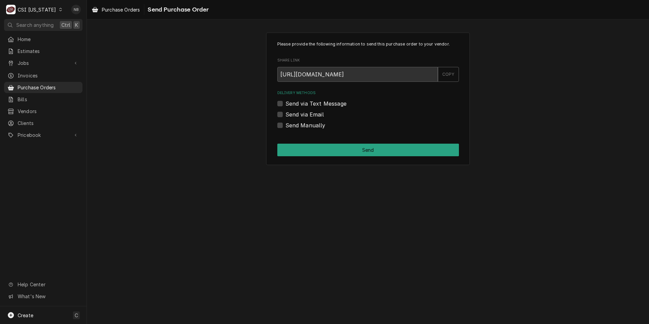
click at [291, 121] on label "Send Manually" at bounding box center [305, 125] width 40 height 8
click at [291, 121] on input "Send Manually" at bounding box center [376, 128] width 182 height 15
checkbox input "true"
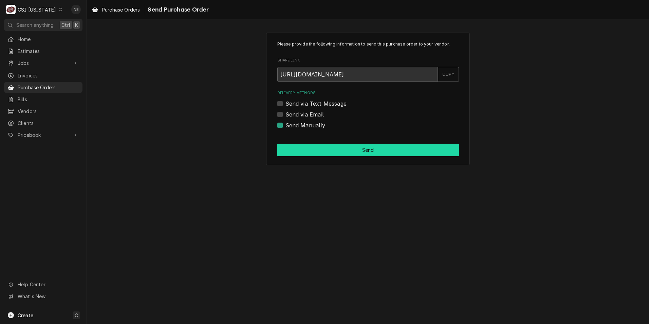
click at [321, 151] on button "Send" at bounding box center [368, 150] width 182 height 13
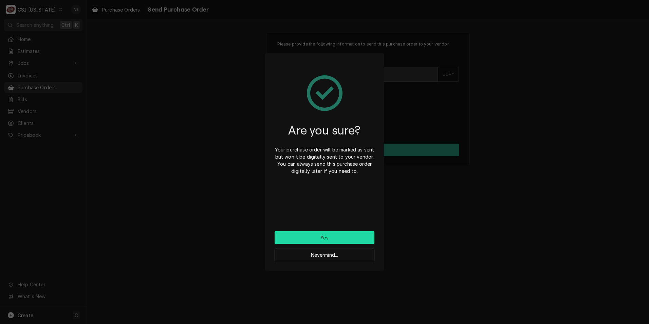
click at [322, 240] on button "Yes" at bounding box center [325, 237] width 100 height 13
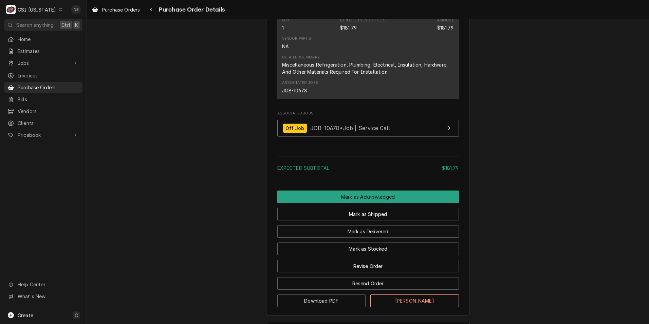
scroll to position [512, 0]
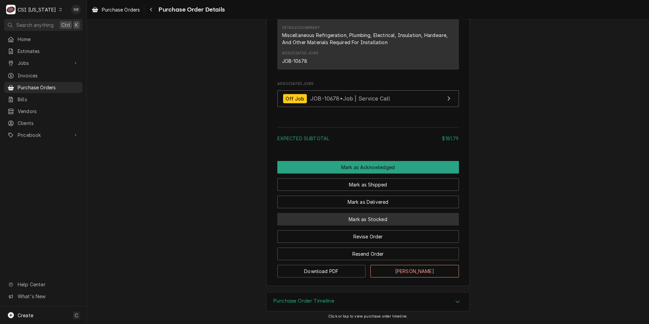
click at [377, 221] on button "Mark as Stocked" at bounding box center [368, 219] width 182 height 13
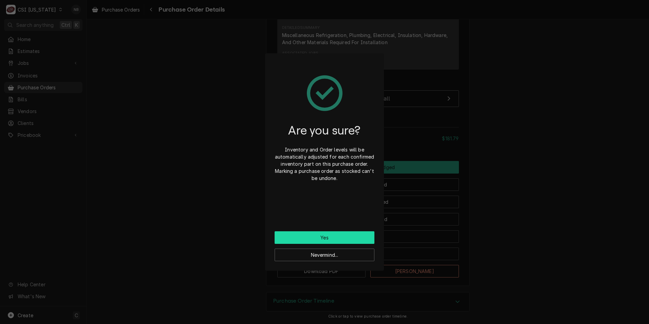
click at [318, 237] on button "Yes" at bounding box center [325, 237] width 100 height 13
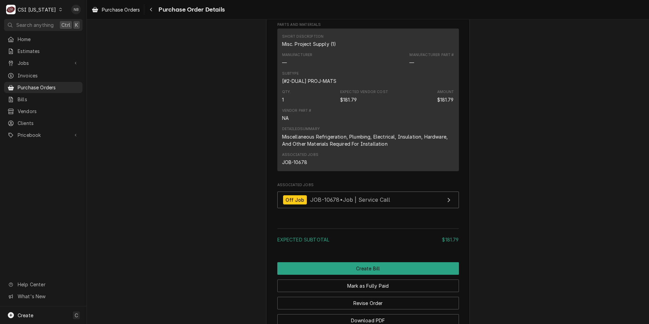
scroll to position [546, 0]
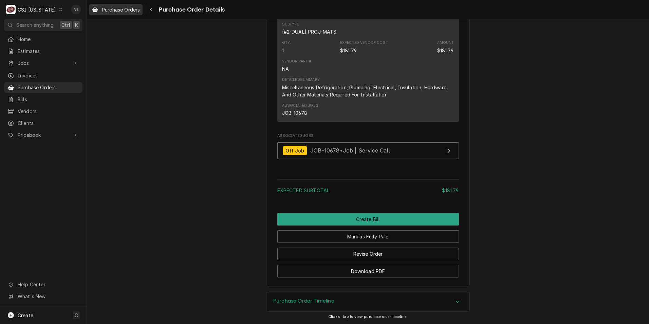
click at [127, 11] on span "Purchase Orders" at bounding box center [121, 9] width 38 height 7
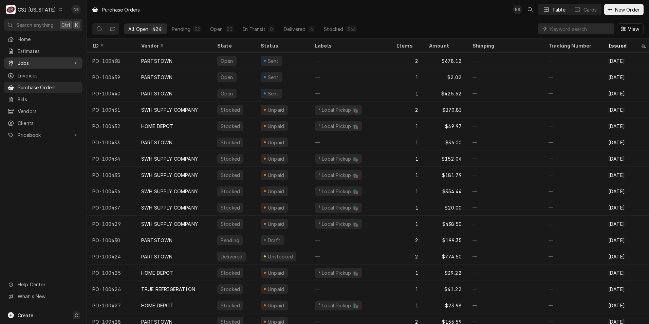
click at [49, 61] on span "Jobs" at bounding box center [43, 62] width 51 height 7
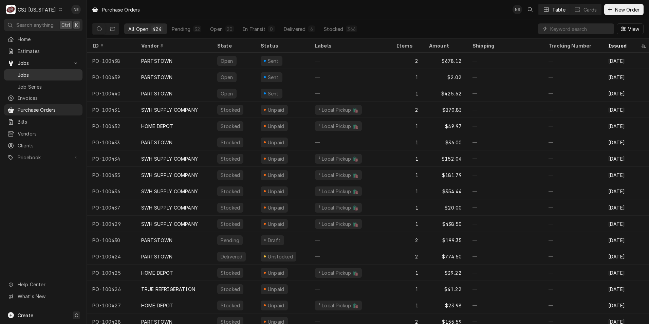
click at [49, 76] on span "Jobs" at bounding box center [48, 74] width 61 height 7
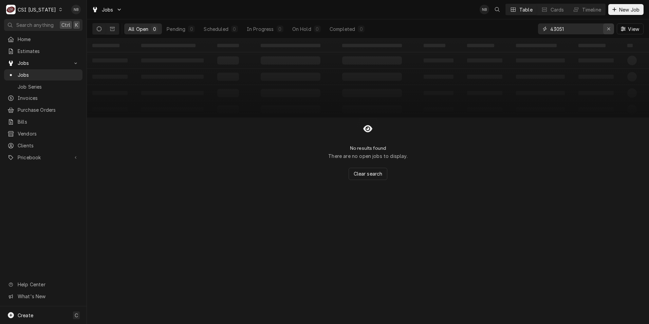
click at [606, 29] on div "Erase input" at bounding box center [608, 28] width 7 height 7
type input "42703"
click at [35, 11] on div "CSI [US_STATE]" at bounding box center [37, 9] width 38 height 7
click at [80, 35] on div "CSI St. [PERSON_NAME]" at bounding box center [106, 37] width 90 height 7
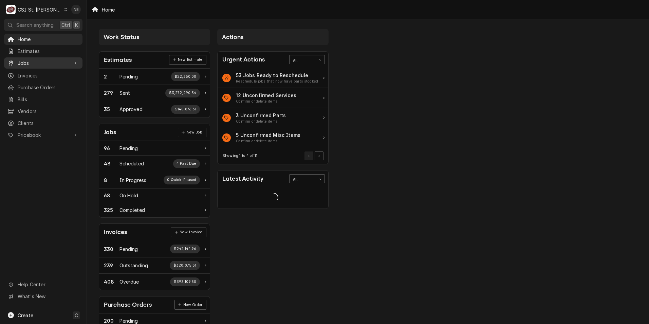
click at [39, 62] on span "Jobs" at bounding box center [43, 62] width 51 height 7
click at [48, 73] on span "Jobs" at bounding box center [48, 74] width 61 height 7
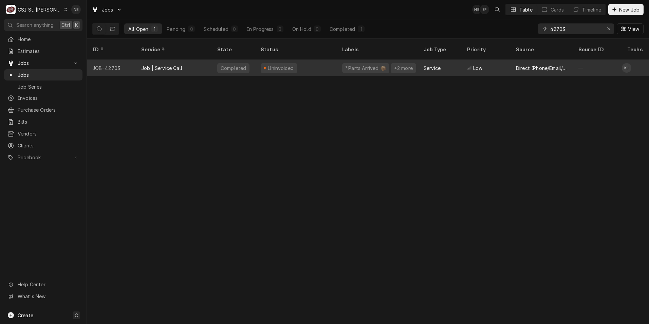
click at [426, 64] on div "Service" at bounding box center [432, 67] width 17 height 7
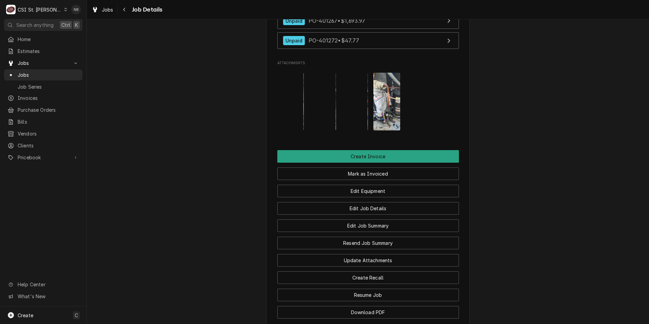
scroll to position [907, 0]
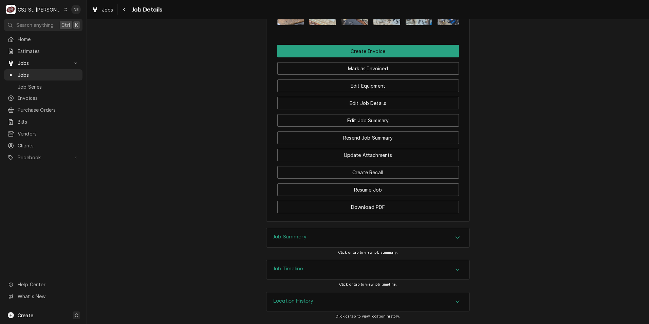
click at [373, 241] on div "Job Summary" at bounding box center [367, 237] width 203 height 19
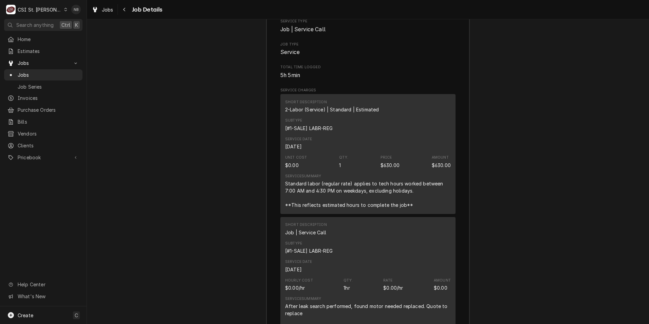
scroll to position [1009, 0]
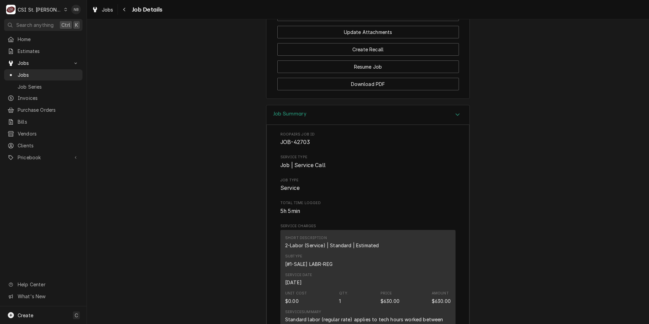
click at [416, 125] on div "Job Summary" at bounding box center [367, 114] width 203 height 19
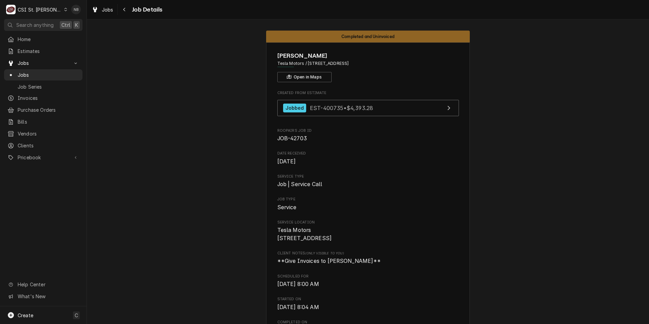
scroll to position [0, 0]
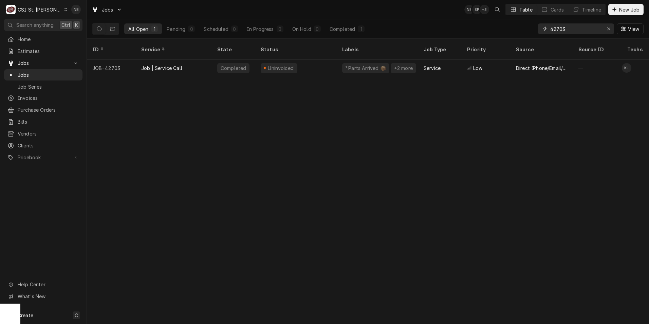
drag, startPoint x: 567, startPoint y: 33, endPoint x: 557, endPoint y: 34, distance: 10.6
click at [557, 34] on input "42703" at bounding box center [575, 28] width 51 height 11
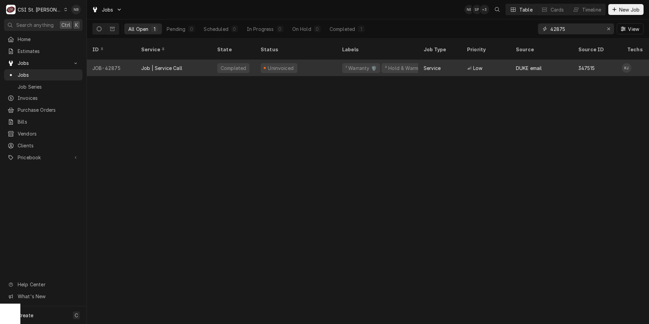
type input "42875"
click at [307, 62] on div "Uninvoiced" at bounding box center [295, 68] width 81 height 16
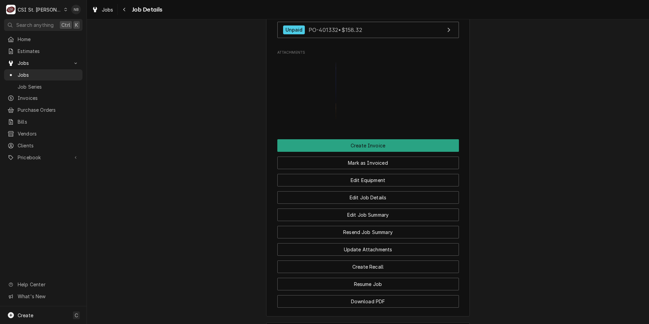
scroll to position [922, 0]
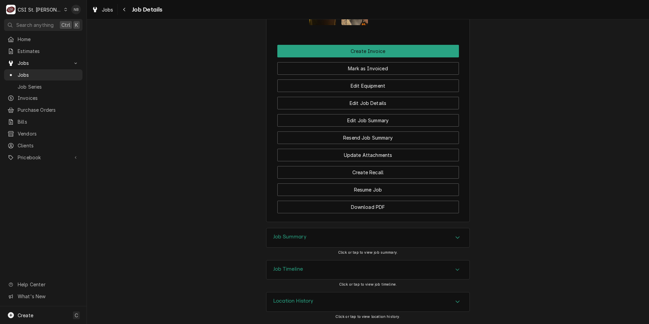
click at [411, 242] on div "Job Summary" at bounding box center [367, 237] width 203 height 19
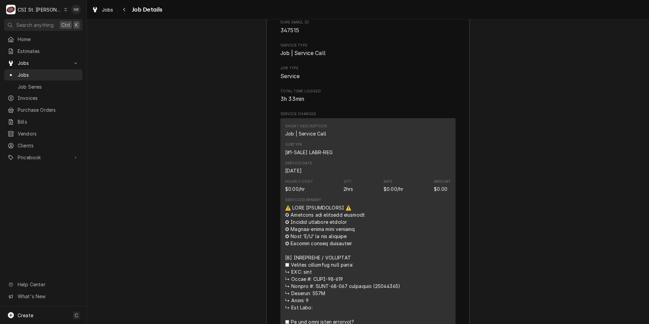
scroll to position [1228, 0]
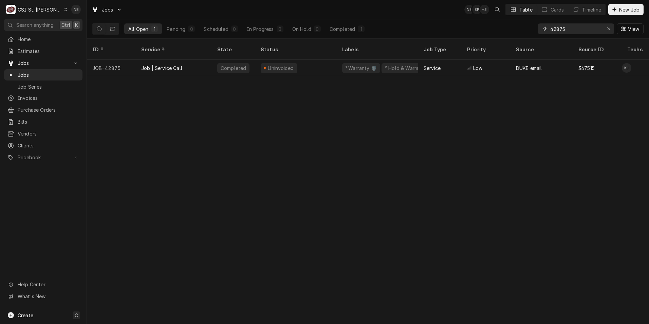
drag, startPoint x: 567, startPoint y: 29, endPoint x: 557, endPoint y: 31, distance: 10.5
click at [557, 31] on input "42875" at bounding box center [575, 28] width 51 height 11
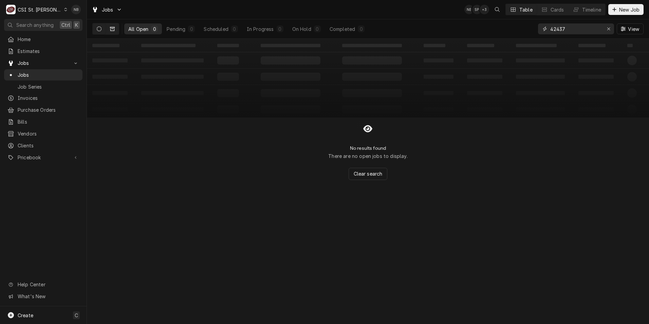
type input "42437"
click at [116, 29] on button "Dynamic Content Wrapper" at bounding box center [112, 28] width 13 height 11
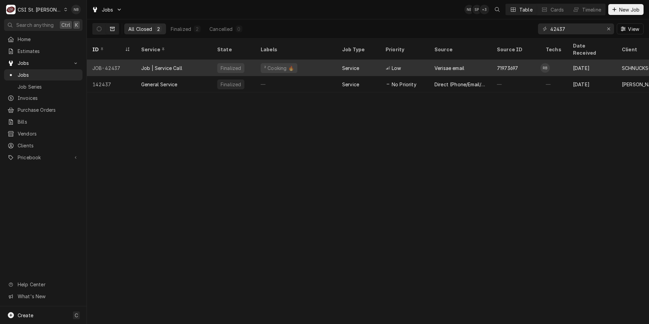
click at [204, 60] on div "Job | Service Call" at bounding box center [174, 68] width 76 height 16
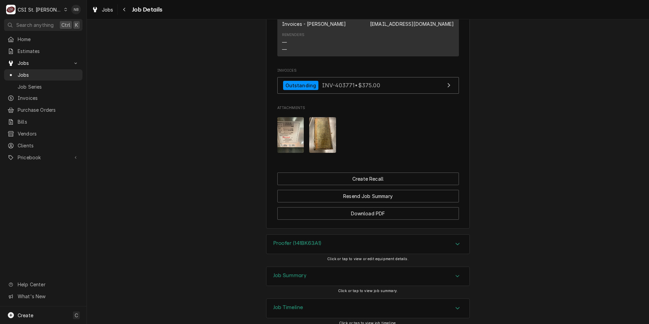
scroll to position [654, 0]
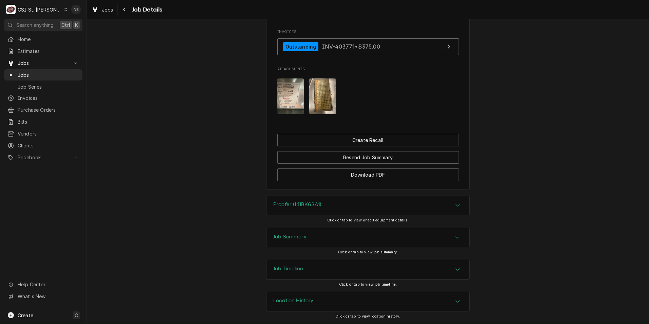
click at [301, 233] on div "Job Summary" at bounding box center [367, 237] width 203 height 19
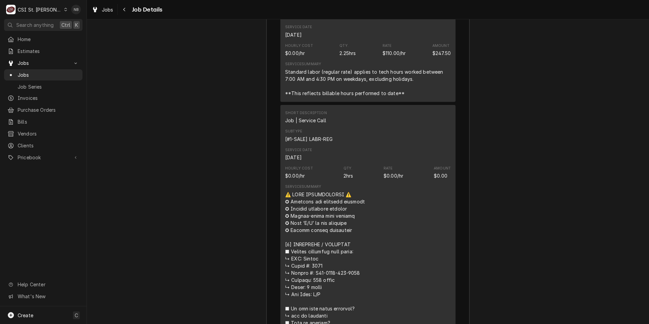
scroll to position [1265, 0]
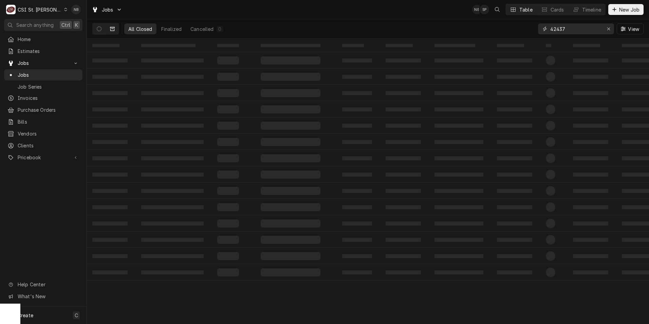
drag, startPoint x: 568, startPoint y: 33, endPoint x: 555, endPoint y: 37, distance: 13.8
click at [555, 37] on div "42437 View" at bounding box center [591, 28] width 106 height 19
type input "42790"
click at [100, 27] on icon "Dynamic Content Wrapper" at bounding box center [99, 28] width 5 height 5
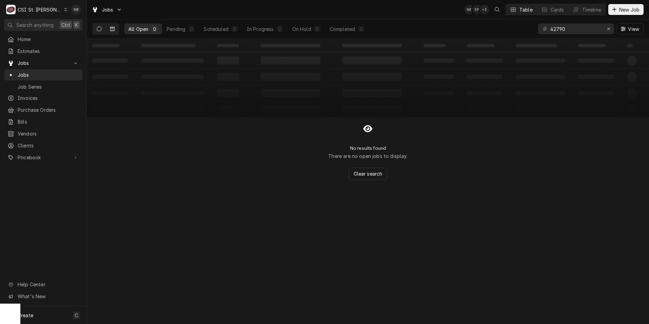
click at [115, 32] on button "Dynamic Content Wrapper" at bounding box center [112, 28] width 13 height 11
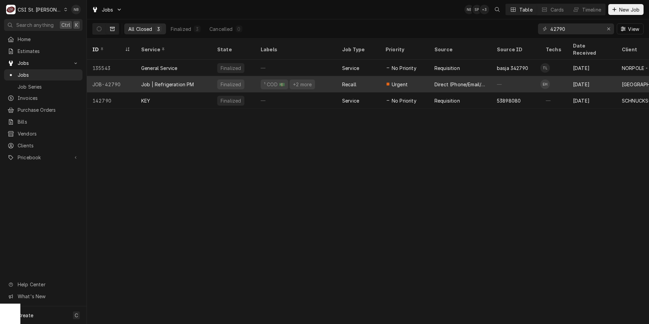
click at [204, 76] on div "Job | Refrigeration PM" at bounding box center [174, 84] width 76 height 16
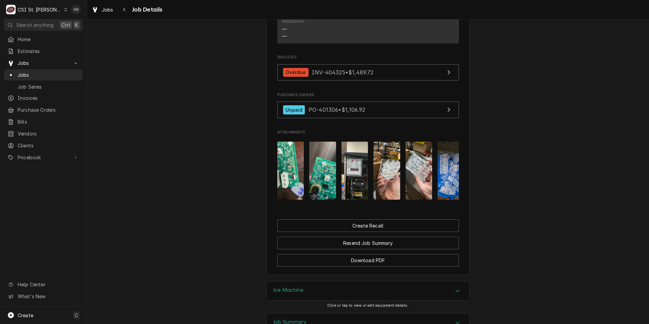
scroll to position [907, 0]
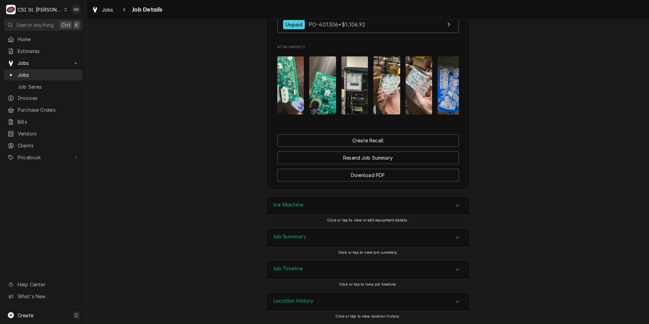
click at [326, 244] on div "Job Summary" at bounding box center [367, 237] width 203 height 19
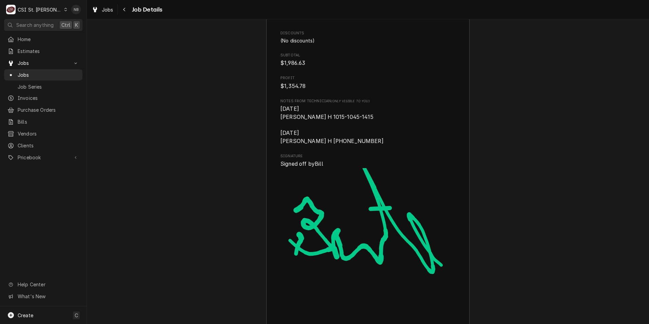
scroll to position [2564, 0]
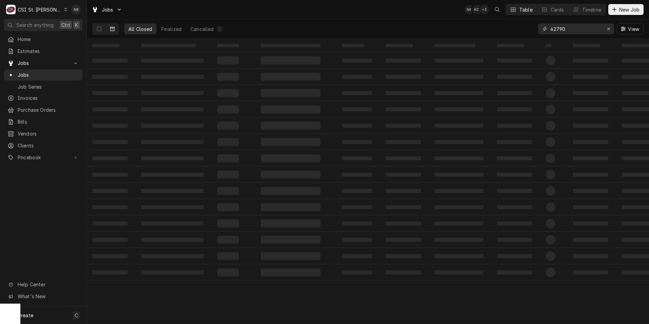
drag, startPoint x: 570, startPoint y: 29, endPoint x: 557, endPoint y: 32, distance: 13.1
click at [557, 32] on input "42790" at bounding box center [575, 28] width 51 height 11
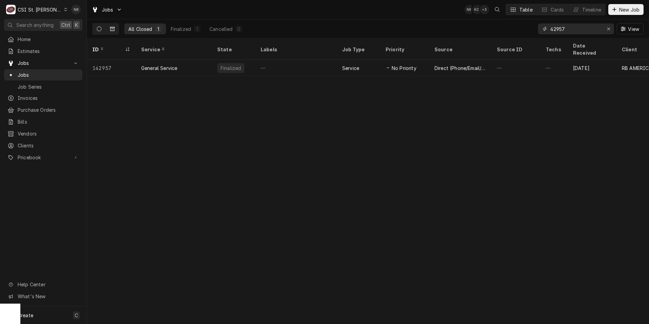
type input "42957"
click at [99, 28] on icon "Dynamic Content Wrapper" at bounding box center [99, 28] width 5 height 5
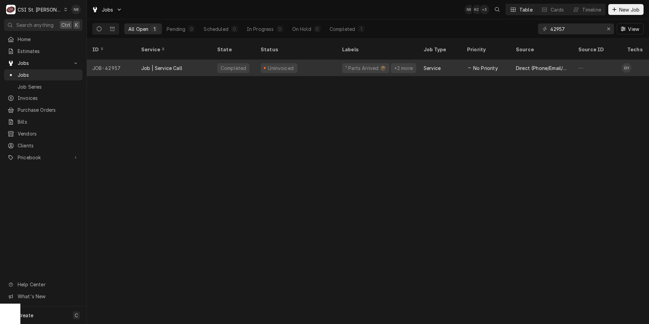
click at [208, 60] on div "Job | Service Call" at bounding box center [174, 68] width 76 height 16
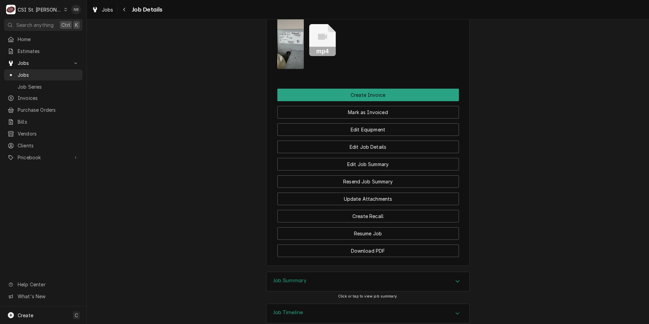
scroll to position [900, 0]
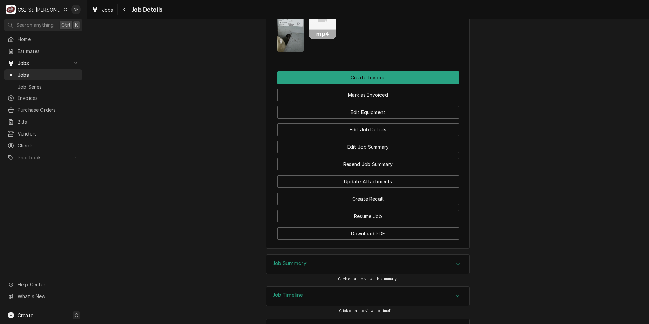
click at [300, 255] on div "Job Summary" at bounding box center [367, 264] width 203 height 19
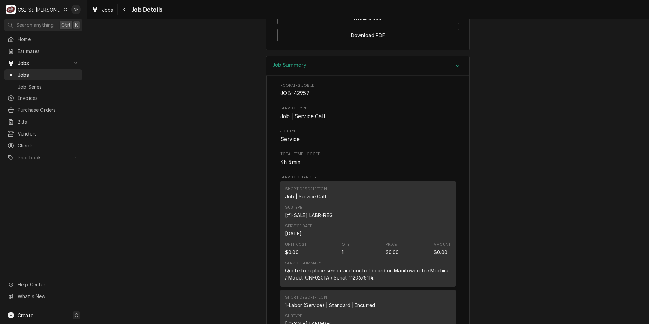
scroll to position [894, 0]
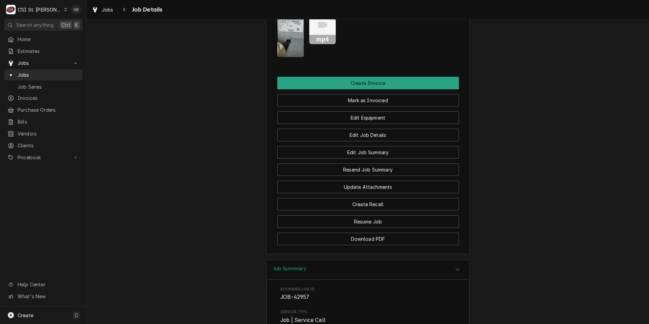
click at [327, 260] on div "Job Summary" at bounding box center [367, 269] width 203 height 19
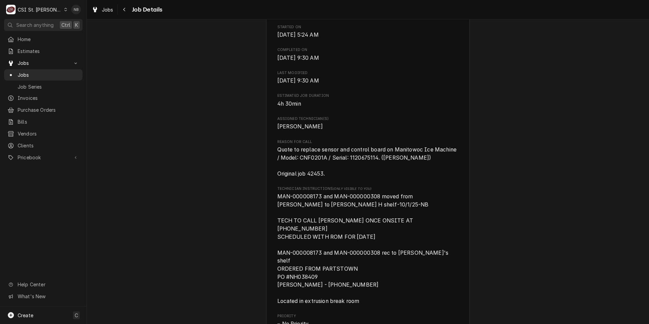
scroll to position [407, 0]
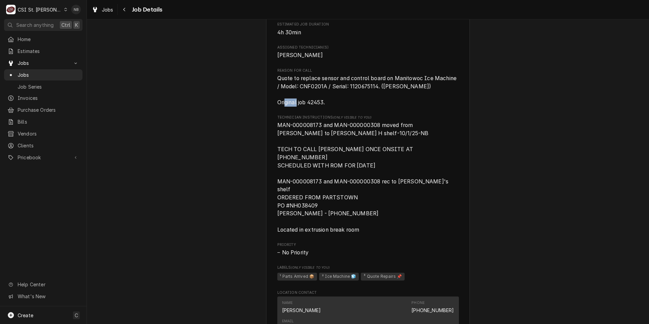
drag, startPoint x: 306, startPoint y: 111, endPoint x: 322, endPoint y: 109, distance: 15.7
click at [322, 106] on span "Quote to replace sensor and control board on Manitowoc Ice Machine / Model: CNF…" at bounding box center [367, 90] width 181 height 31
copy span "42453"
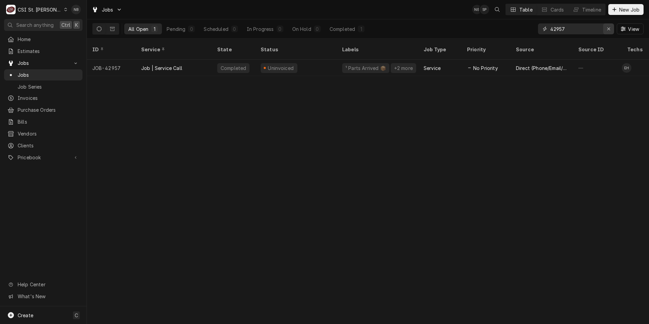
click at [610, 28] on div "Erase input" at bounding box center [608, 28] width 7 height 7
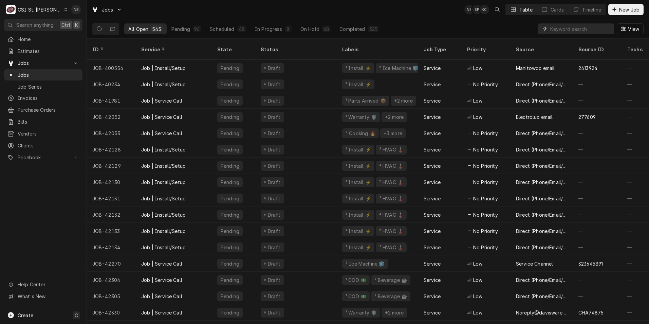
paste input "42453"
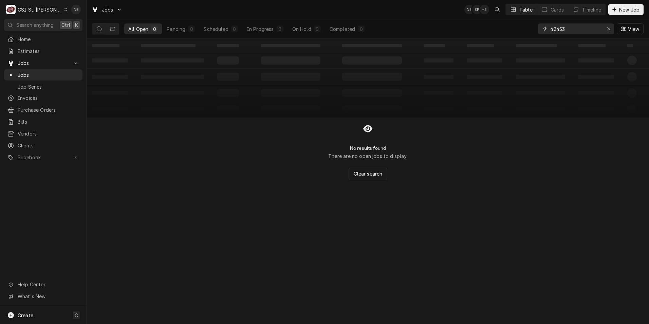
type input "42453"
click at [102, 30] on button "Dynamic Content Wrapper" at bounding box center [99, 28] width 13 height 11
click at [116, 30] on button "Dynamic Content Wrapper" at bounding box center [112, 28] width 13 height 11
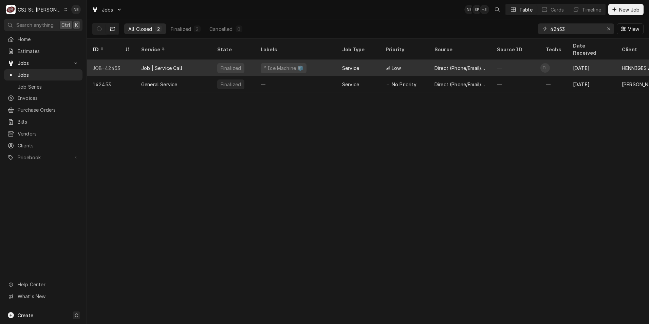
click at [186, 60] on div "Job | Service Call" at bounding box center [174, 68] width 76 height 16
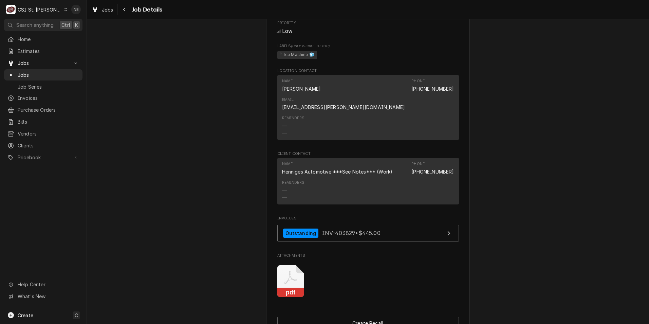
scroll to position [407, 0]
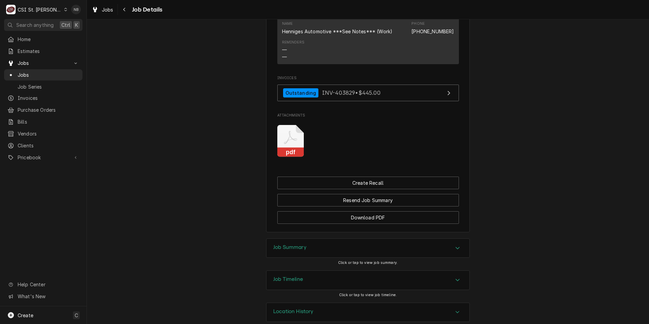
click at [387, 245] on div "Job Summary" at bounding box center [367, 248] width 203 height 19
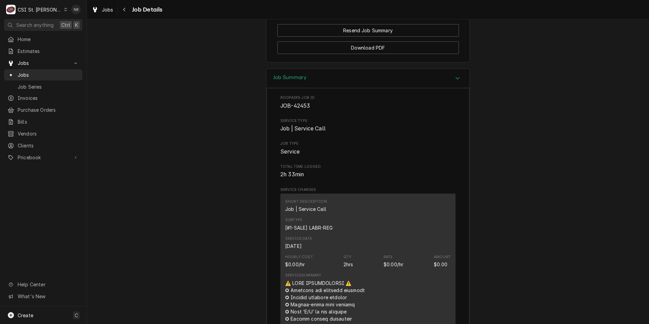
scroll to position [989, 0]
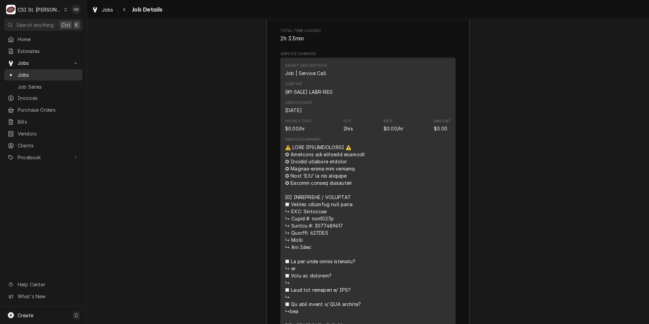
click at [45, 71] on span "Jobs" at bounding box center [48, 74] width 61 height 7
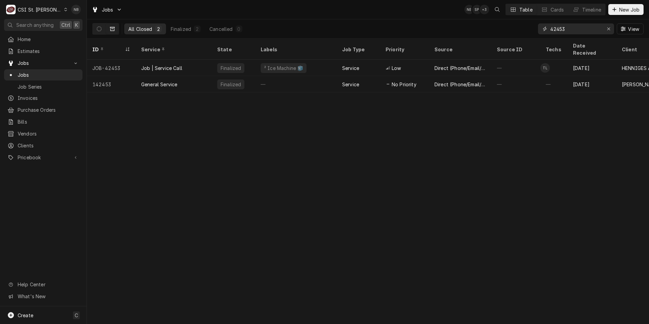
click at [570, 24] on input "42453" at bounding box center [575, 28] width 51 height 11
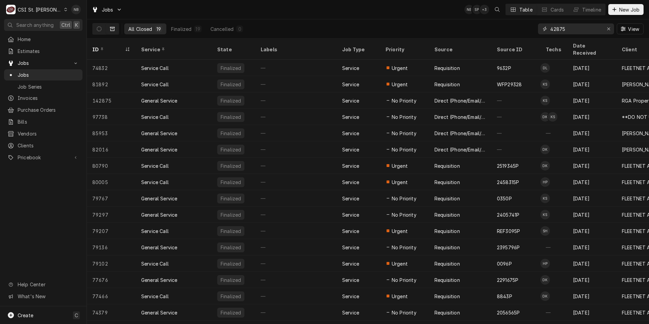
type input "42875"
click at [97, 30] on icon "Dynamic Content Wrapper" at bounding box center [99, 28] width 5 height 5
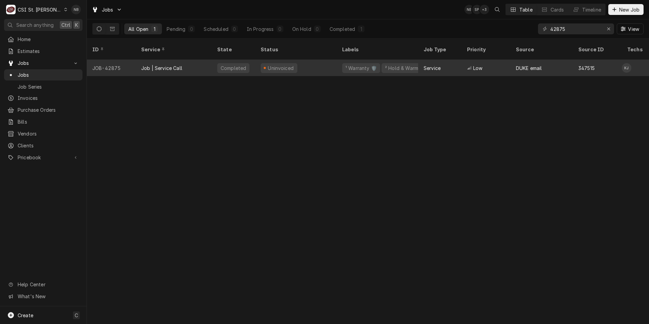
click at [209, 64] on div "Job | Service Call" at bounding box center [174, 68] width 76 height 16
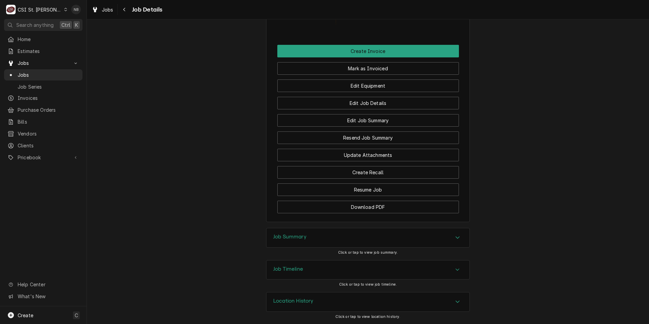
scroll to position [922, 0]
click at [382, 212] on button "Download PDF" at bounding box center [368, 207] width 182 height 13
click at [45, 62] on span "Jobs" at bounding box center [43, 62] width 51 height 7
click at [105, 7] on span "Jobs" at bounding box center [108, 9] width 12 height 7
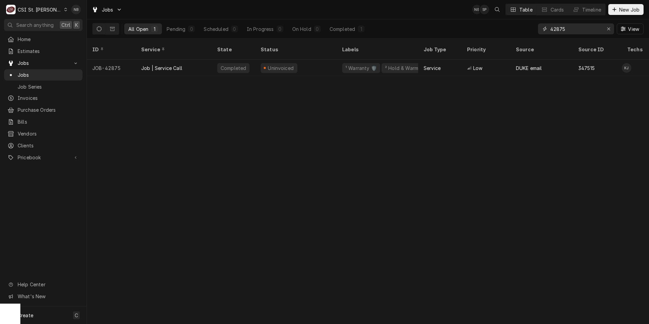
drag, startPoint x: 579, startPoint y: 33, endPoint x: 547, endPoint y: 31, distance: 31.7
click at [547, 31] on div "42875" at bounding box center [576, 28] width 76 height 11
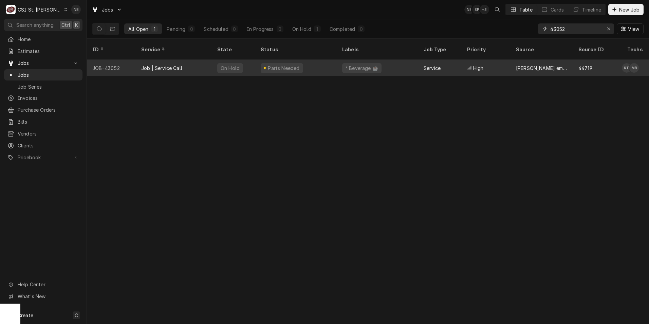
type input "43052"
click at [244, 60] on div "On Hold" at bounding box center [233, 68] width 43 height 16
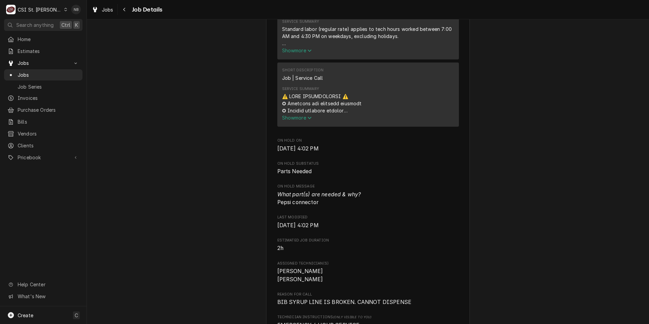
scroll to position [407, 0]
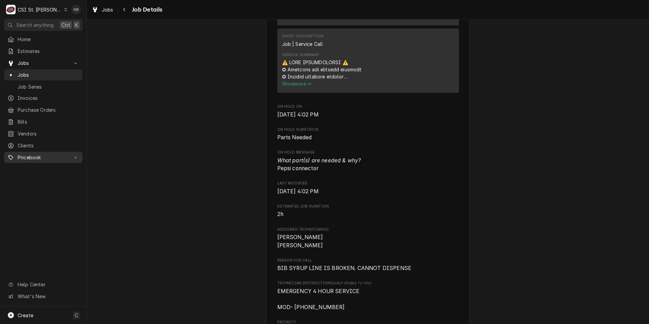
click at [39, 158] on link "Pricebook" at bounding box center [43, 157] width 78 height 11
click at [43, 178] on span "Parts & Materials" at bounding box center [48, 181] width 61 height 7
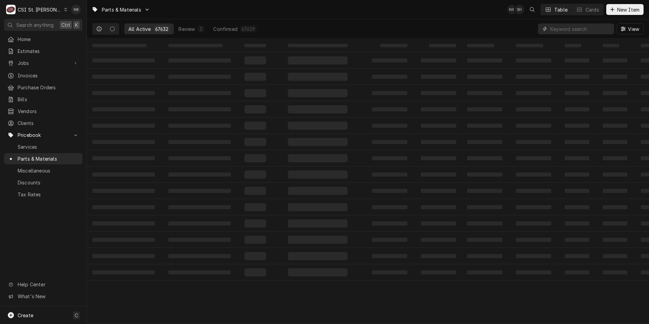
click at [578, 31] on input "Dynamic Content Wrapper" at bounding box center [580, 28] width 60 height 11
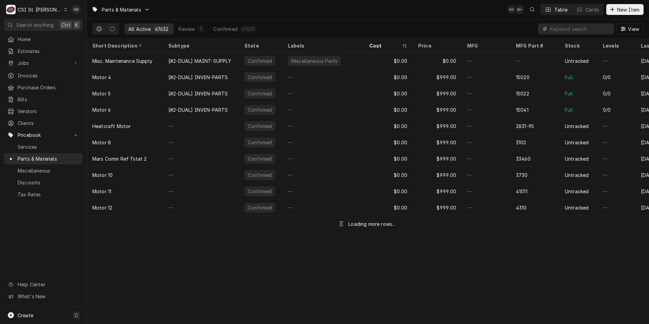
paste input "15F01-119"
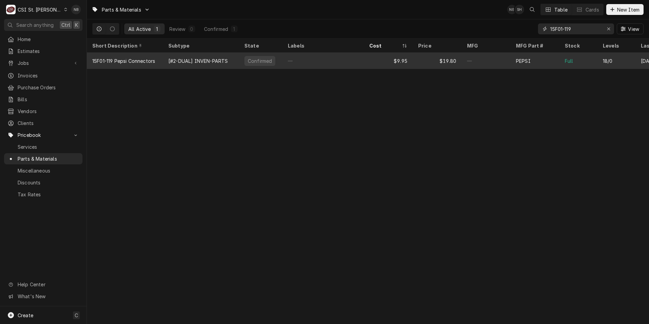
type input "15F01-119"
click at [431, 62] on div "$19.80" at bounding box center [437, 61] width 49 height 16
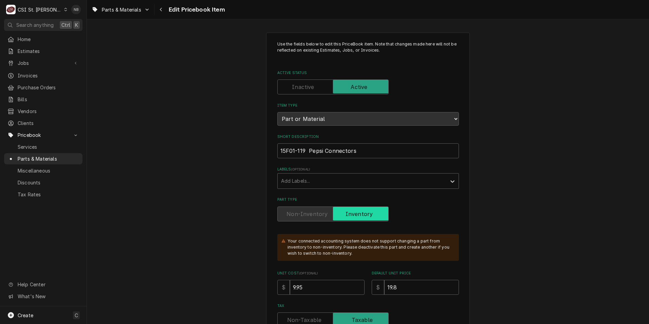
type textarea "x"
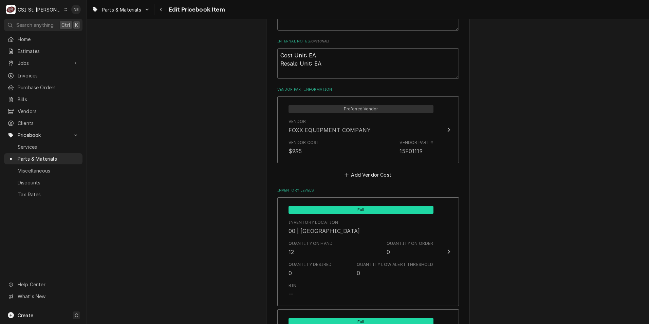
scroll to position [272, 0]
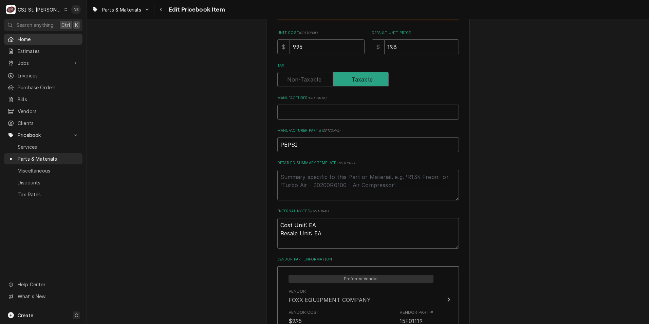
click at [32, 37] on span "Home" at bounding box center [48, 39] width 61 height 7
